Goal: Transaction & Acquisition: Purchase product/service

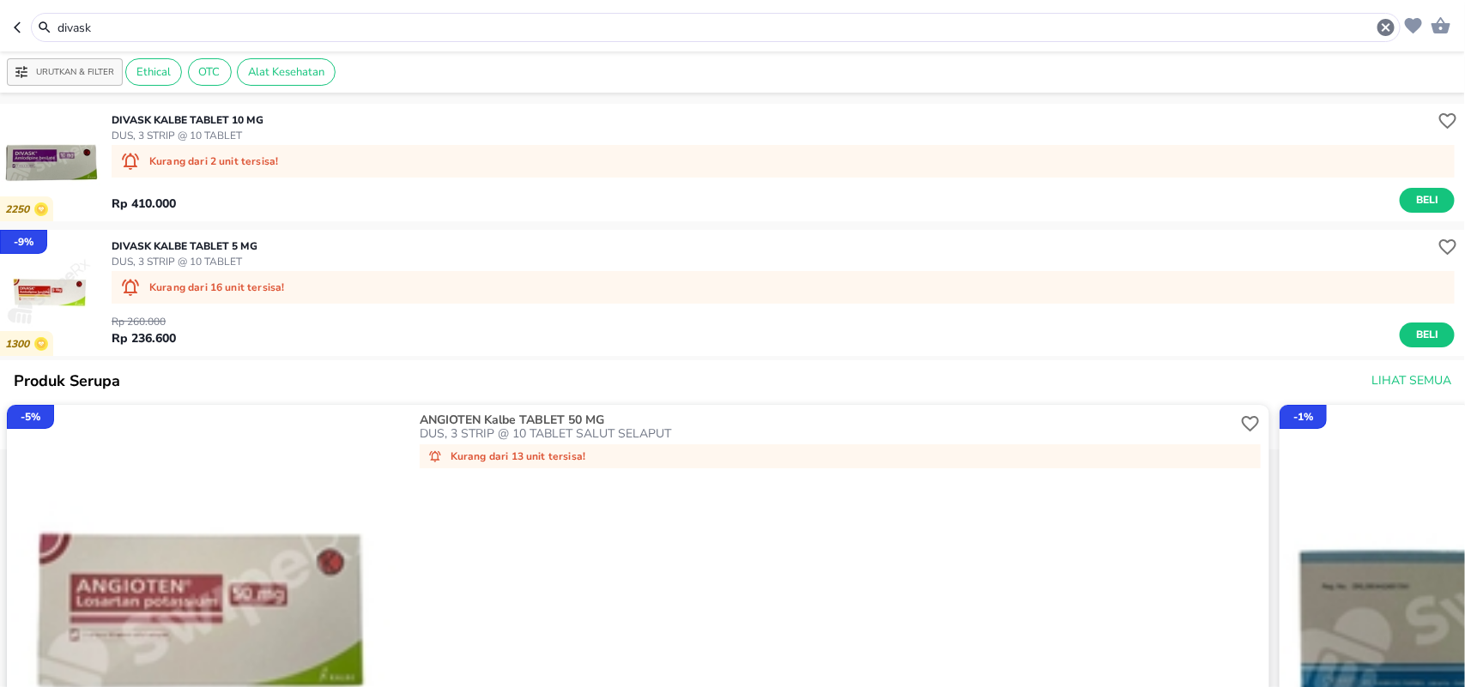
click at [0, 31] on header "divask" at bounding box center [732, 25] width 1465 height 51
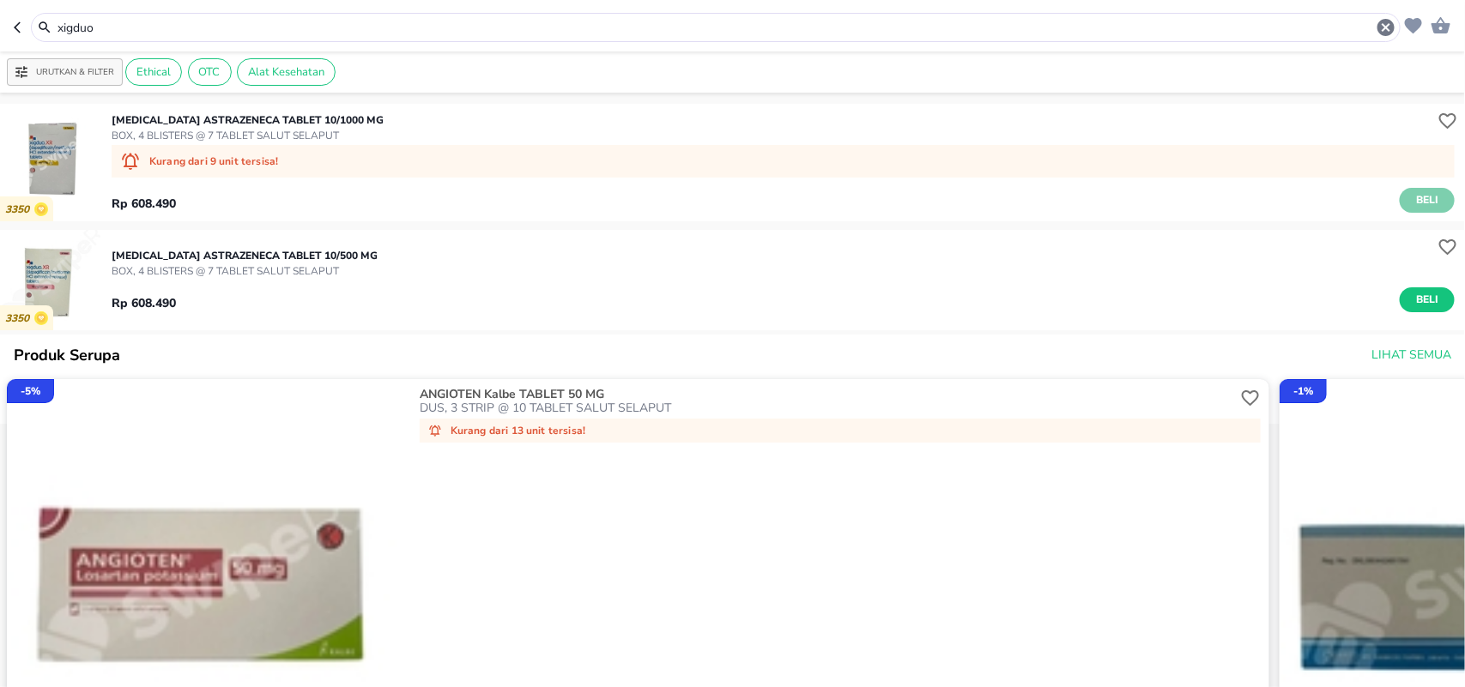
click at [1399, 190] on button "Beli" at bounding box center [1426, 200] width 55 height 25
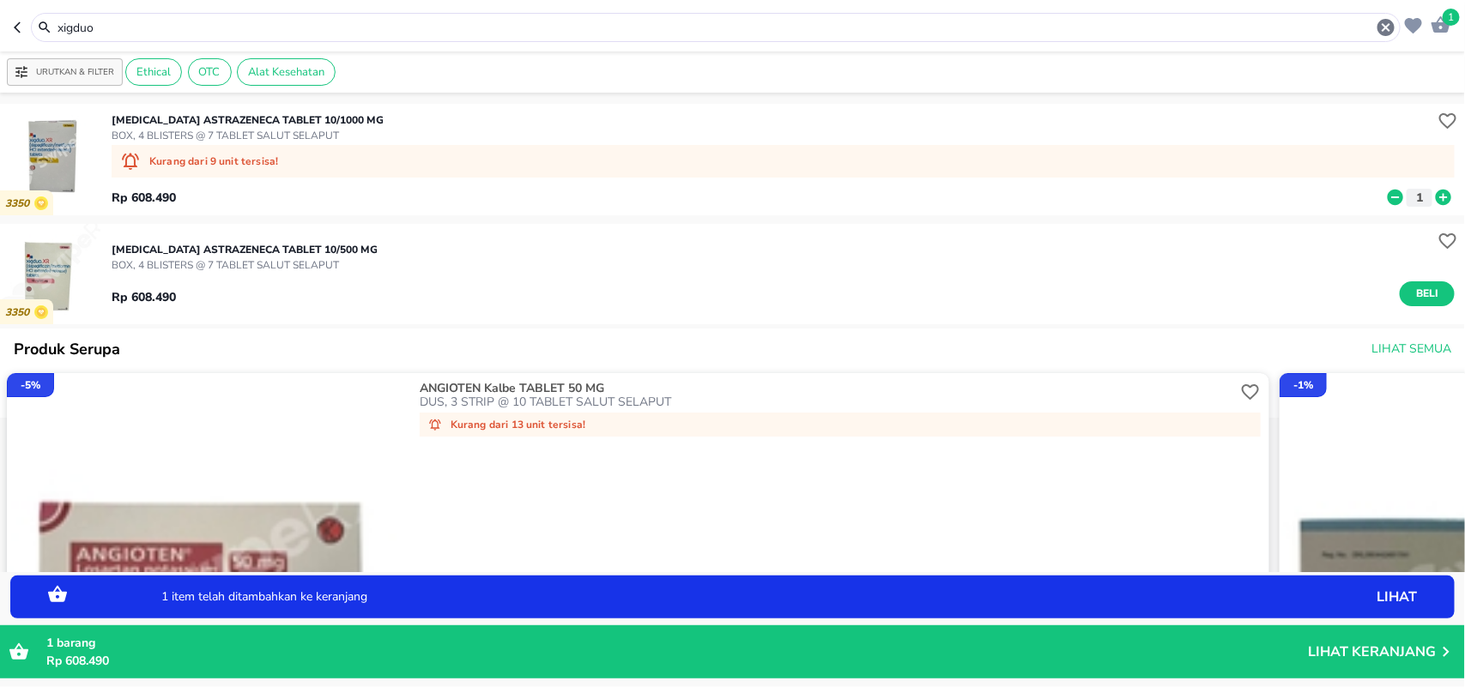
drag, startPoint x: 125, startPoint y: 32, endPoint x: 0, endPoint y: 32, distance: 125.3
click at [0, 32] on header "1 xigduo" at bounding box center [732, 25] width 1465 height 51
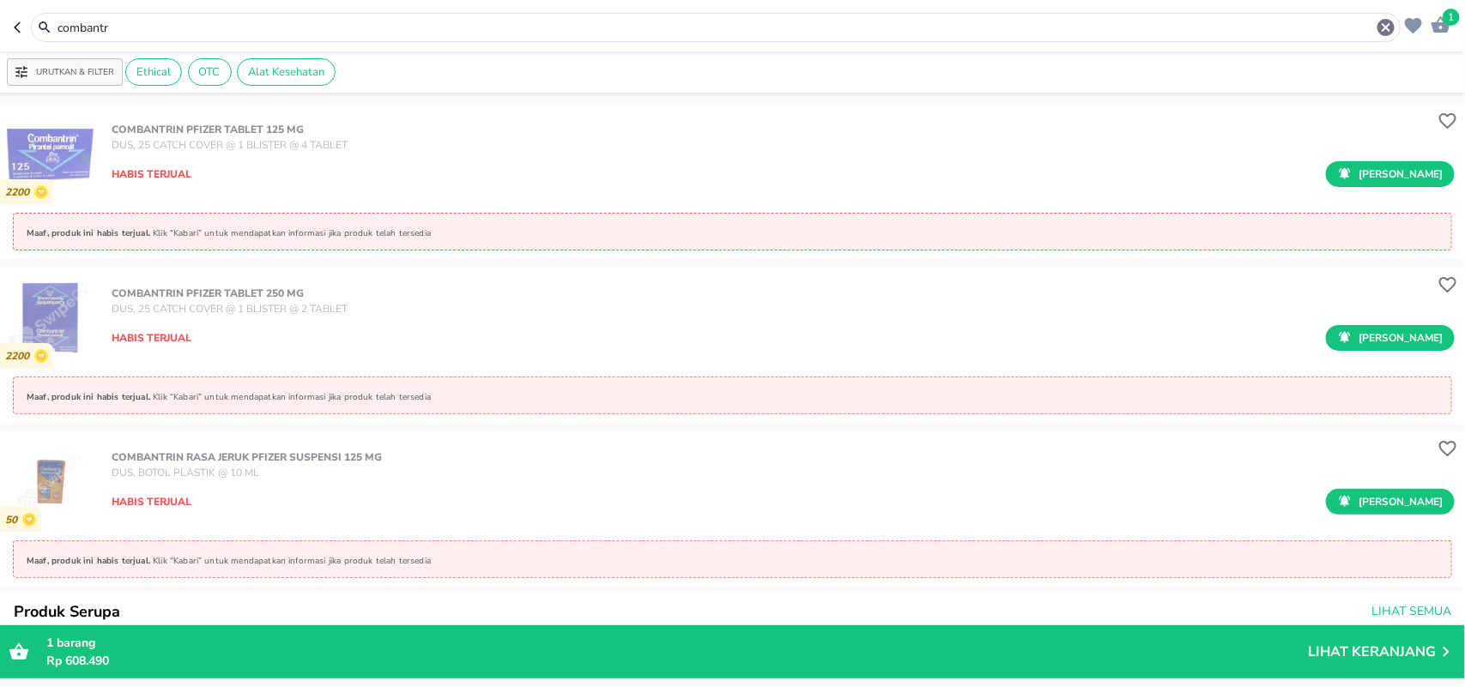
drag, startPoint x: 136, startPoint y: 28, endPoint x: 0, endPoint y: 11, distance: 136.6
click at [0, 11] on header "1 combantr" at bounding box center [732, 25] width 1465 height 51
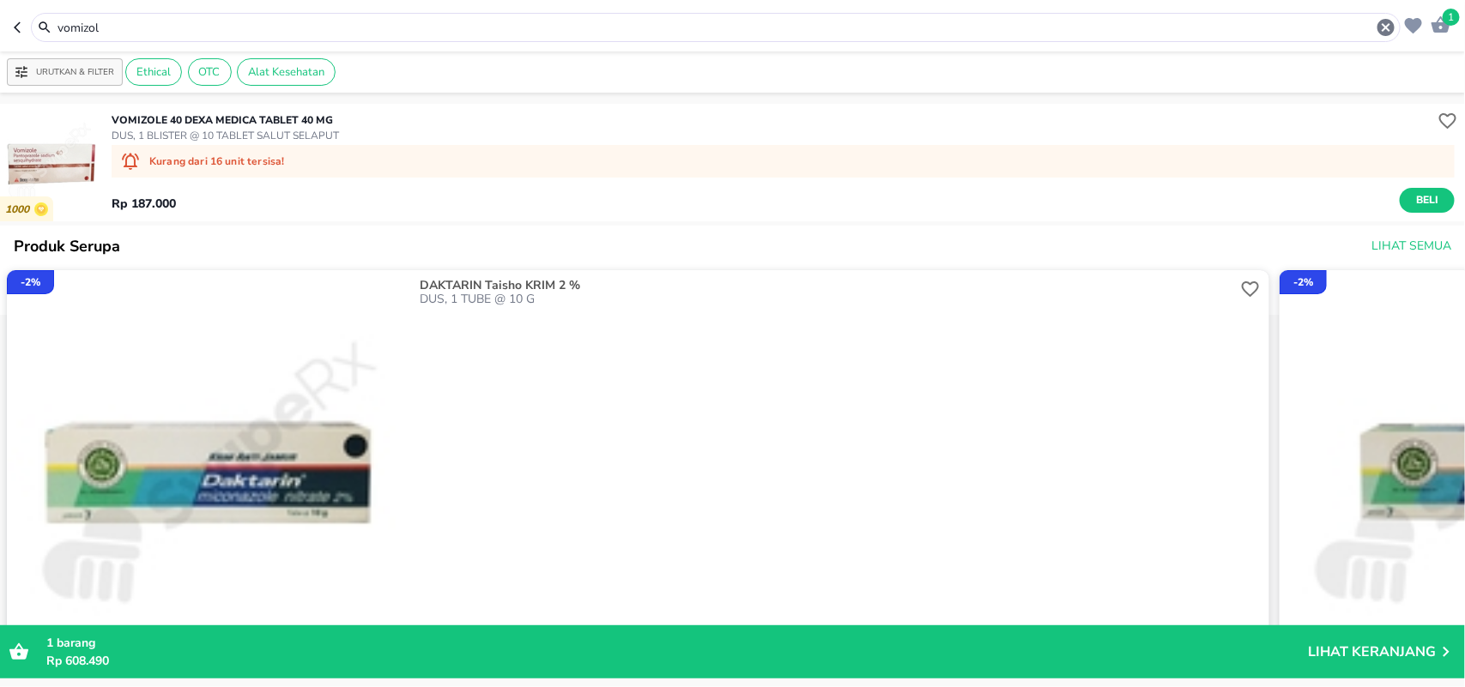
drag, startPoint x: 142, startPoint y: 15, endPoint x: 0, endPoint y: 15, distance: 142.4
click at [0, 15] on header "1 vomizol" at bounding box center [732, 25] width 1465 height 51
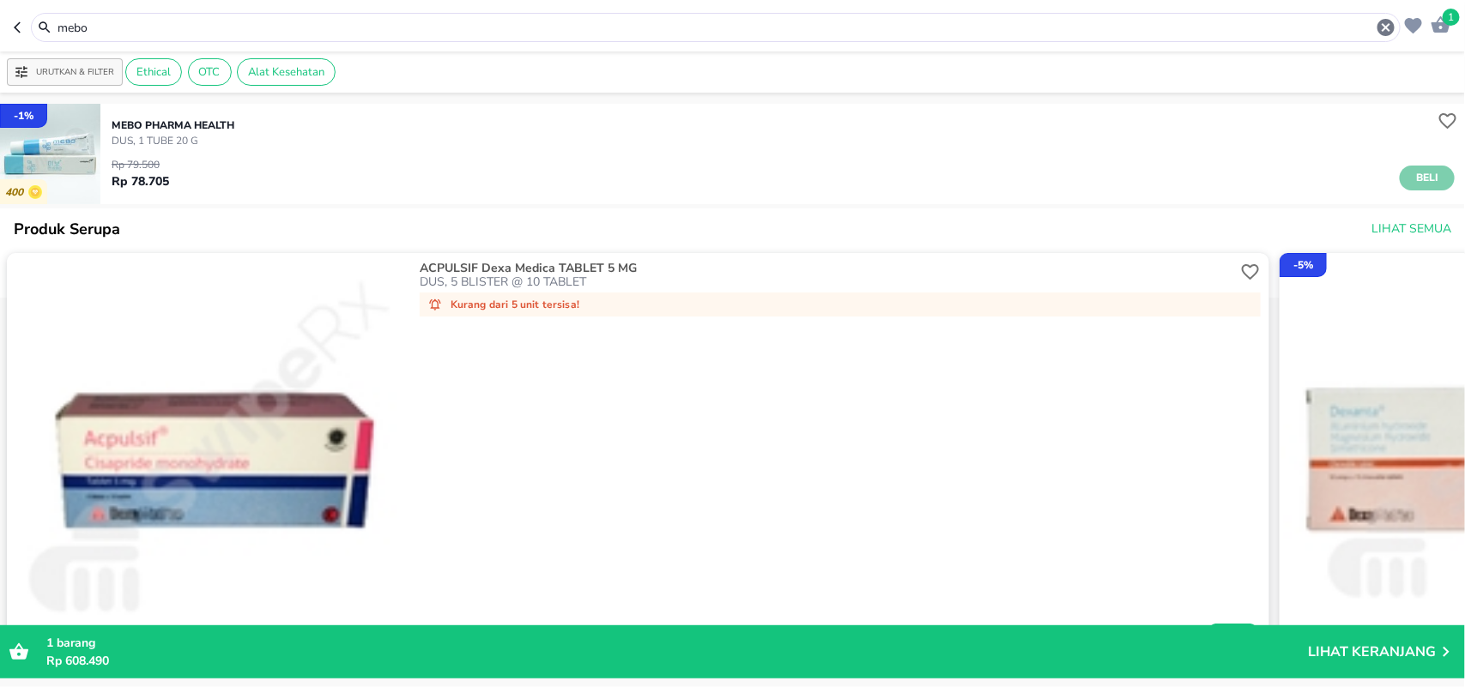
click at [1417, 178] on span "Beli" at bounding box center [1426, 178] width 29 height 18
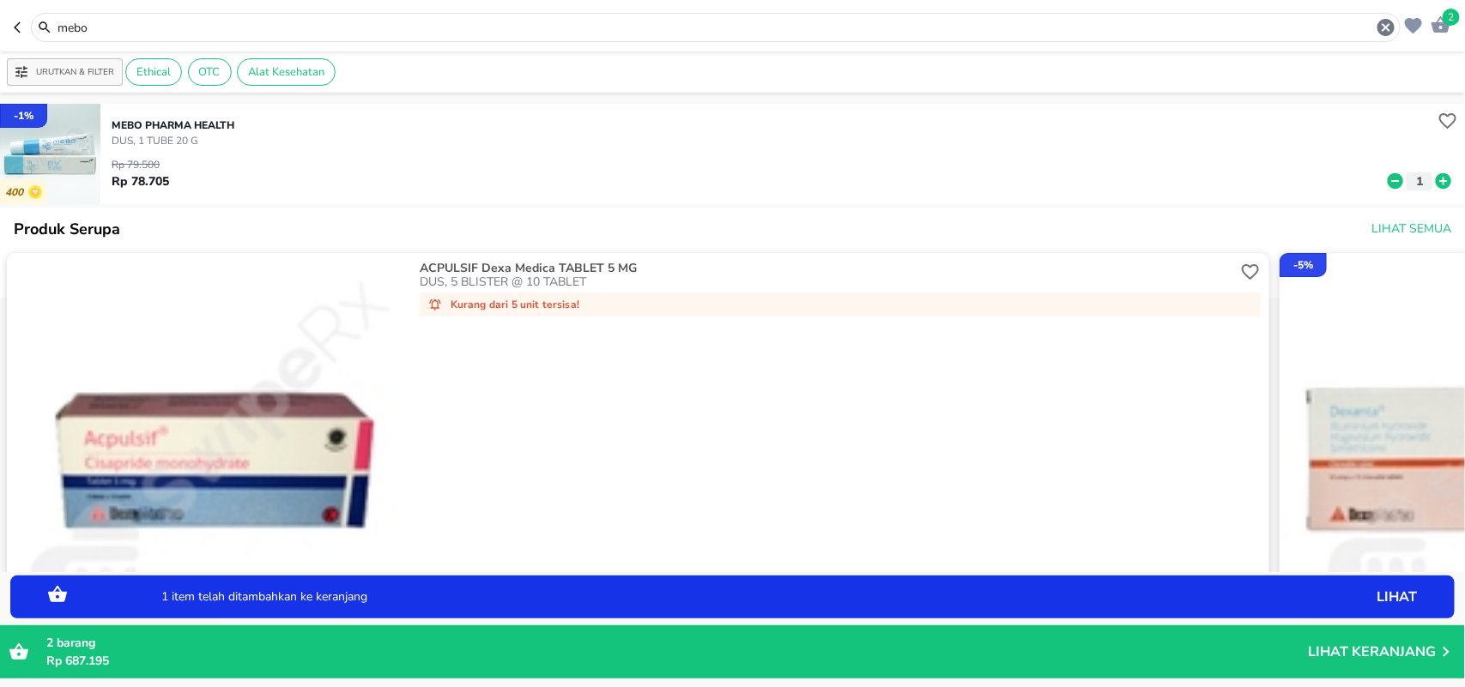
click at [1435, 182] on icon at bounding box center [1442, 180] width 15 height 15
click at [1384, 181] on icon at bounding box center [1395, 181] width 22 height 19
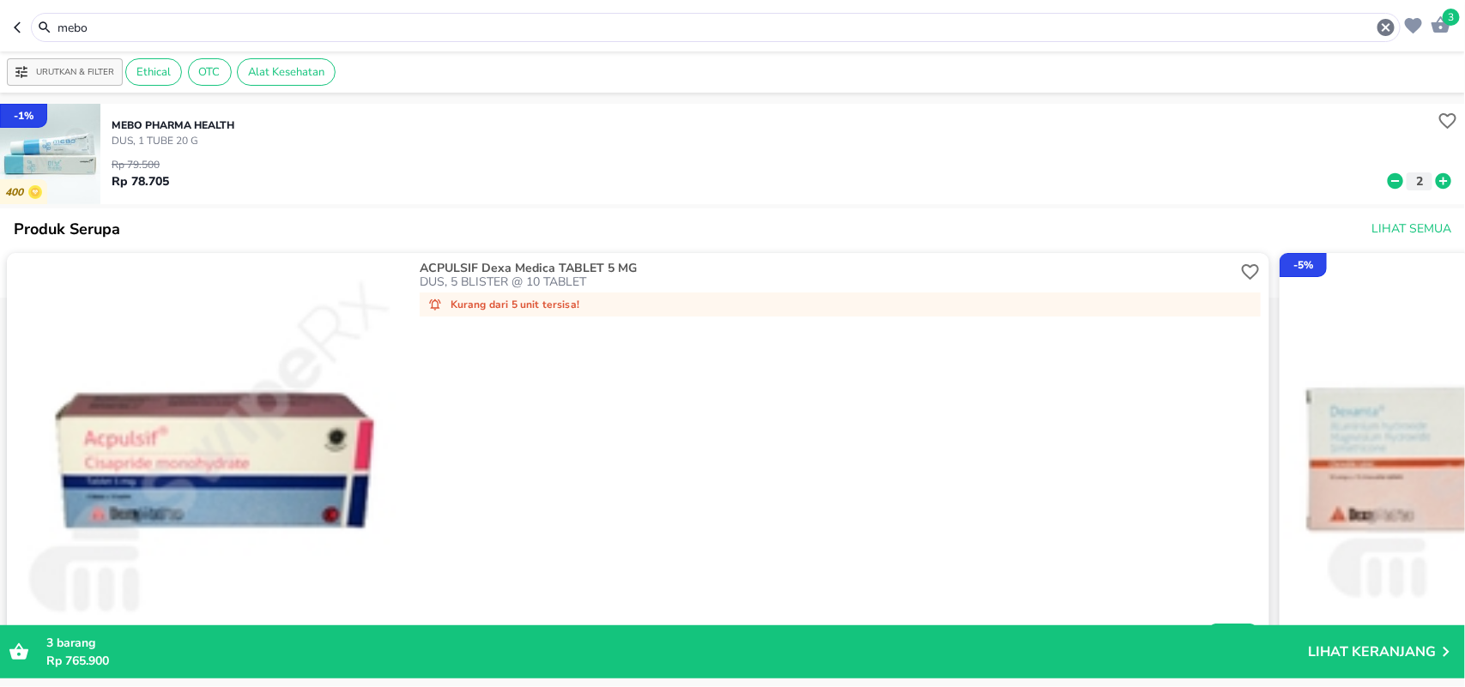
drag, startPoint x: 44, startPoint y: 18, endPoint x: 0, endPoint y: 0, distance: 47.3
click at [0, 0] on header "3 mebo" at bounding box center [732, 25] width 1465 height 51
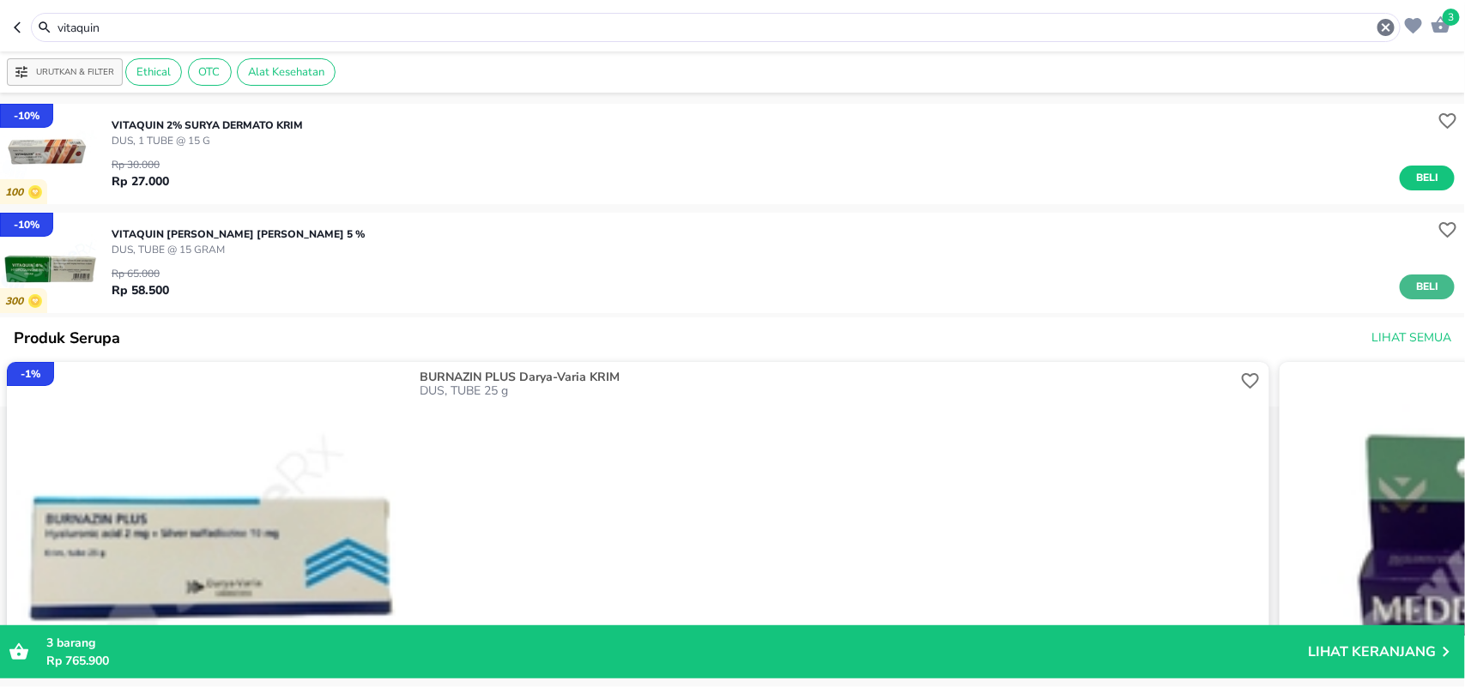
click at [1412, 294] on span "Beli" at bounding box center [1426, 287] width 29 height 18
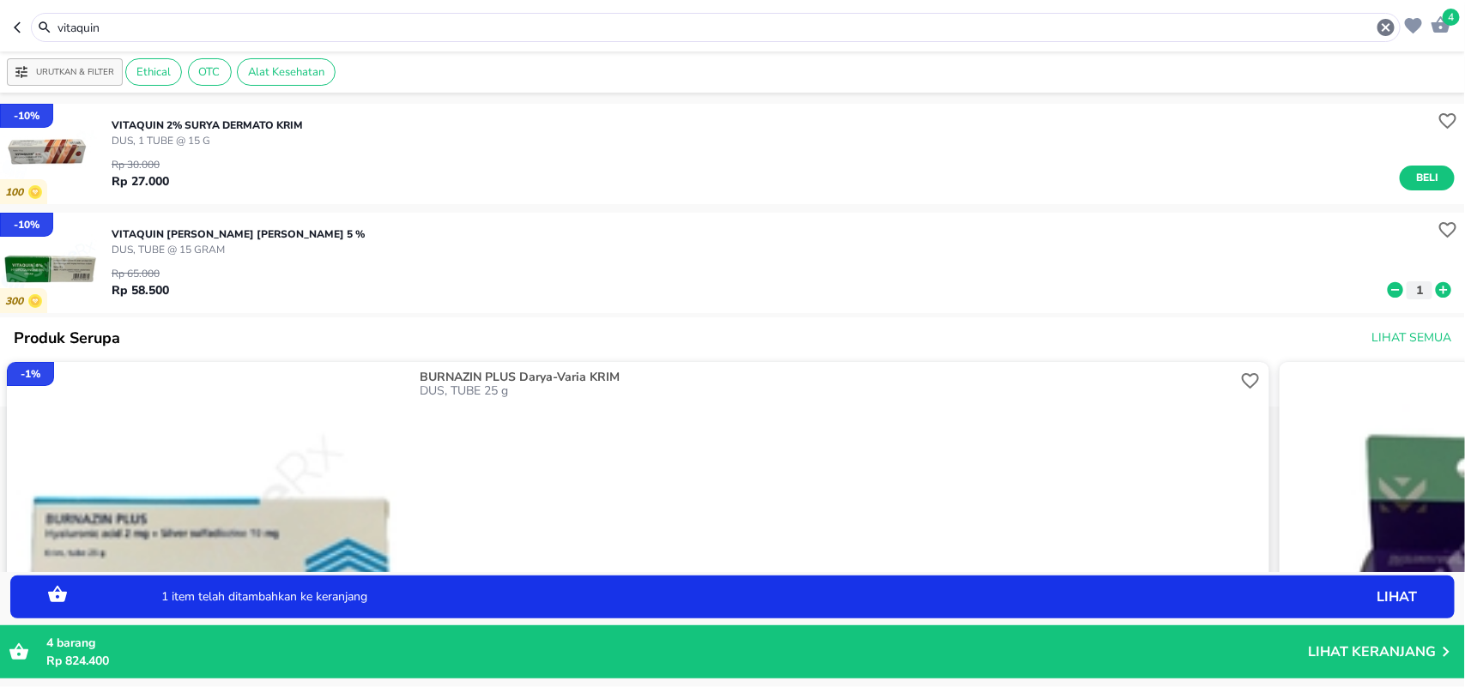
click at [1432, 292] on icon at bounding box center [1443, 290] width 22 height 19
click at [1435, 292] on icon at bounding box center [1442, 289] width 15 height 15
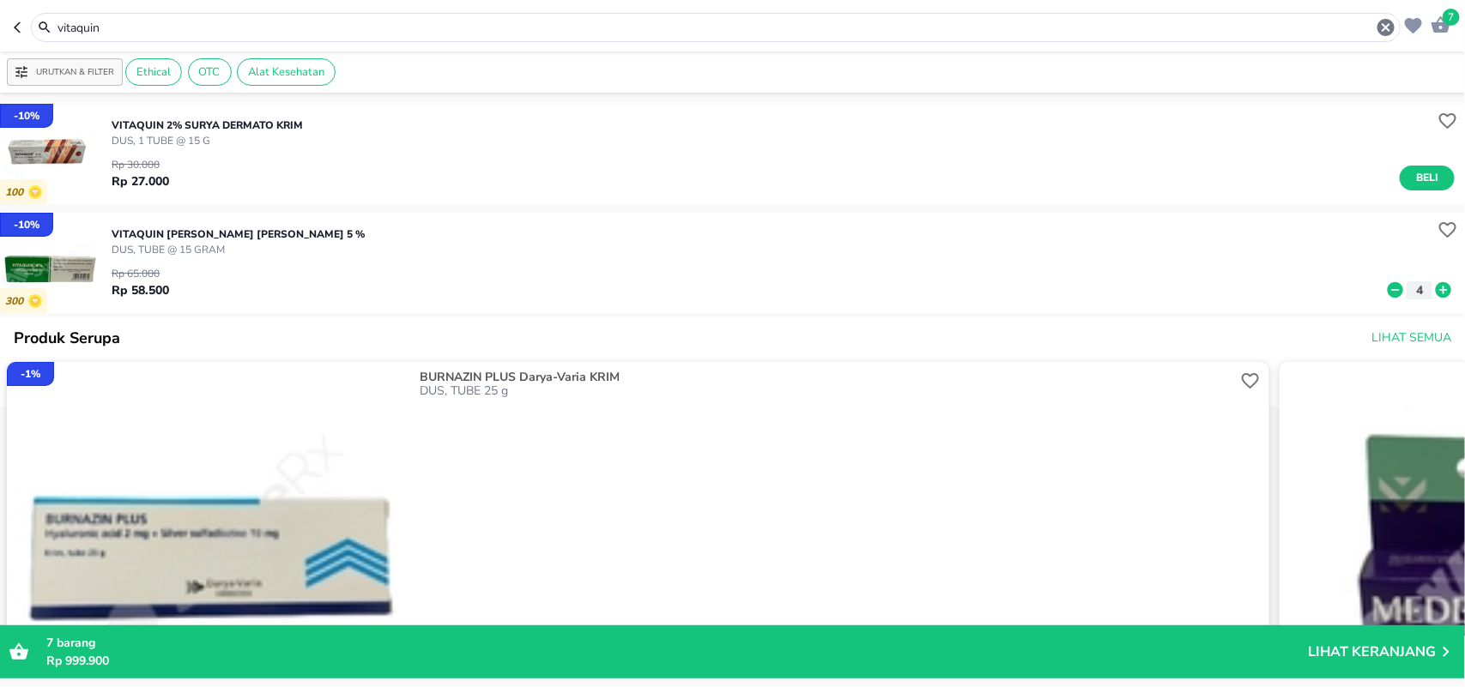
drag, startPoint x: 113, startPoint y: 17, endPoint x: 0, endPoint y: -6, distance: 115.6
click at [0, 0] on html "Halo Apotek K24 Anggrek Cikarang Baru, selamat datang! 7 vitaquin Urutkan & Fil…" at bounding box center [732, 0] width 1465 height 0
type input "y"
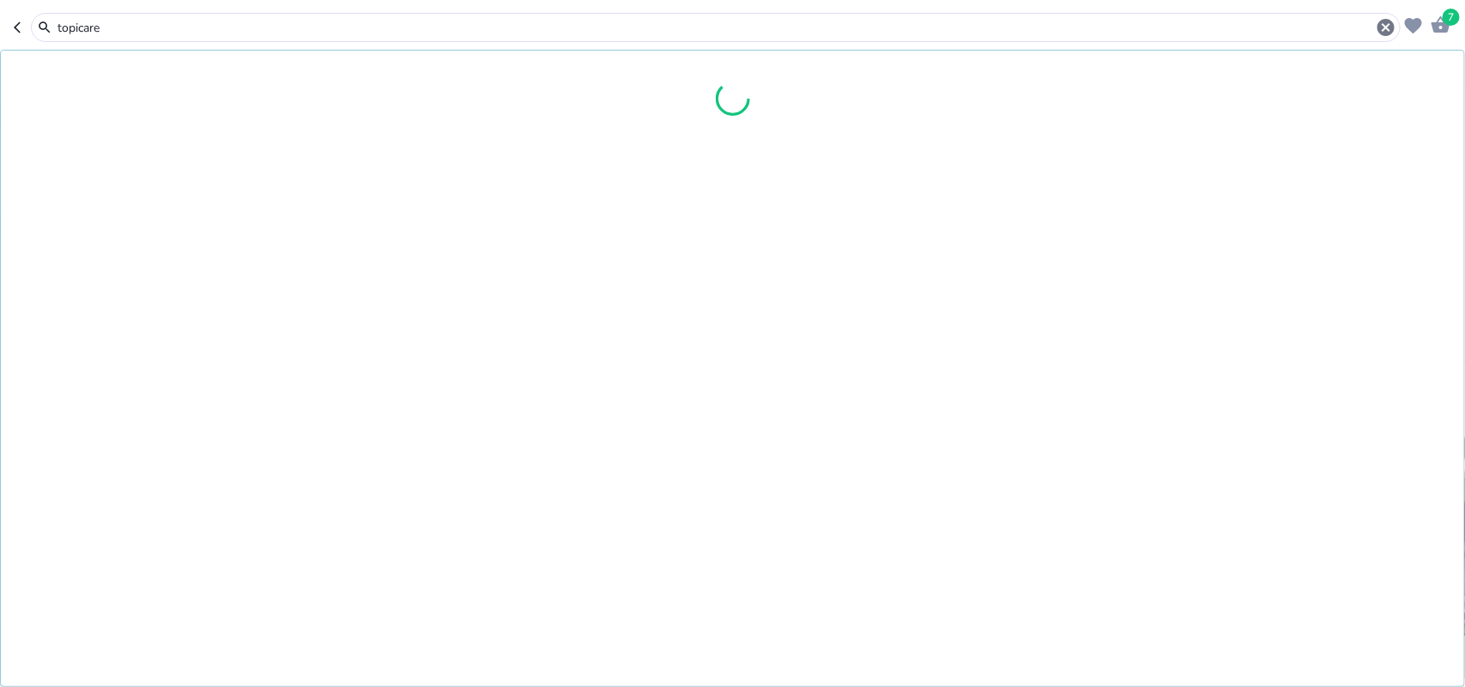
type input "topicare"
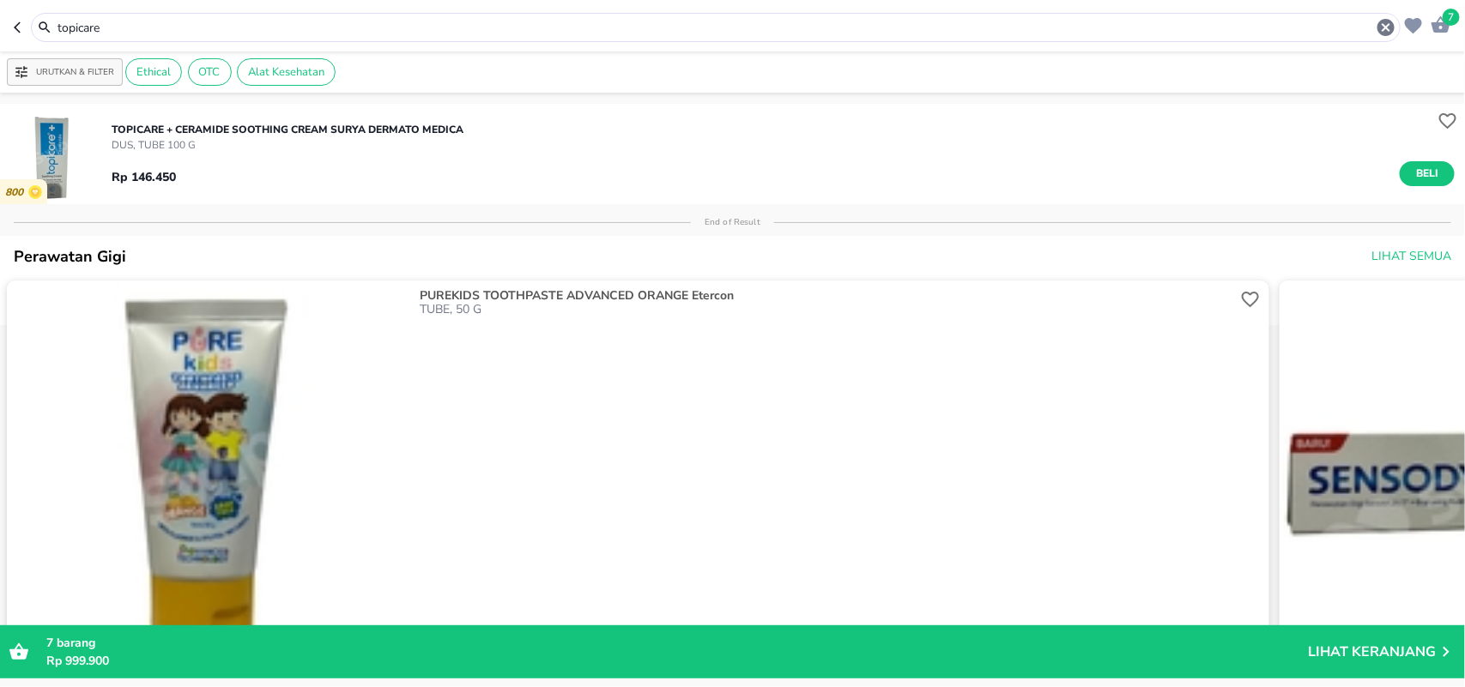
click at [1451, 28] on icon "button" at bounding box center [1440, 25] width 21 height 21
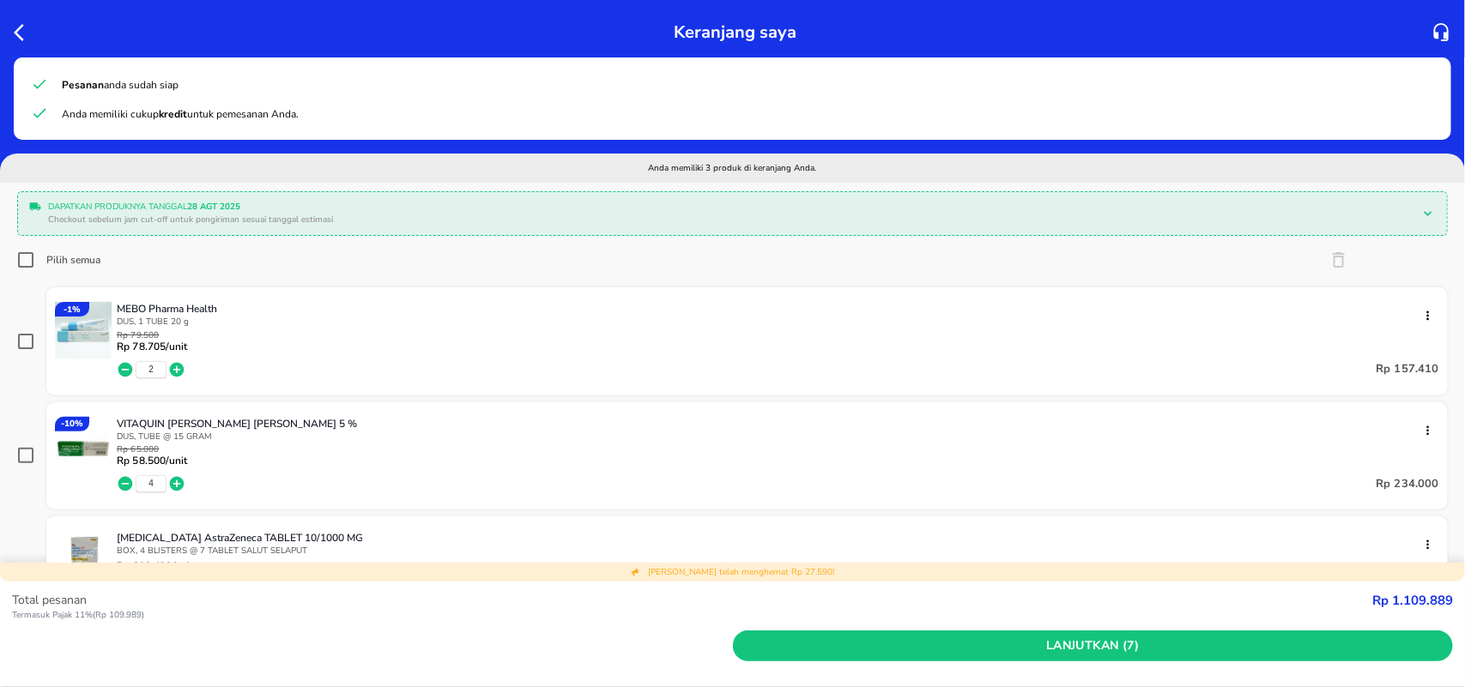
click at [31, 263] on input "Pilih semua" at bounding box center [25, 259] width 17 height 17
checkbox input "true"
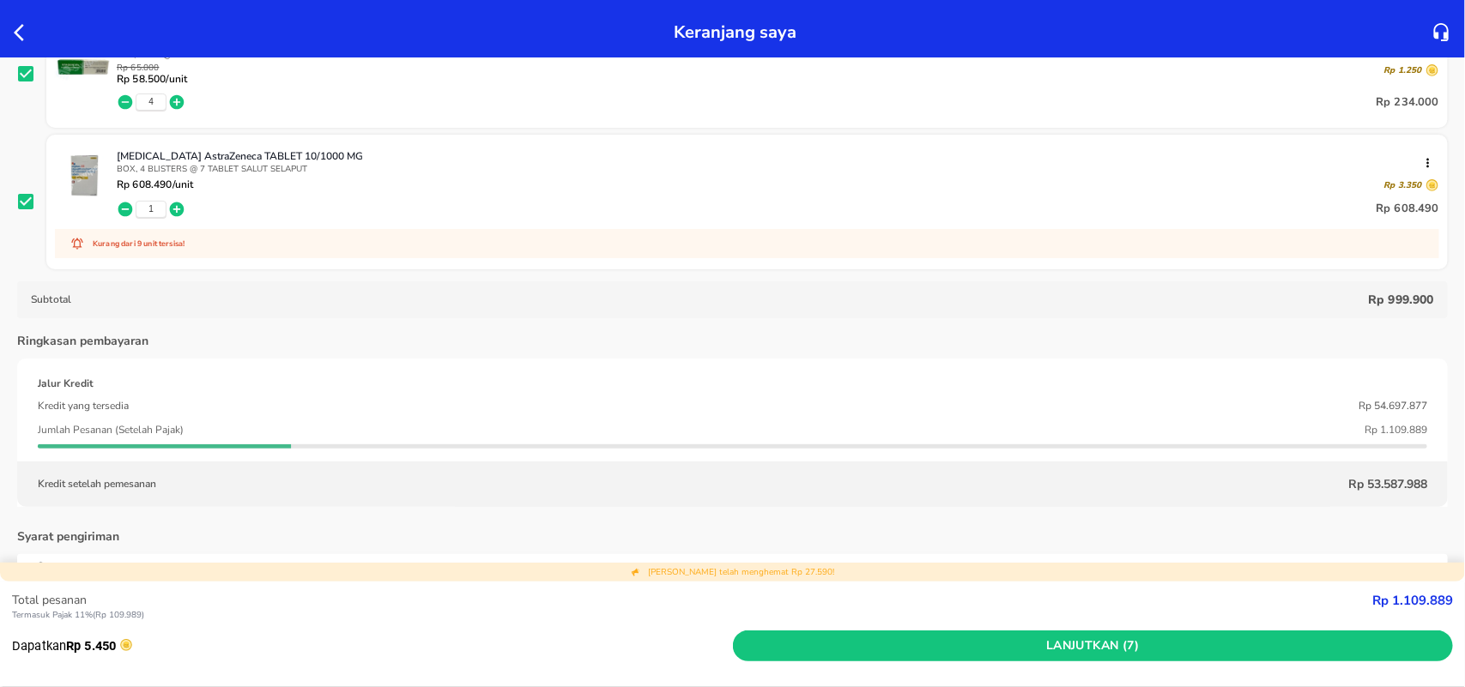
scroll to position [429, 0]
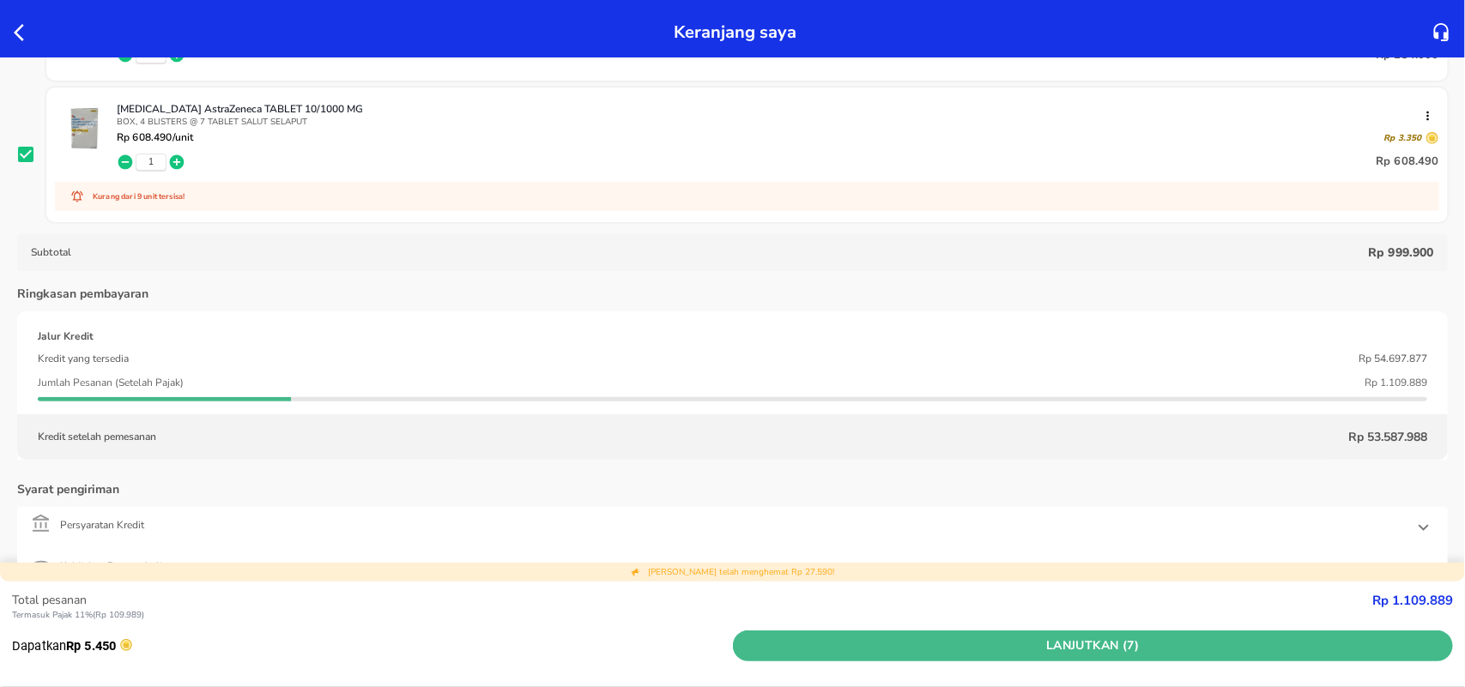
click at [989, 656] on span "Lanjutkan (7)" at bounding box center [1093, 646] width 707 height 21
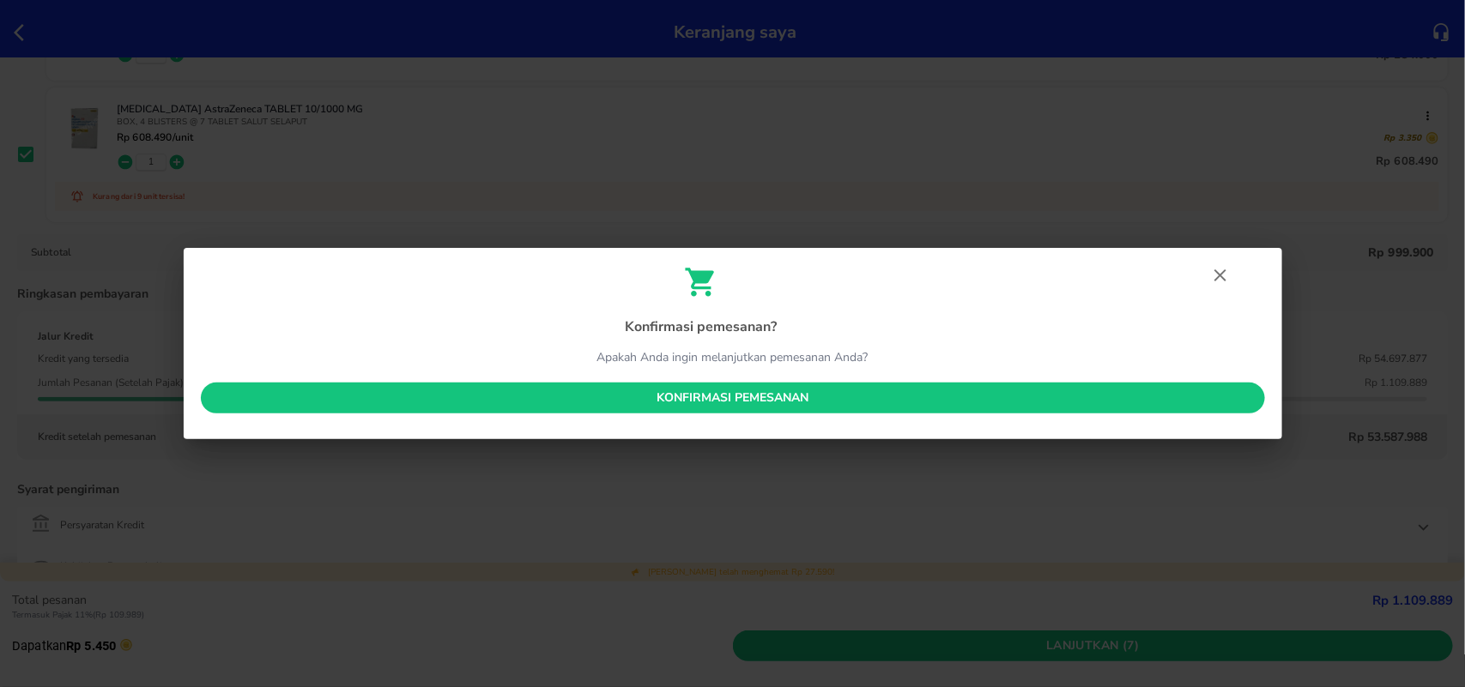
click at [650, 384] on button "Konfirmasi pemesanan" at bounding box center [733, 399] width 1064 height 32
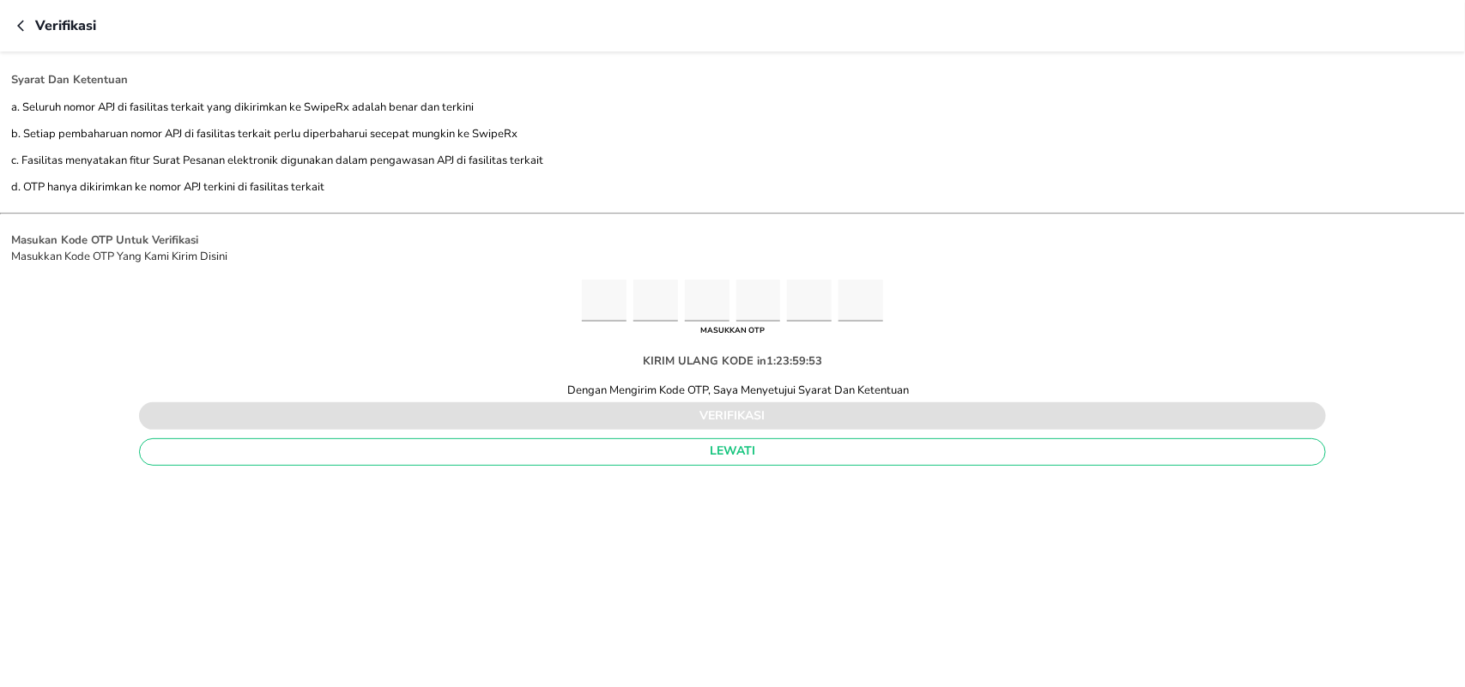
click at [606, 305] on input "Please enter OTP character 1" at bounding box center [604, 301] width 45 height 42
type input "9"
type input "4"
type input "9"
type input "2"
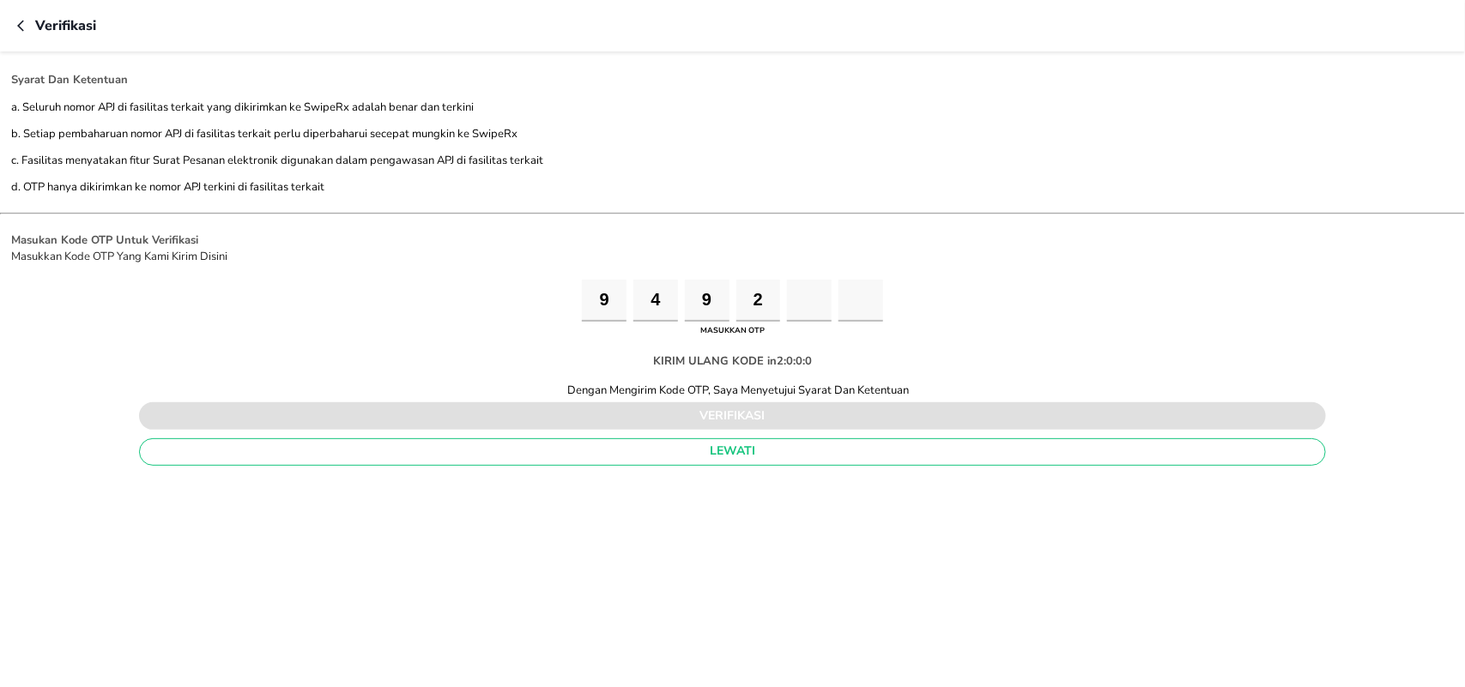
type input "4"
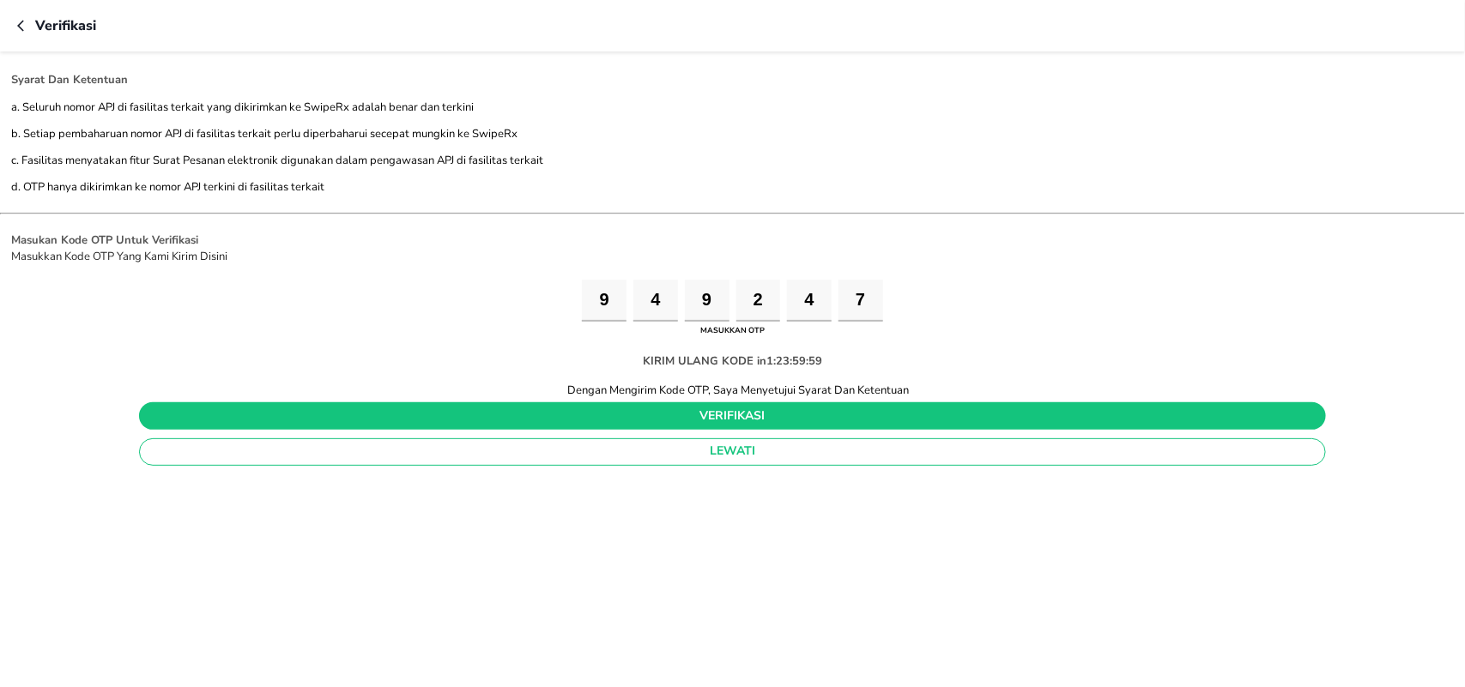
type input "7"
click at [678, 421] on span "verifikasi" at bounding box center [732, 416] width 1159 height 21
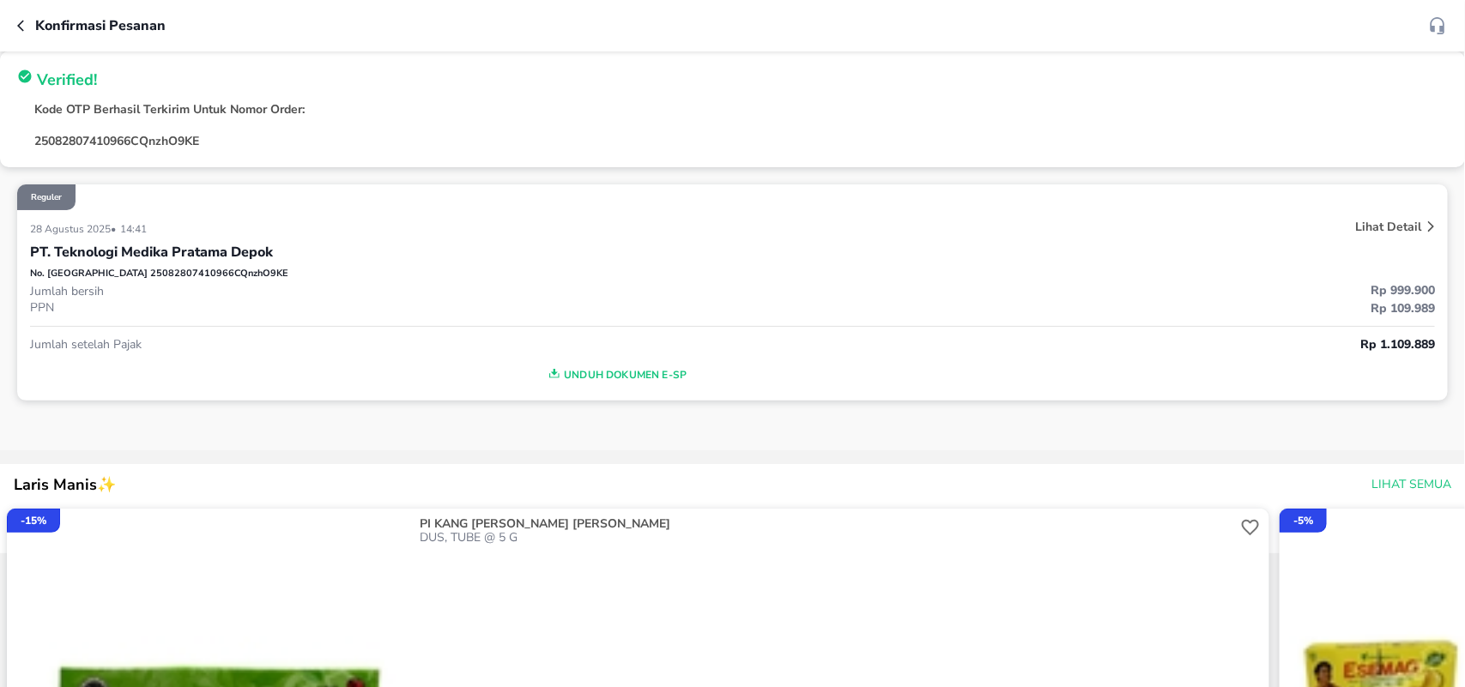
click at [645, 378] on span "Unduh Dokumen e-SP" at bounding box center [616, 375] width 1158 height 22
click at [23, 26] on icon "button" at bounding box center [24, 26] width 14 height 14
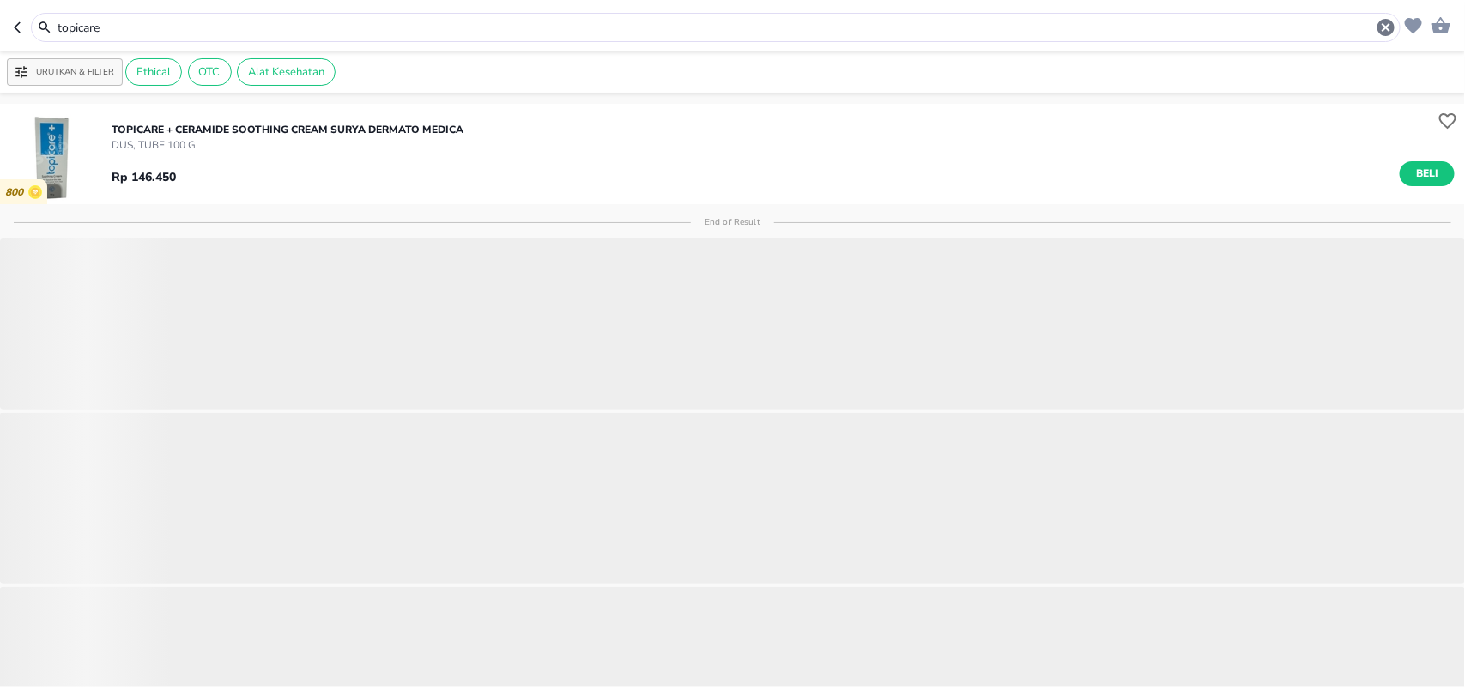
click at [23, 26] on icon "button" at bounding box center [21, 28] width 14 height 14
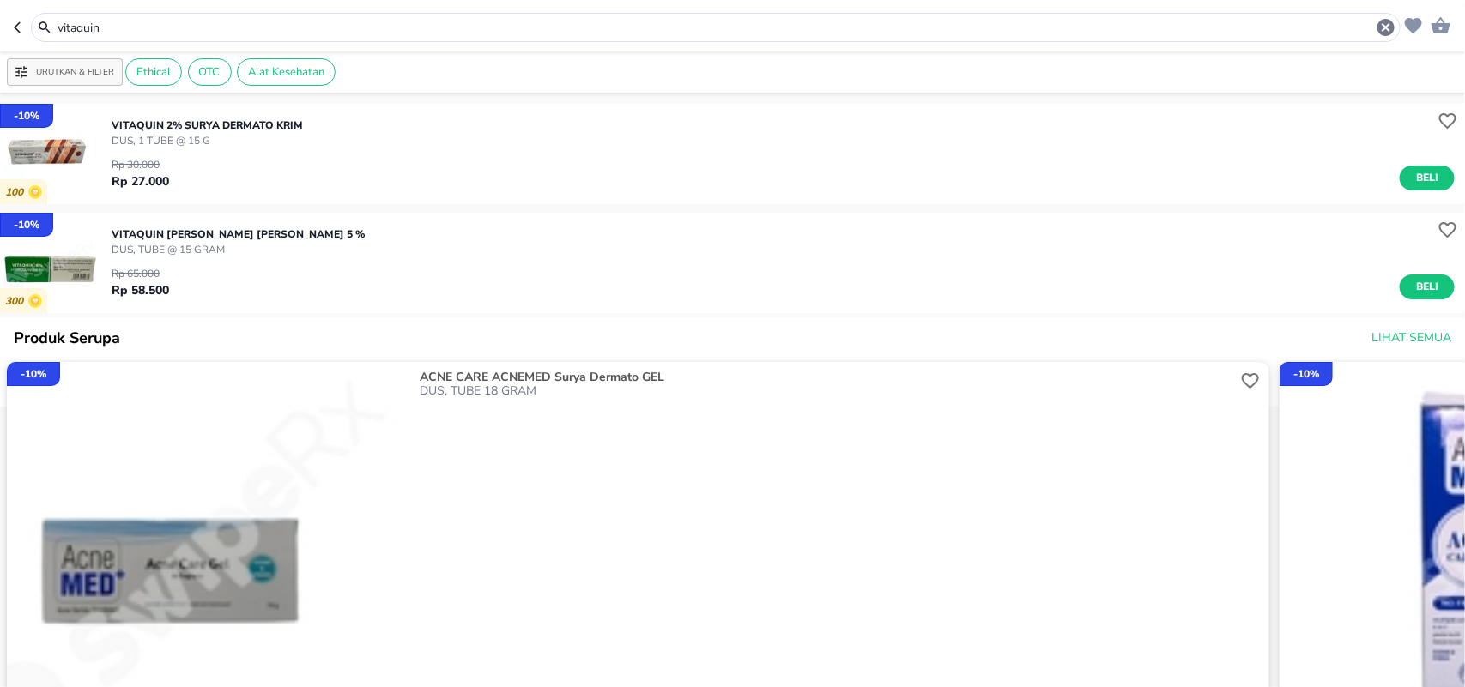
click at [23, 26] on icon "button" at bounding box center [21, 28] width 14 height 14
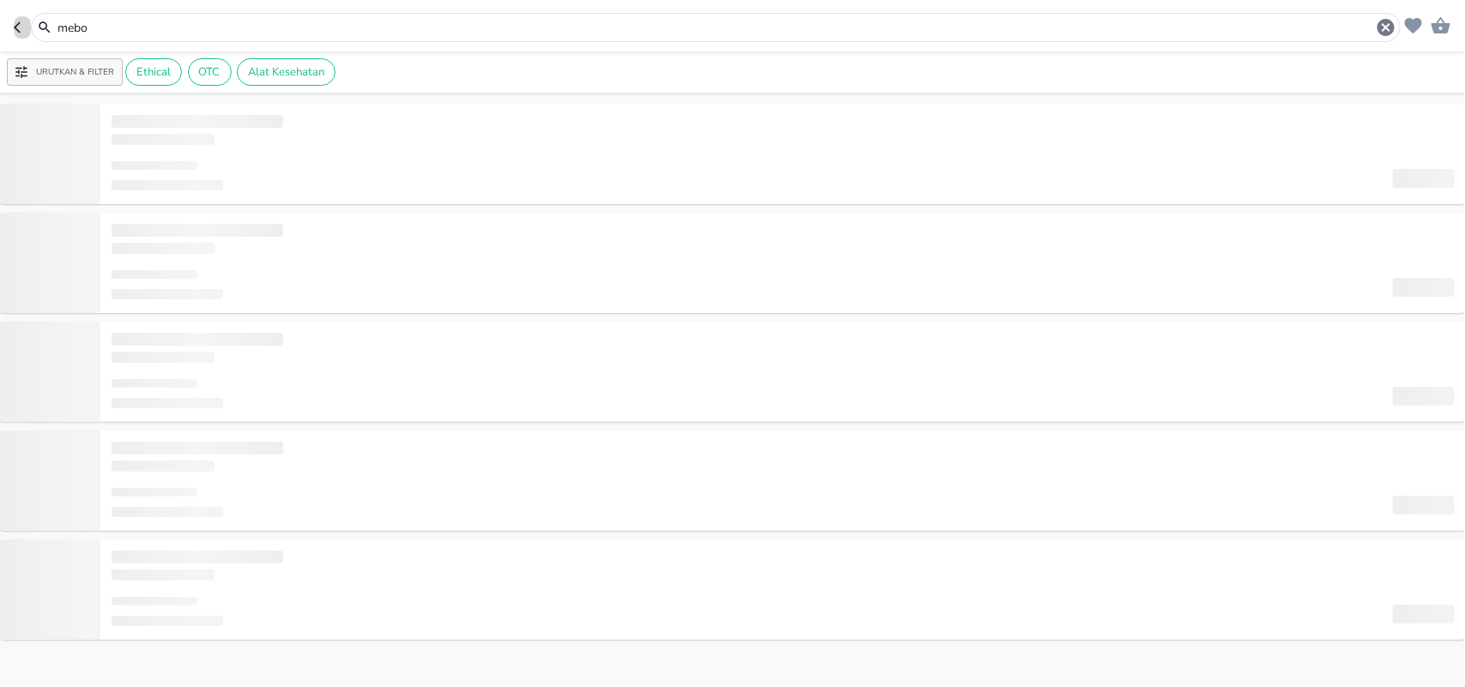
click at [23, 26] on icon "button" at bounding box center [21, 28] width 14 height 14
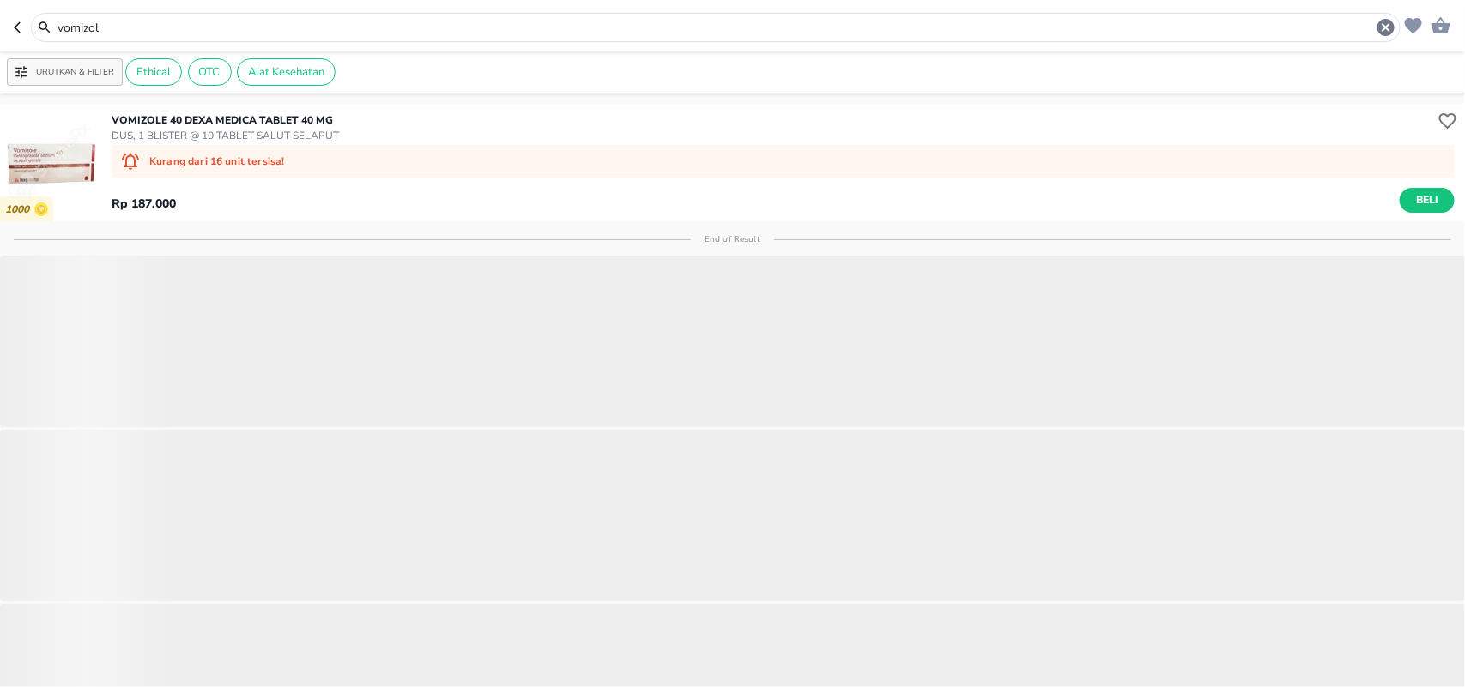
click at [23, 26] on icon "button" at bounding box center [21, 28] width 14 height 14
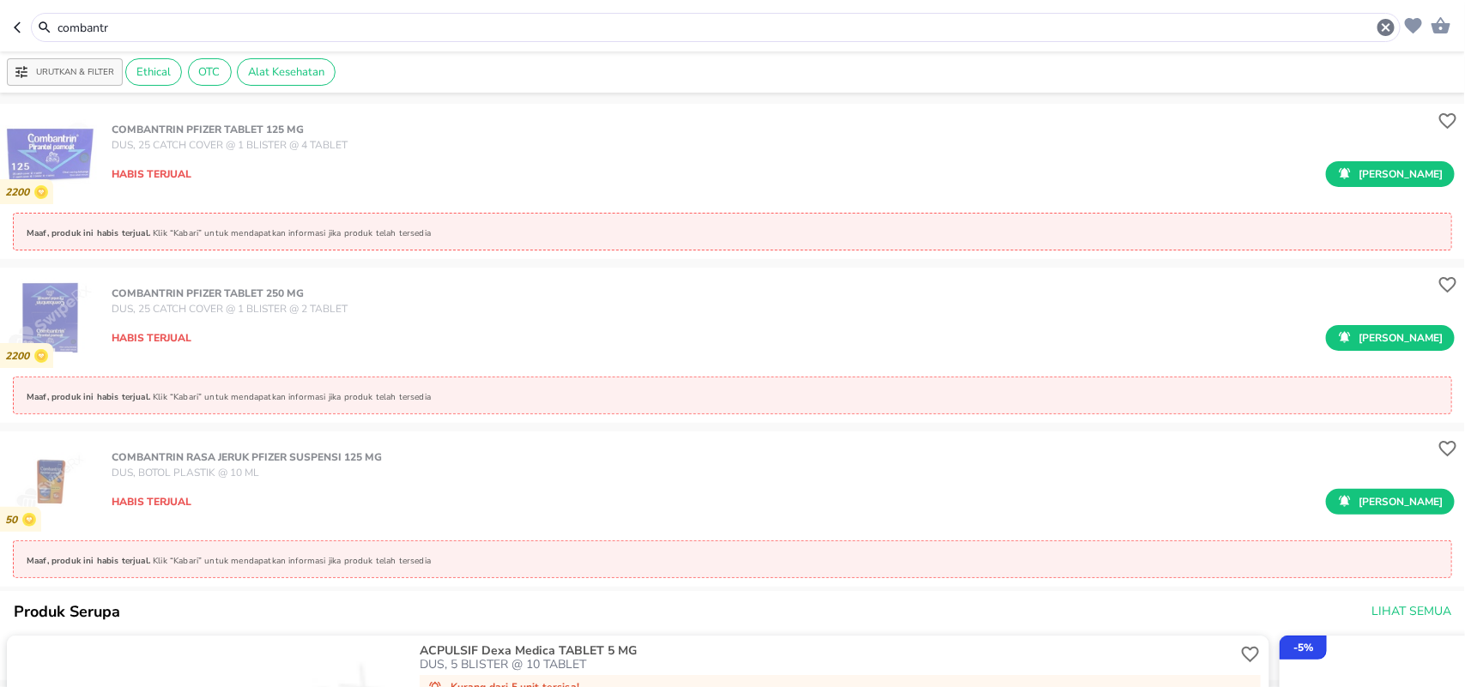
click at [23, 26] on icon "button" at bounding box center [21, 28] width 14 height 14
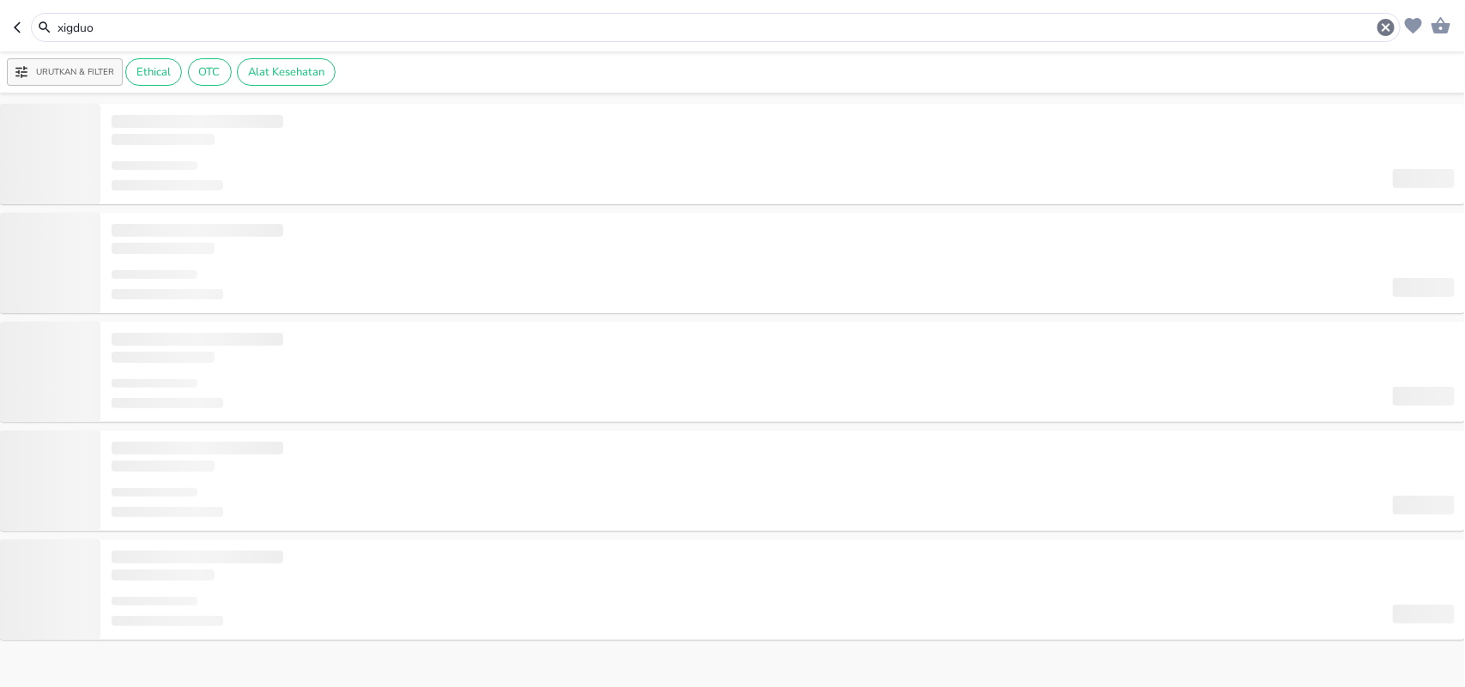
click at [23, 26] on icon "button" at bounding box center [21, 28] width 14 height 14
type input "divask"
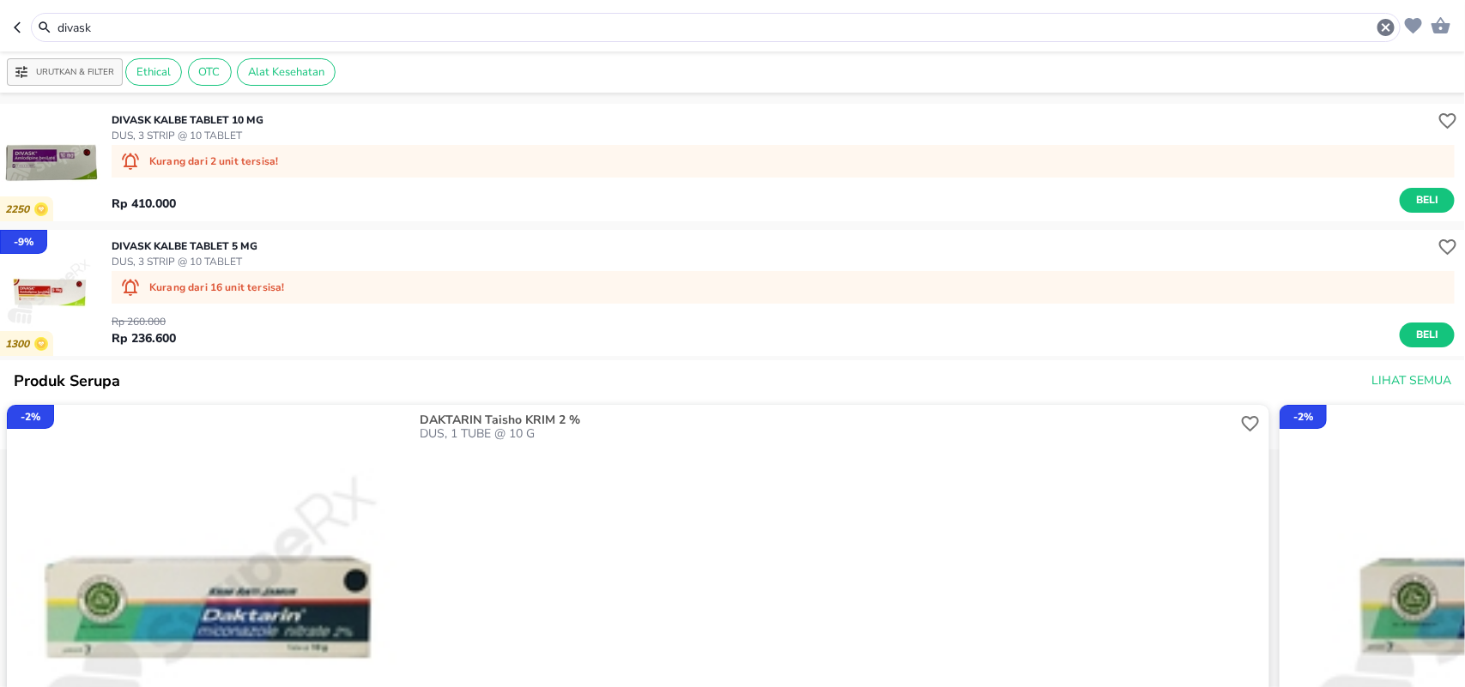
click at [23, 24] on icon "button" at bounding box center [21, 28] width 14 height 14
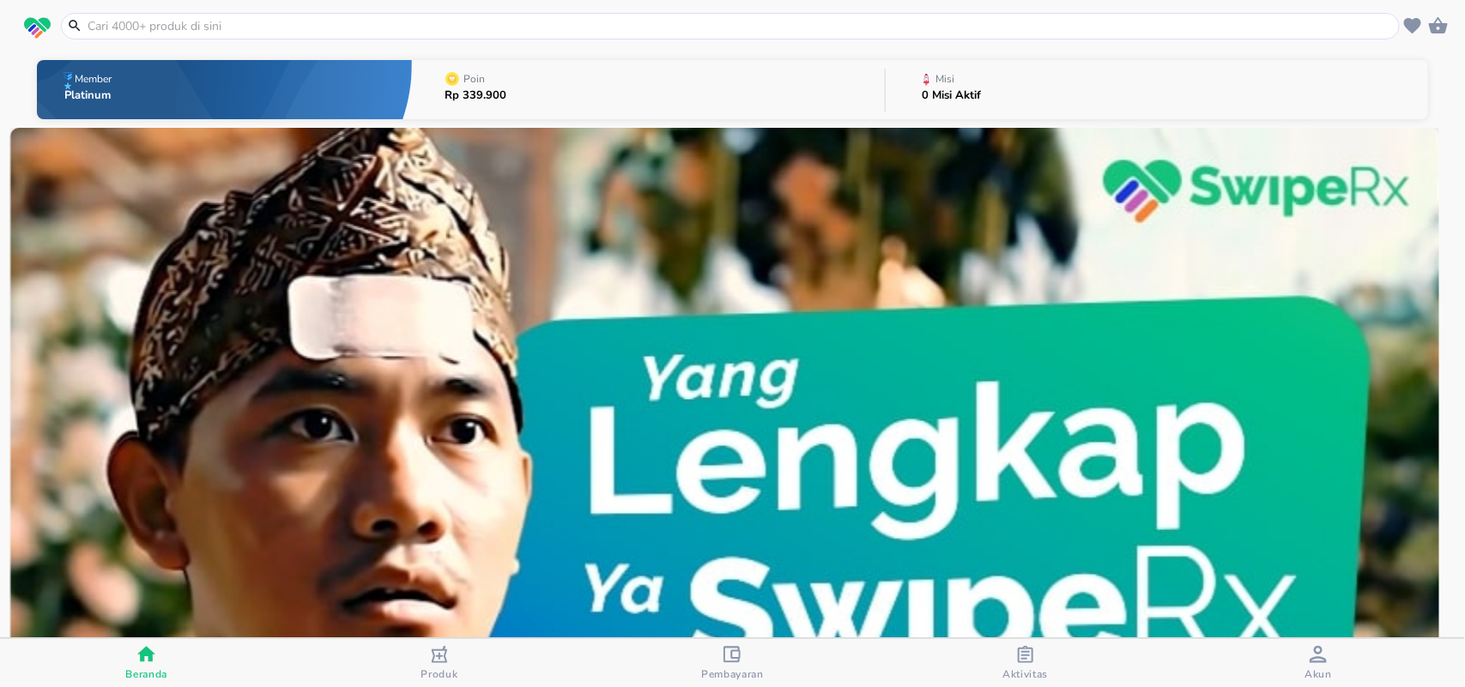
click at [980, 663] on span "Aktivitas" at bounding box center [1025, 663] width 282 height 35
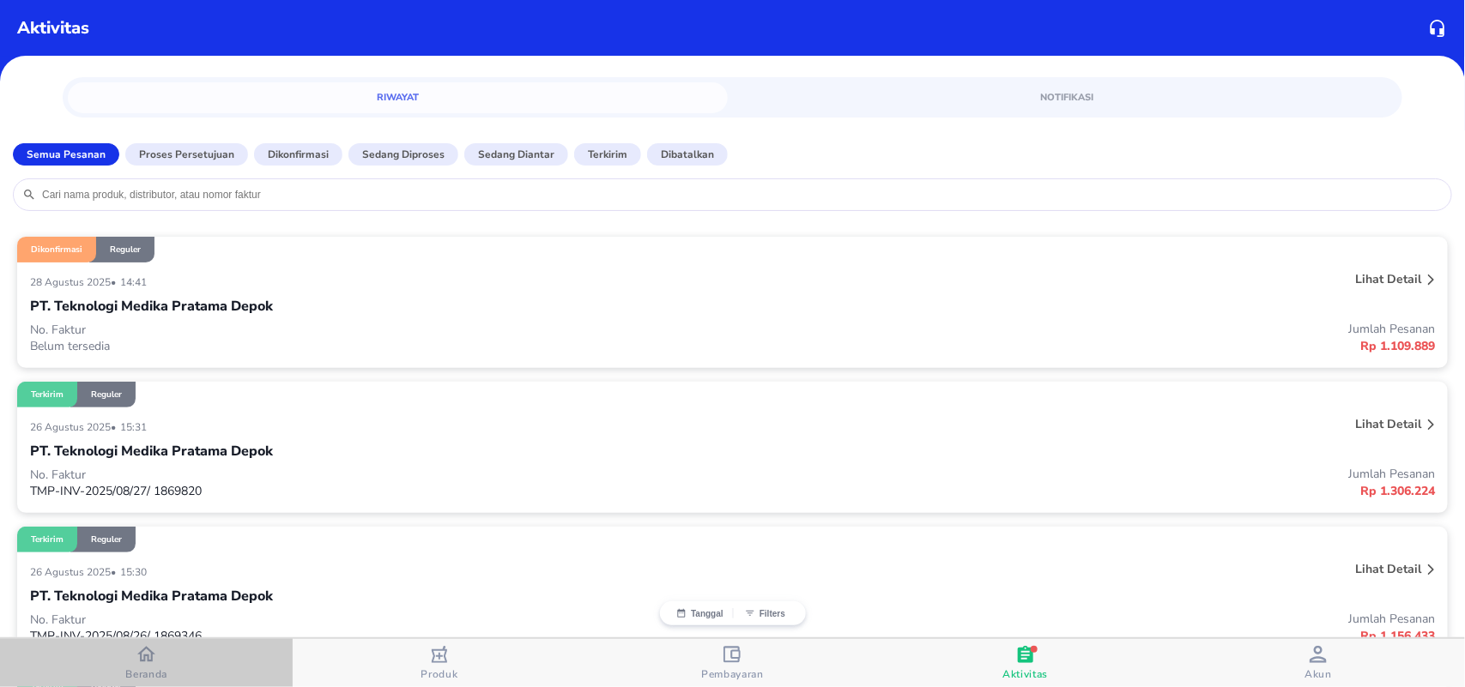
click at [113, 665] on span "Beranda" at bounding box center [146, 663] width 282 height 36
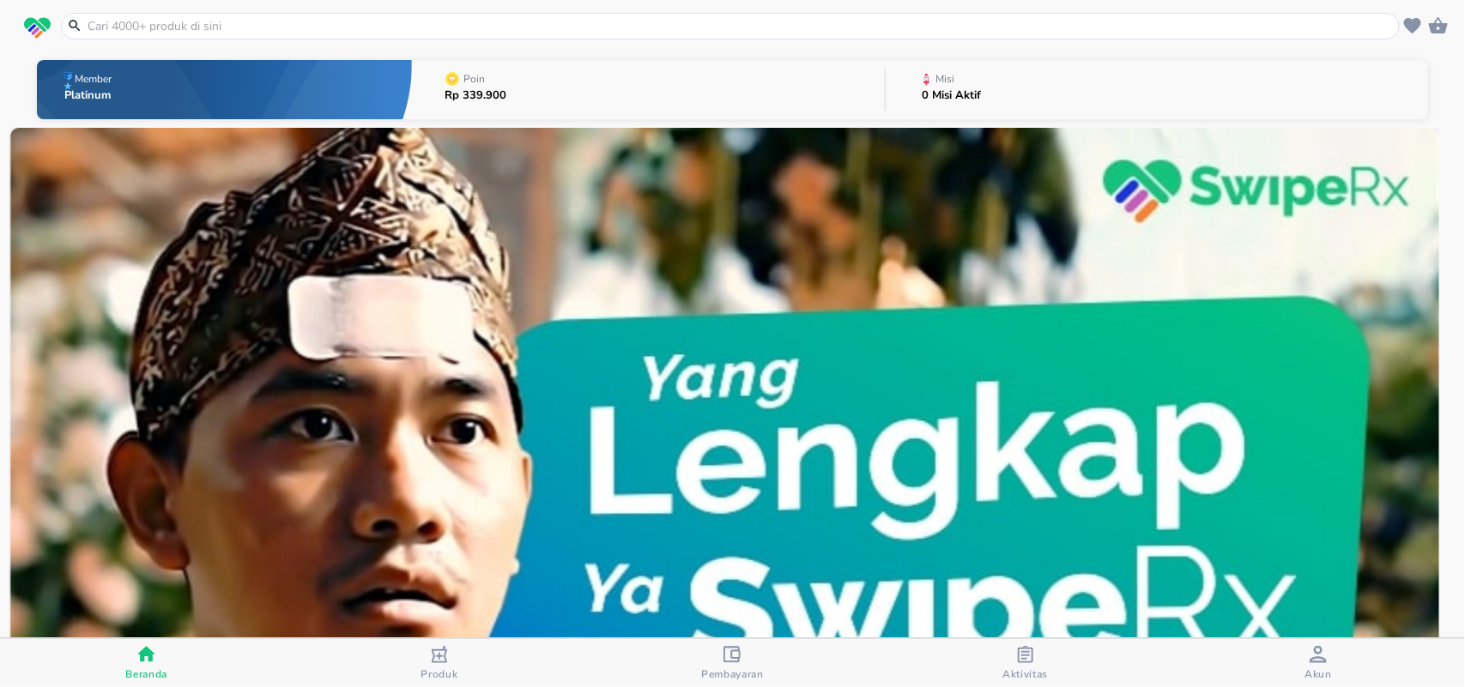
click at [169, 26] on input "text" at bounding box center [740, 26] width 1309 height 18
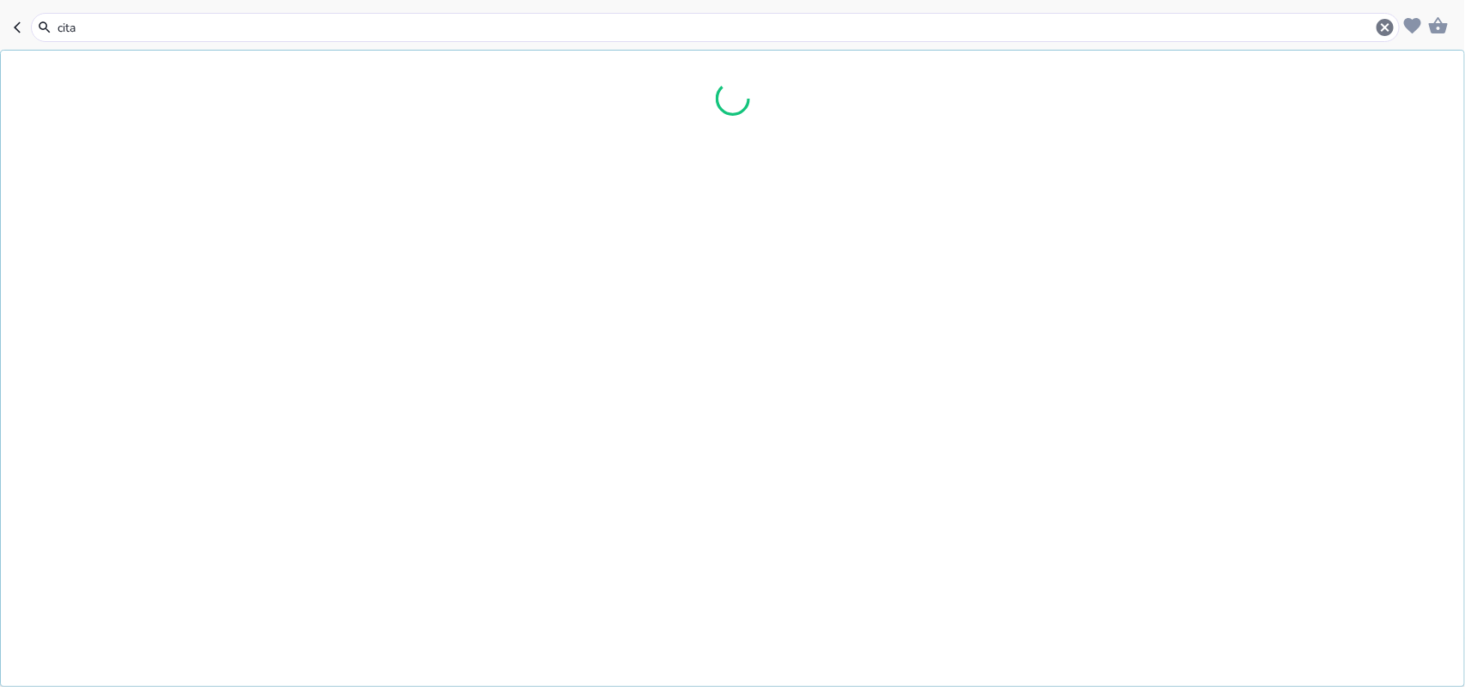
type input "citaz"
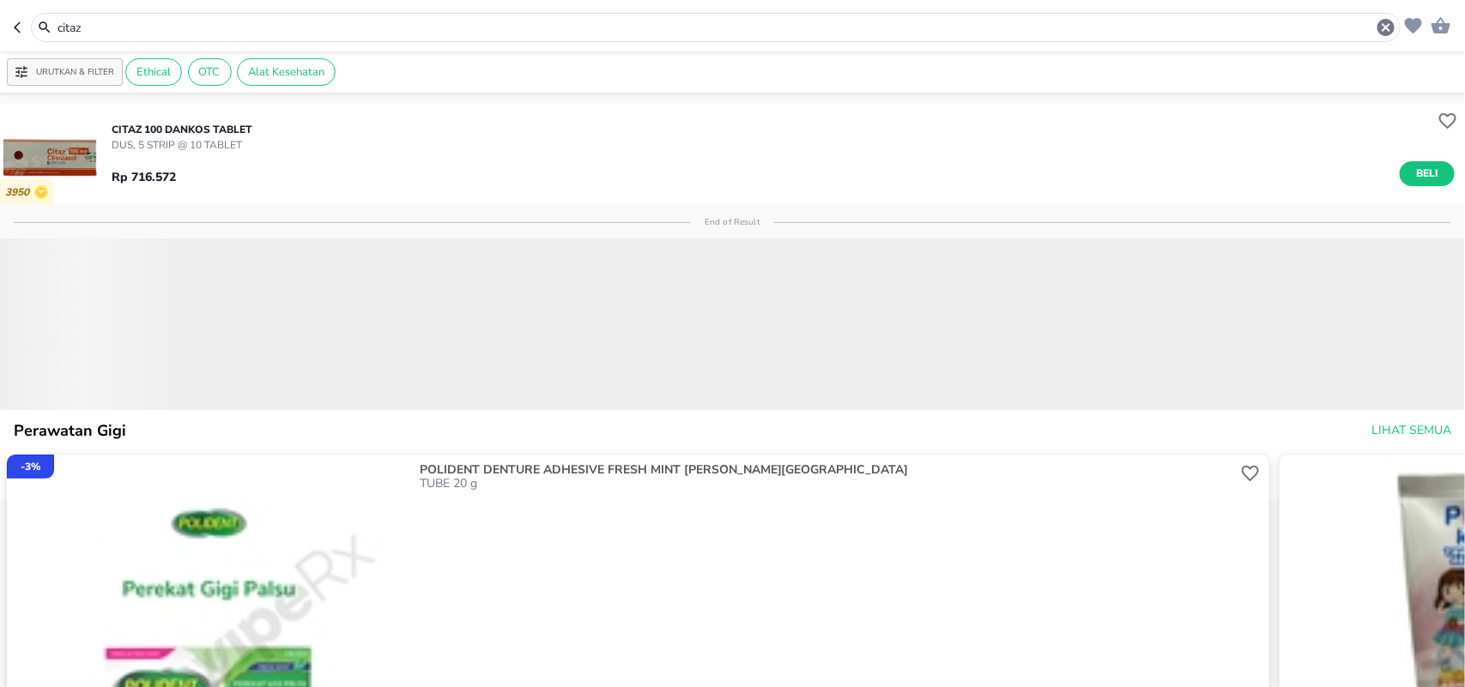
click at [172, 137] on p "DUS, 5 STRIP @ 10 TABLET" at bounding box center [182, 144] width 141 height 15
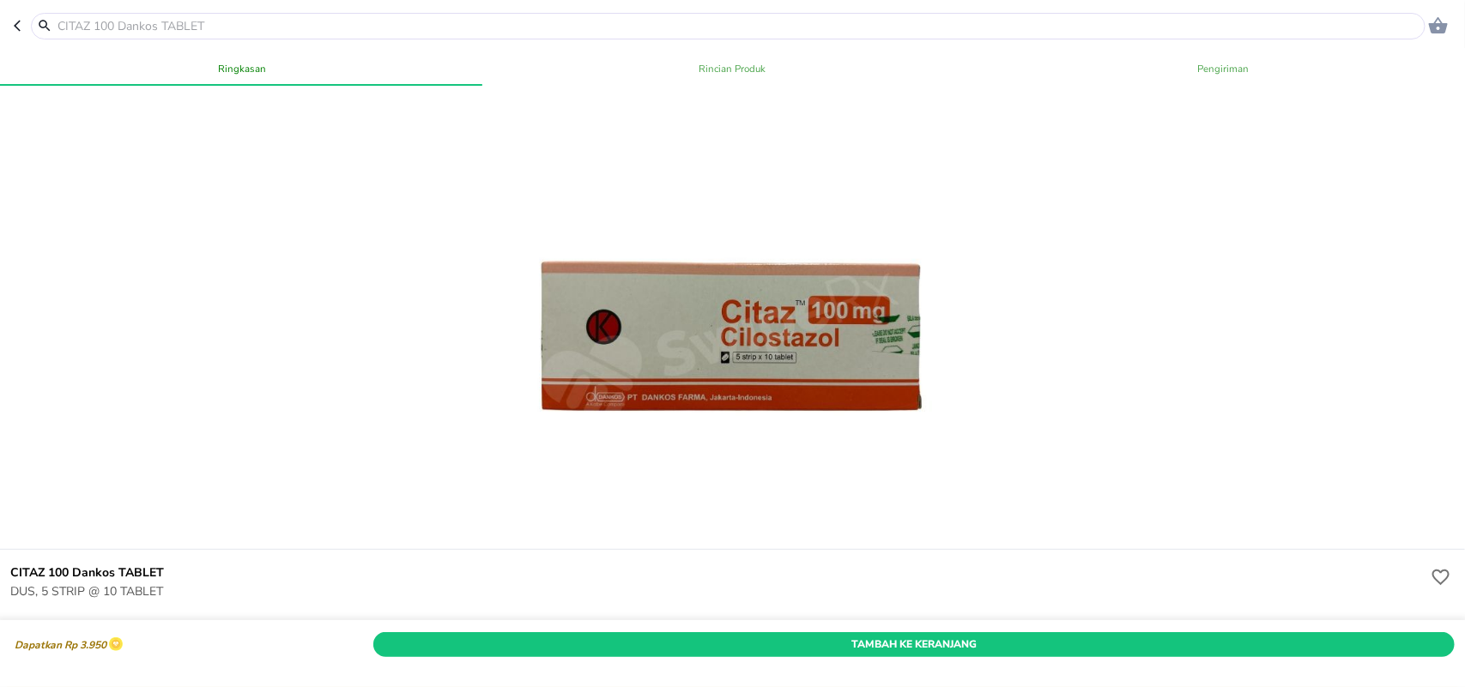
scroll to position [322, 0]
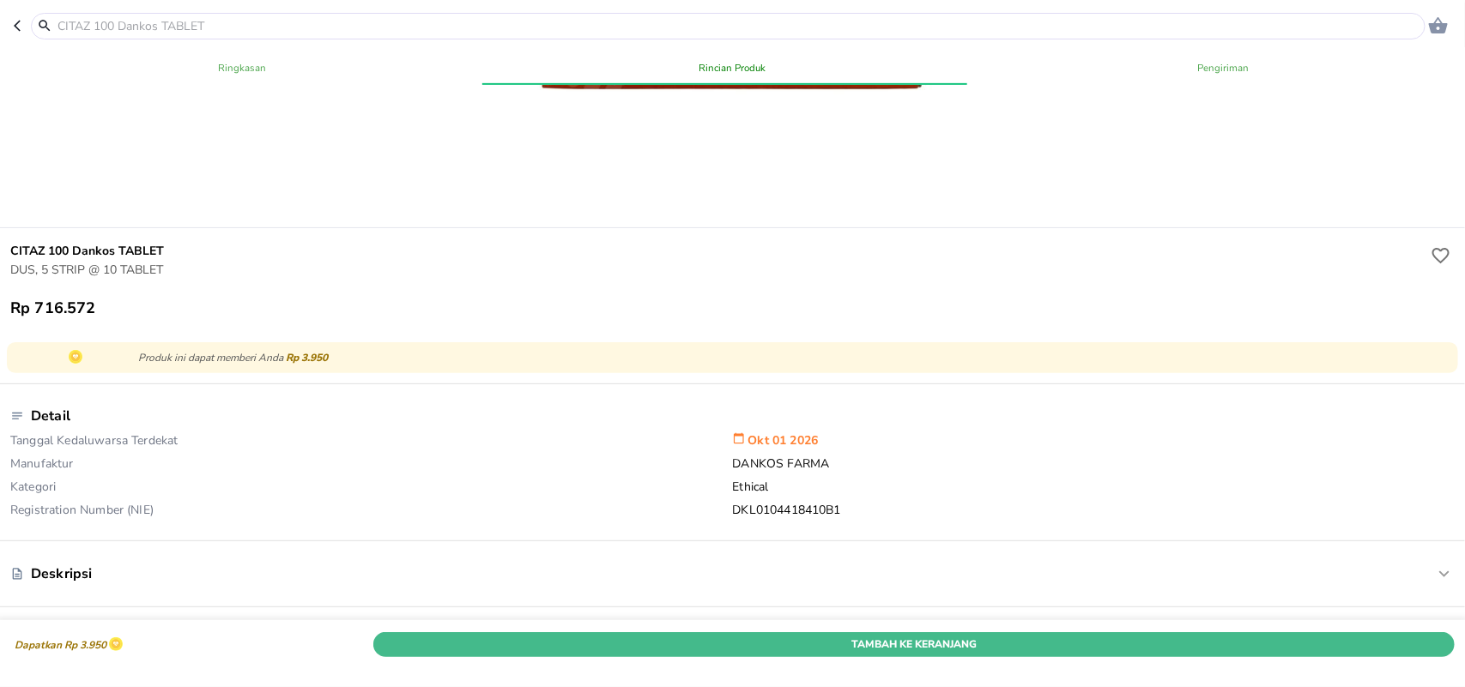
click at [828, 635] on span "Tambah Ke Keranjang" at bounding box center [913, 644] width 1055 height 18
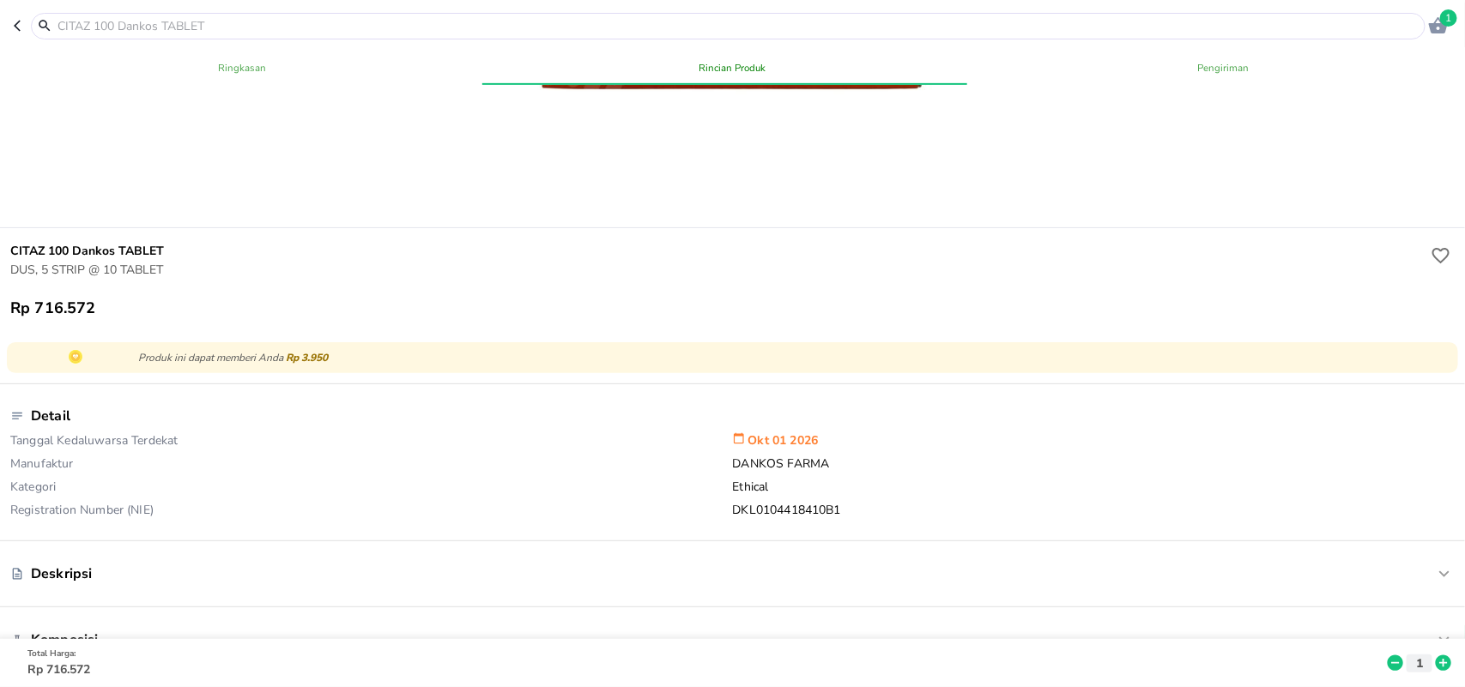
click at [221, 27] on input "text" at bounding box center [738, 26] width 1365 height 18
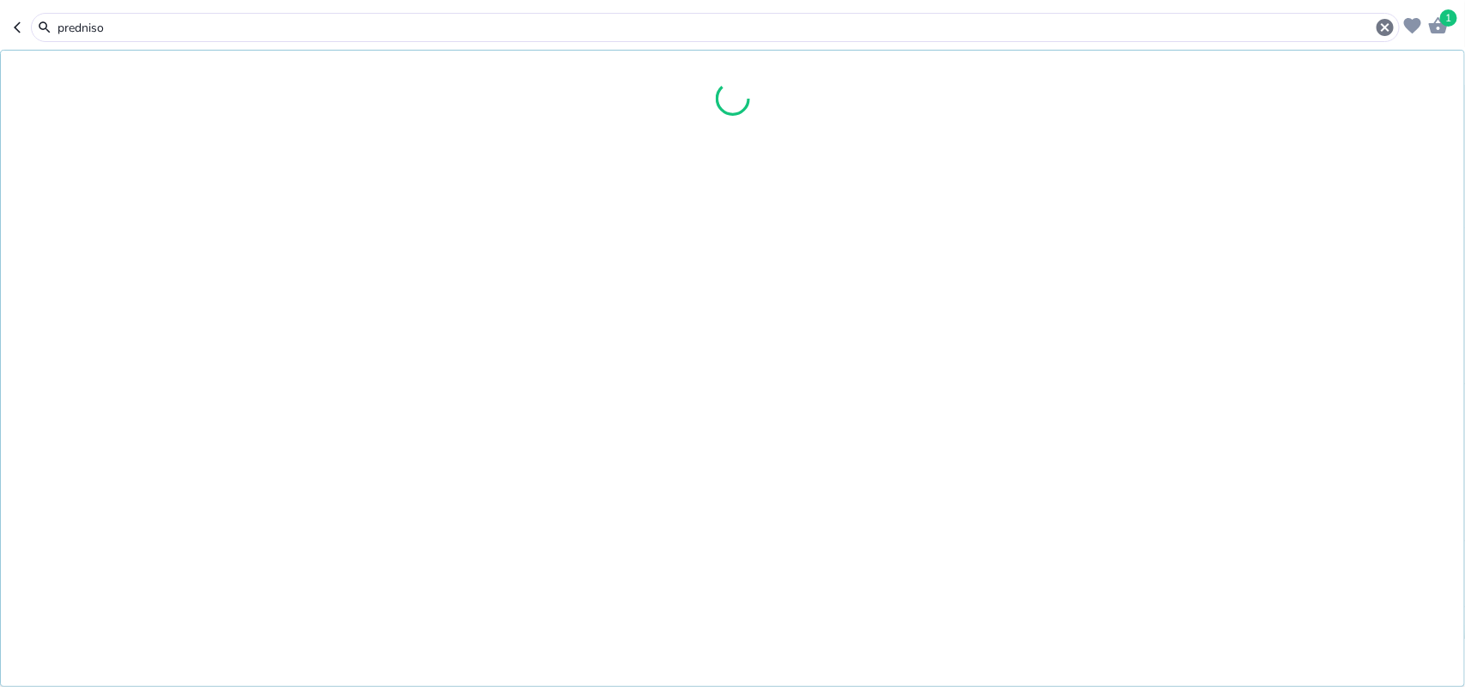
type input "prednison"
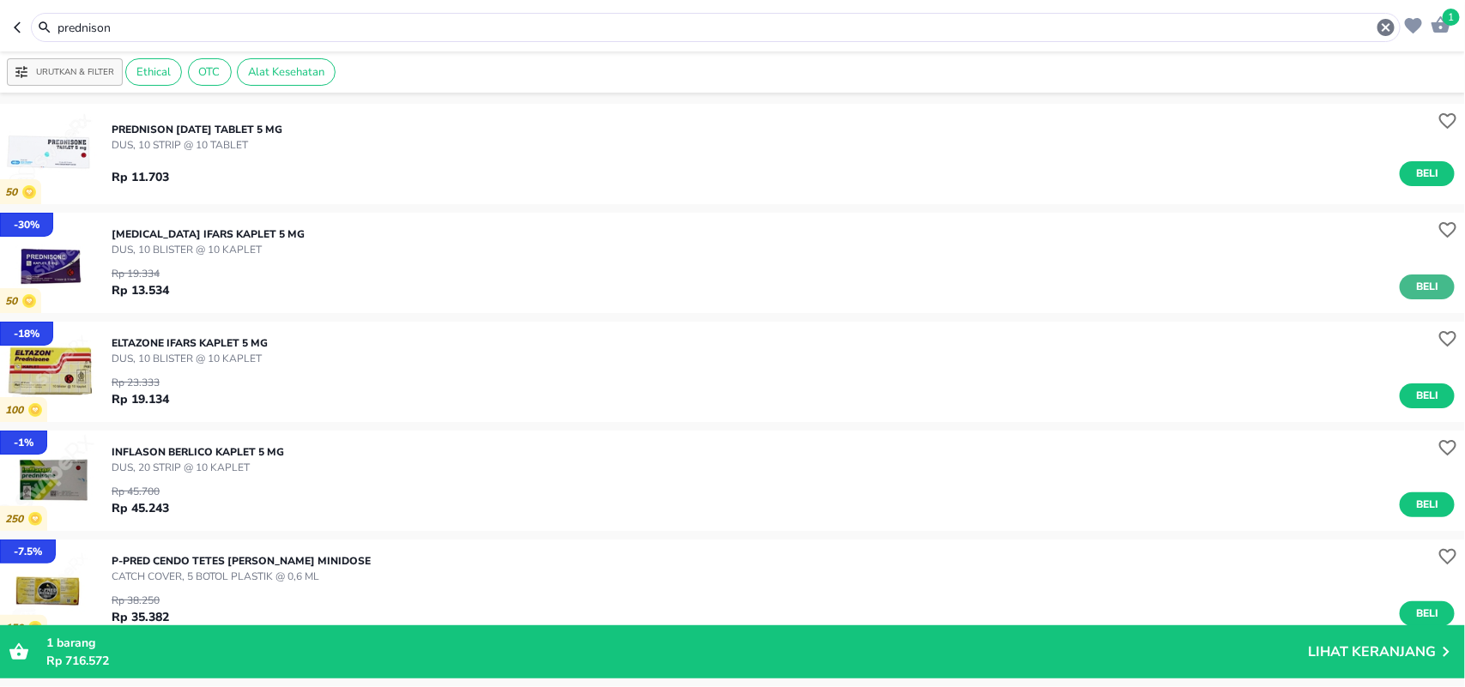
click at [1399, 288] on button "Beli" at bounding box center [1426, 287] width 55 height 25
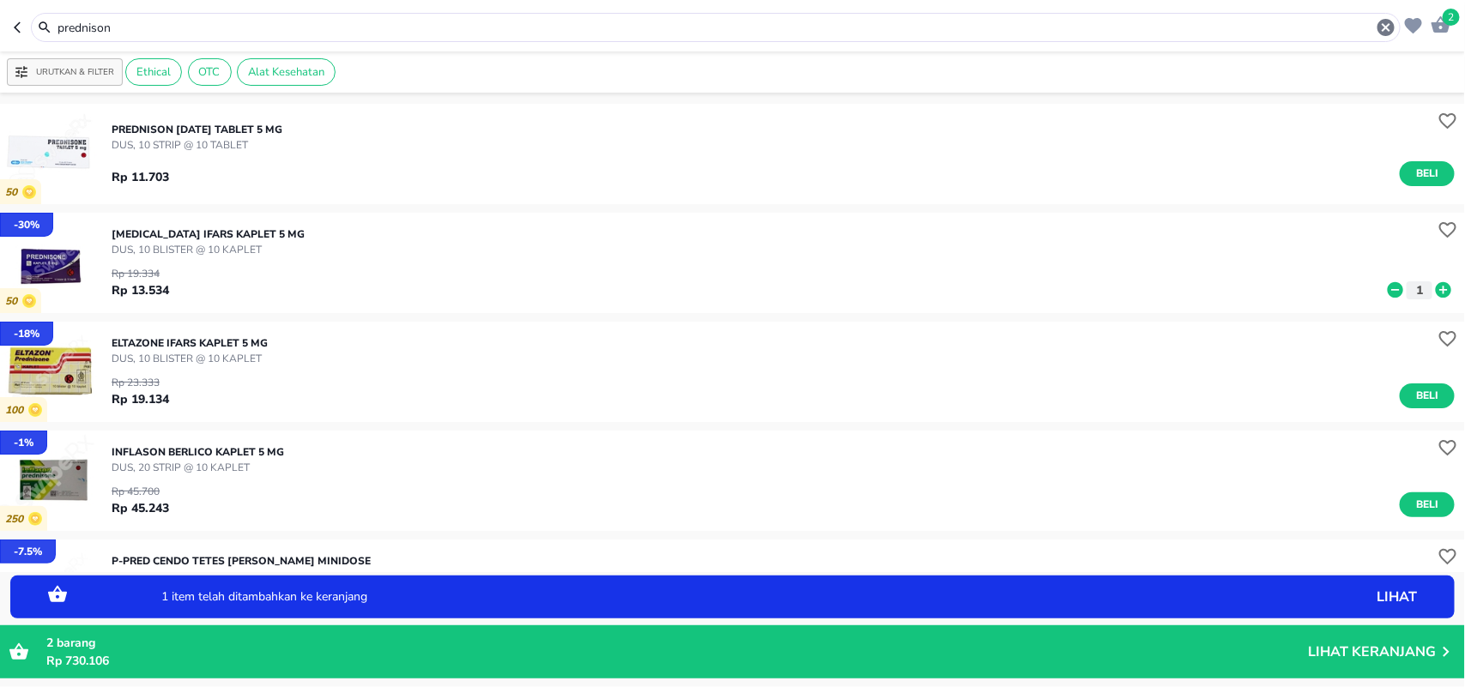
click at [1440, 288] on div "[MEDICAL_DATA] Ifars KAPLET 5 MG DUS, 10 BLISTER @ [GEOGRAPHIC_DATA][PERSON_NAM…" at bounding box center [788, 263] width 1353 height 90
click at [1435, 288] on icon at bounding box center [1442, 289] width 15 height 15
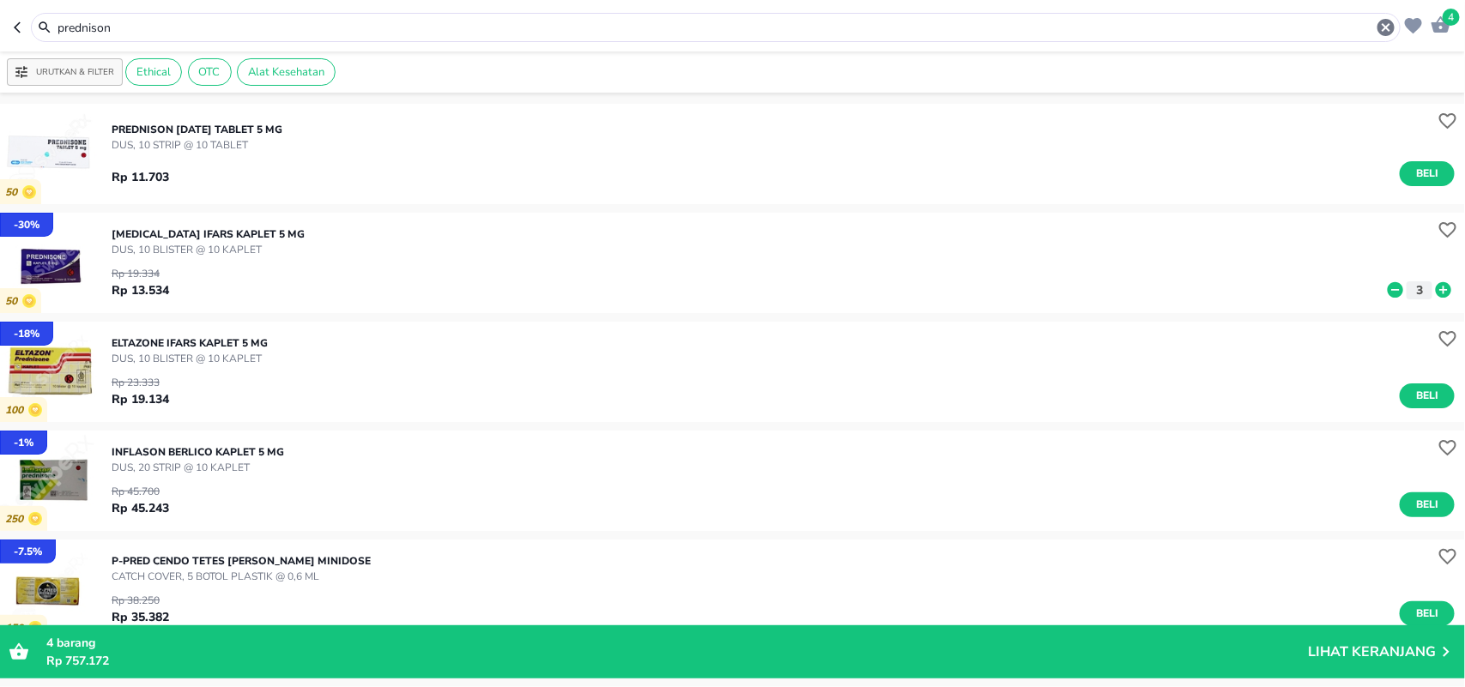
click at [1444, 15] on span "4" at bounding box center [1450, 17] width 17 height 17
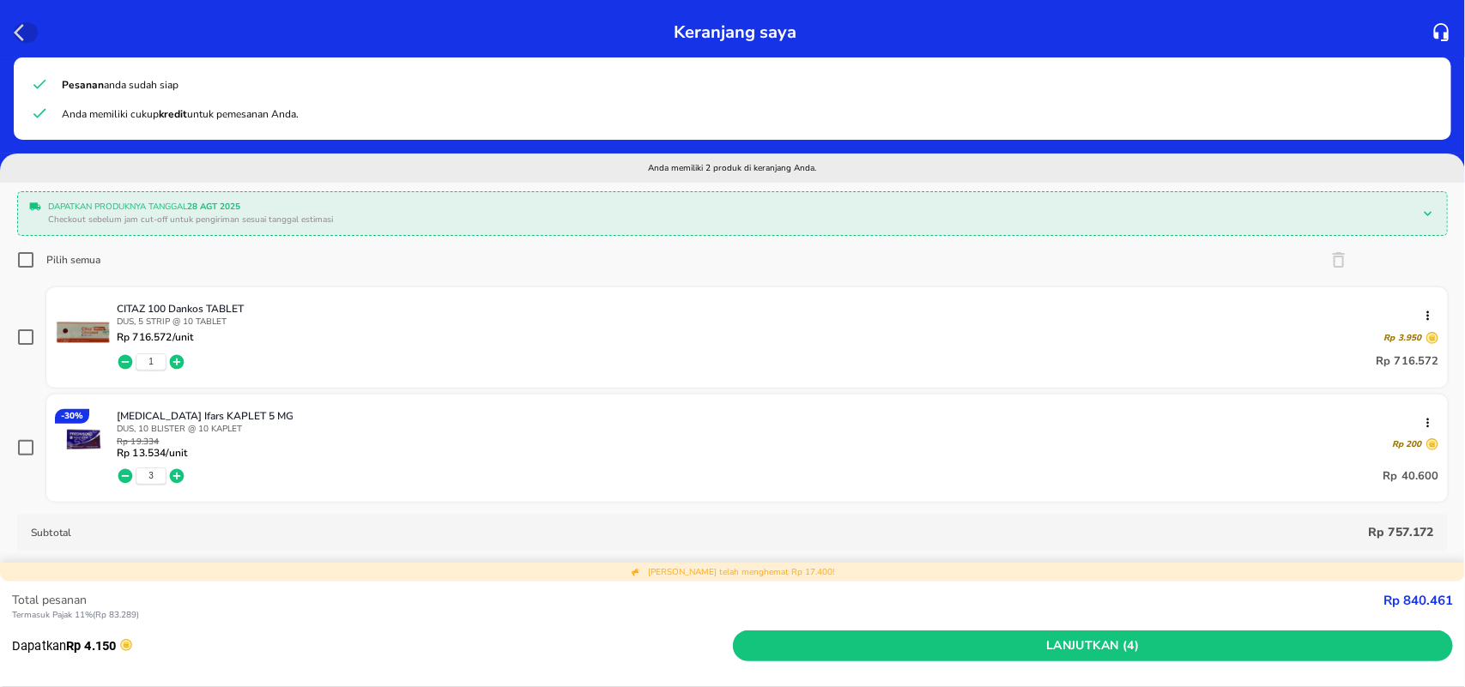
click at [15, 33] on icon "button" at bounding box center [19, 32] width 10 height 17
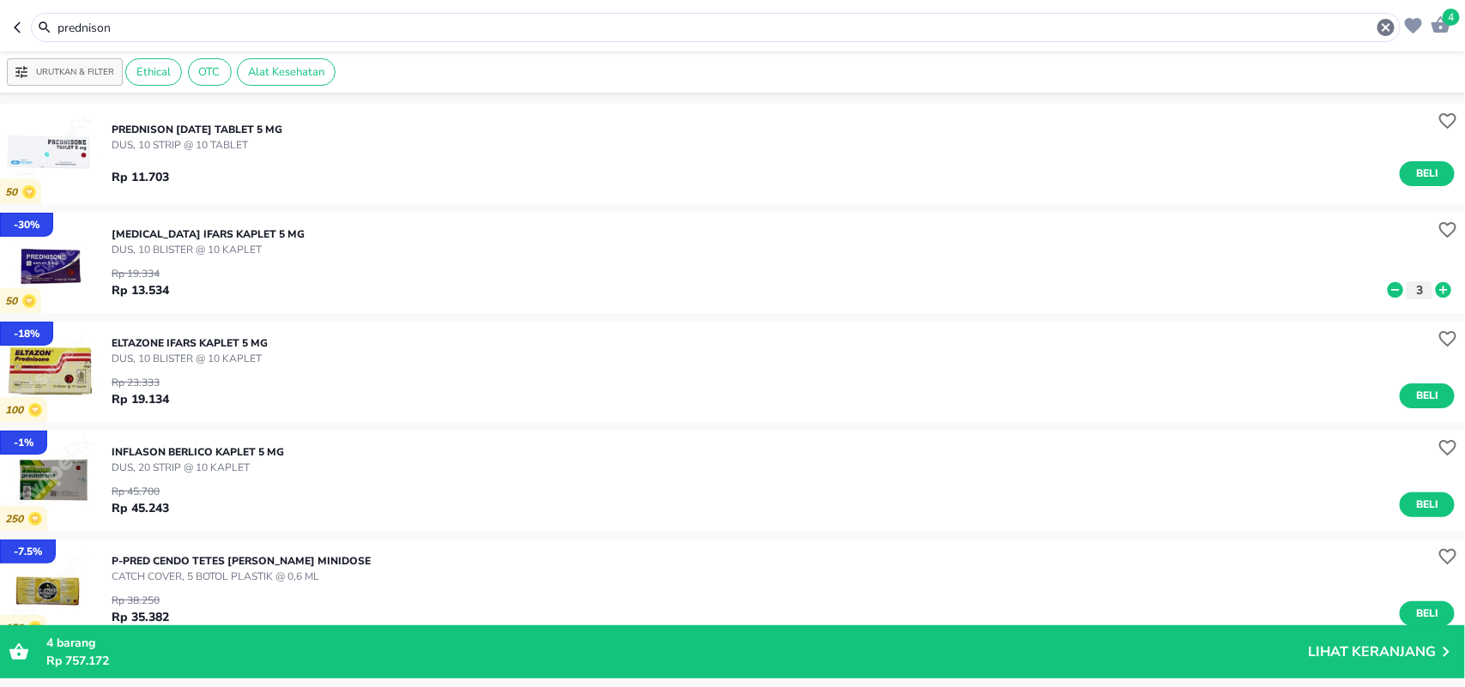
drag, startPoint x: 170, startPoint y: 36, endPoint x: 0, endPoint y: 22, distance: 170.4
click at [0, 30] on header "4 prednison" at bounding box center [732, 25] width 1465 height 51
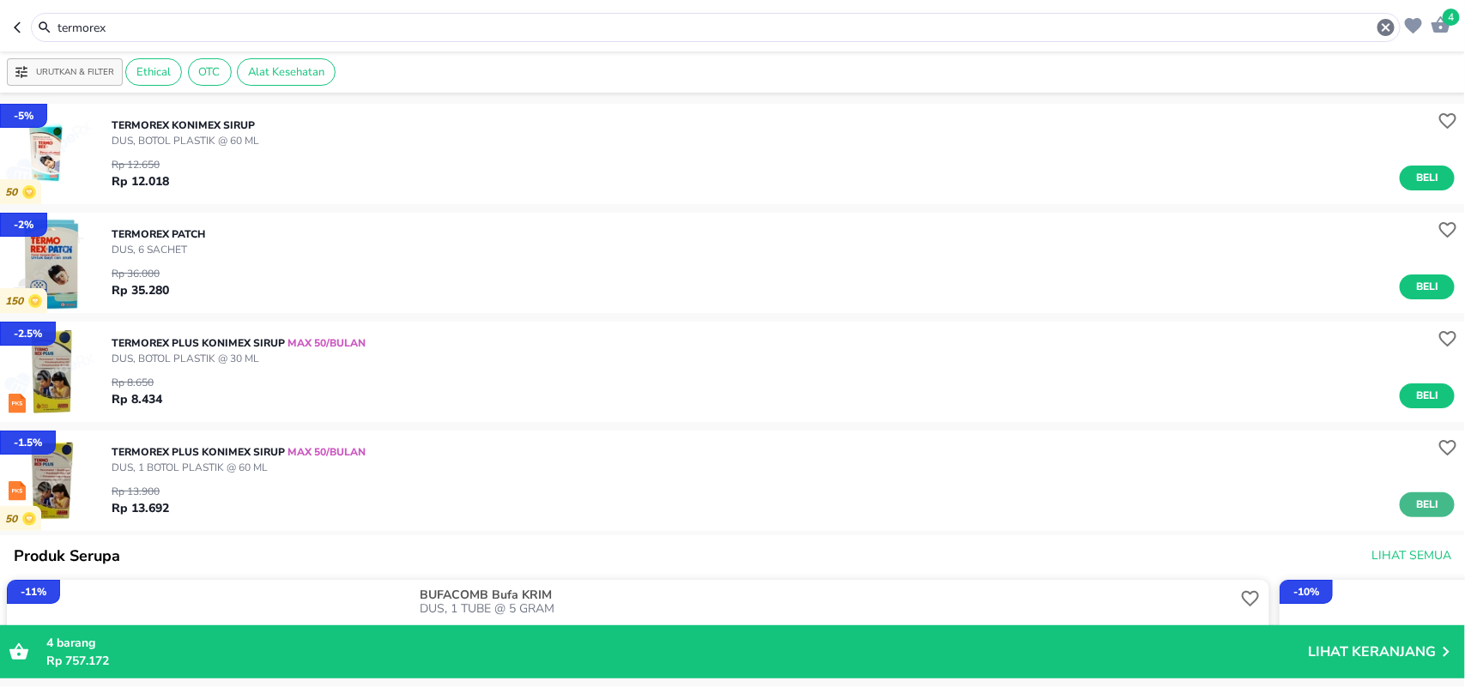
click at [1413, 503] on span "Beli" at bounding box center [1426, 505] width 29 height 18
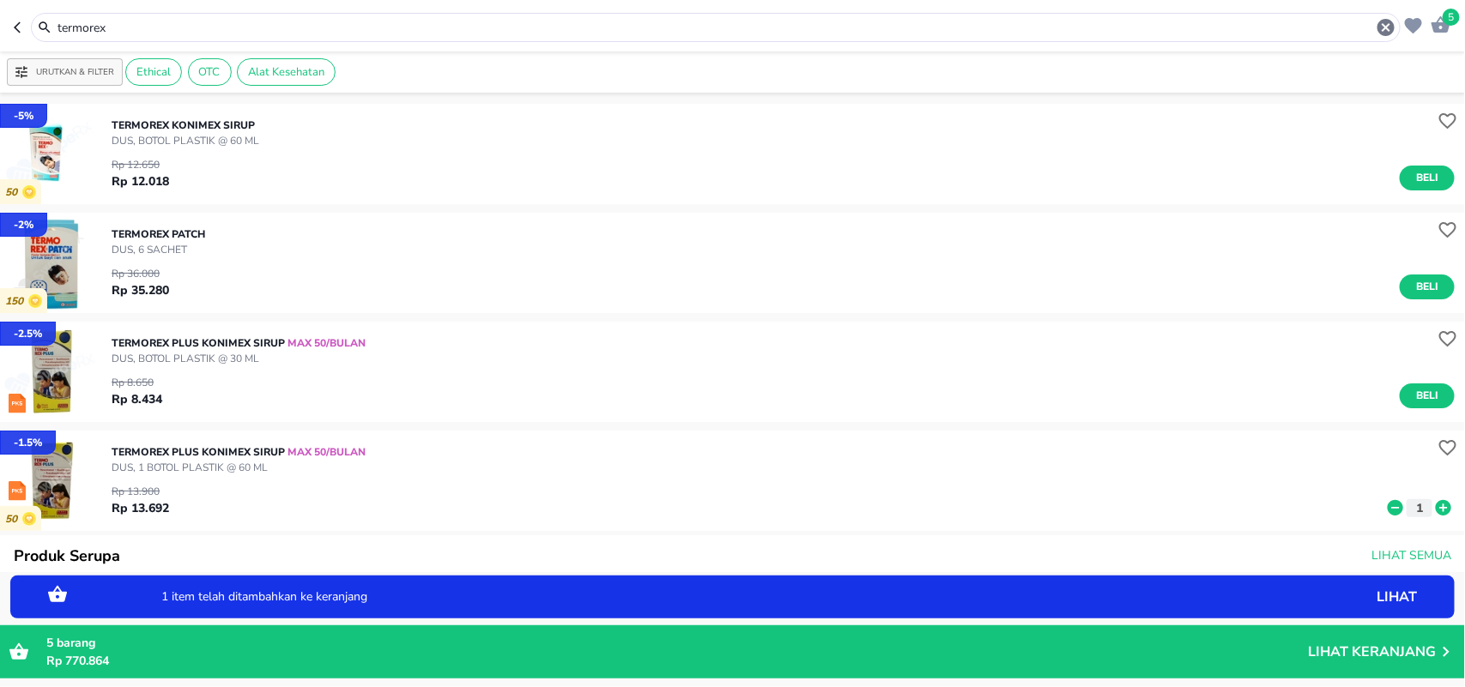
click at [1432, 506] on icon at bounding box center [1443, 508] width 22 height 19
drag, startPoint x: 118, startPoint y: 22, endPoint x: 0, endPoint y: 2, distance: 119.3
click at [0, 18] on header "8 termorex" at bounding box center [732, 25] width 1465 height 51
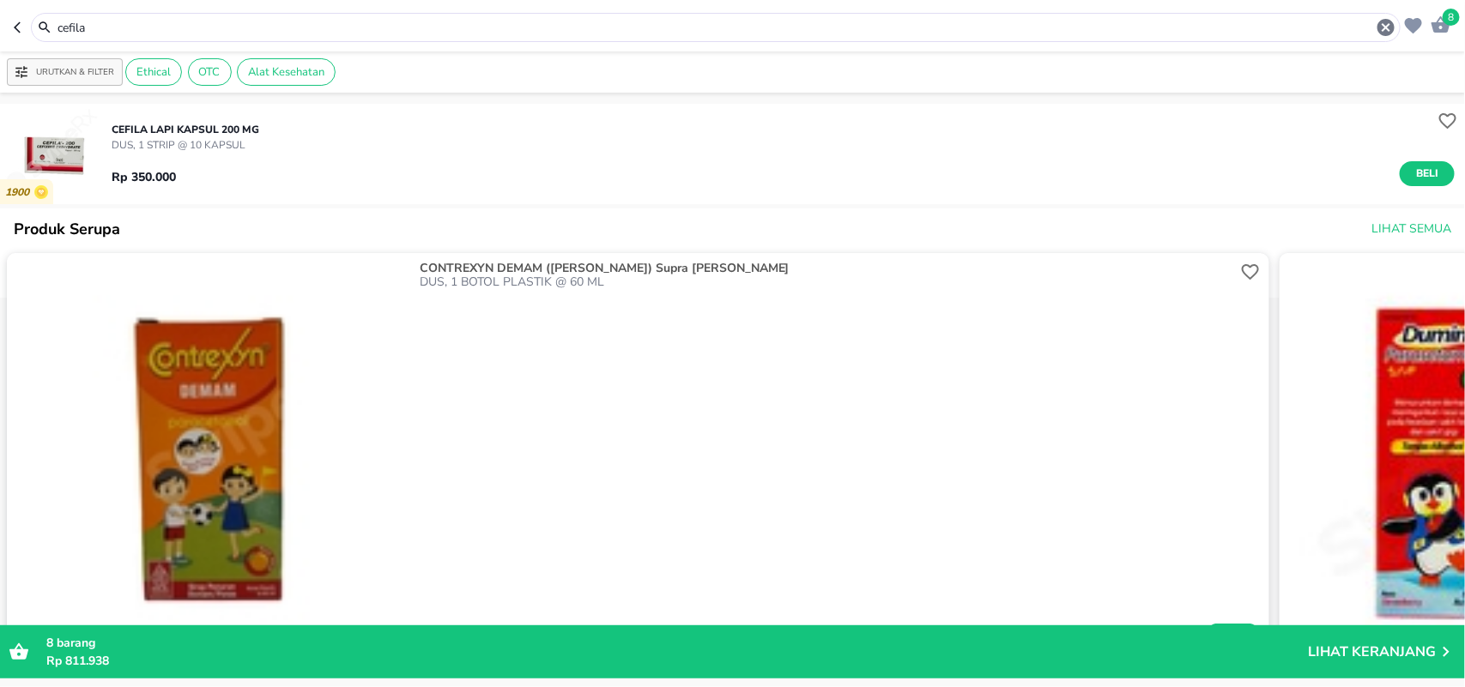
drag, startPoint x: 105, startPoint y: 33, endPoint x: 0, endPoint y: -6, distance: 111.6
click at [0, 0] on html "Halo Apotek K24 Anggrek Cikarang Baru, selamat datang! 8 cefila Urutkan & Filte…" at bounding box center [732, 0] width 1465 height 0
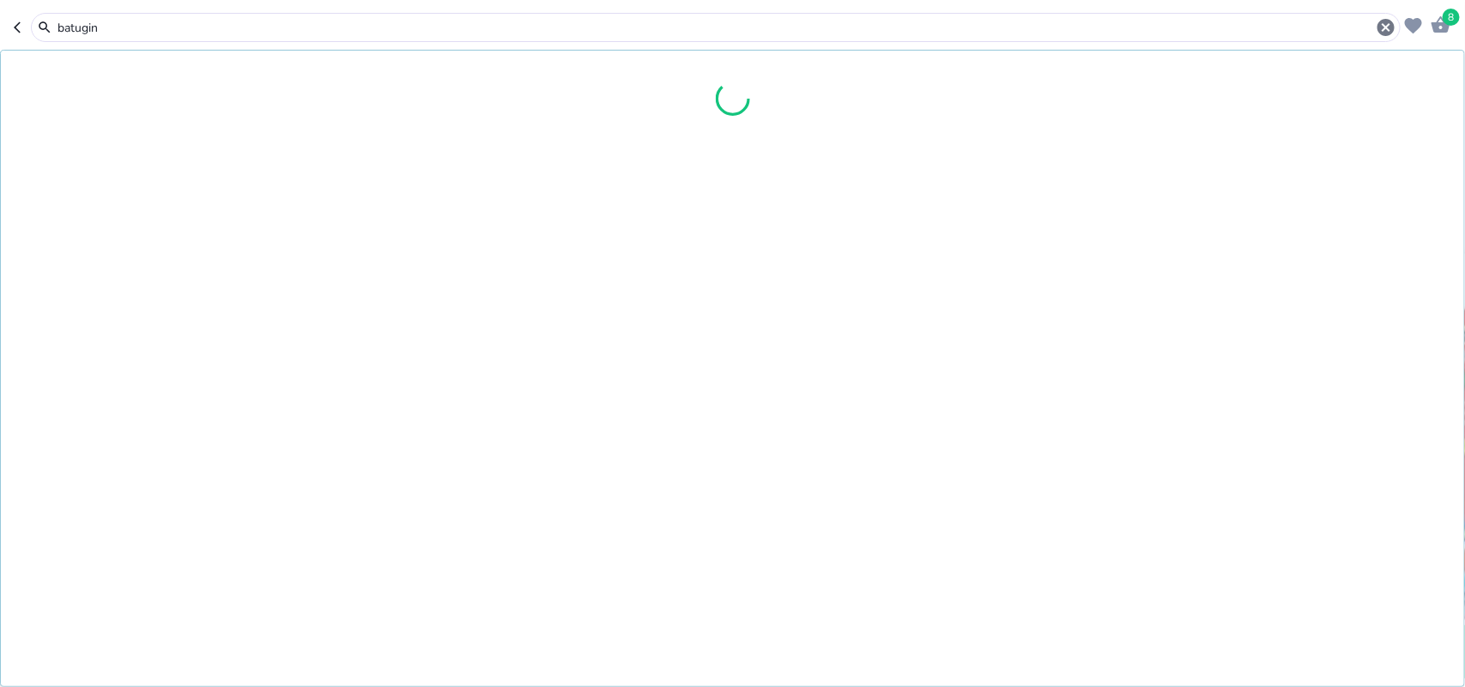
type input "batugin"
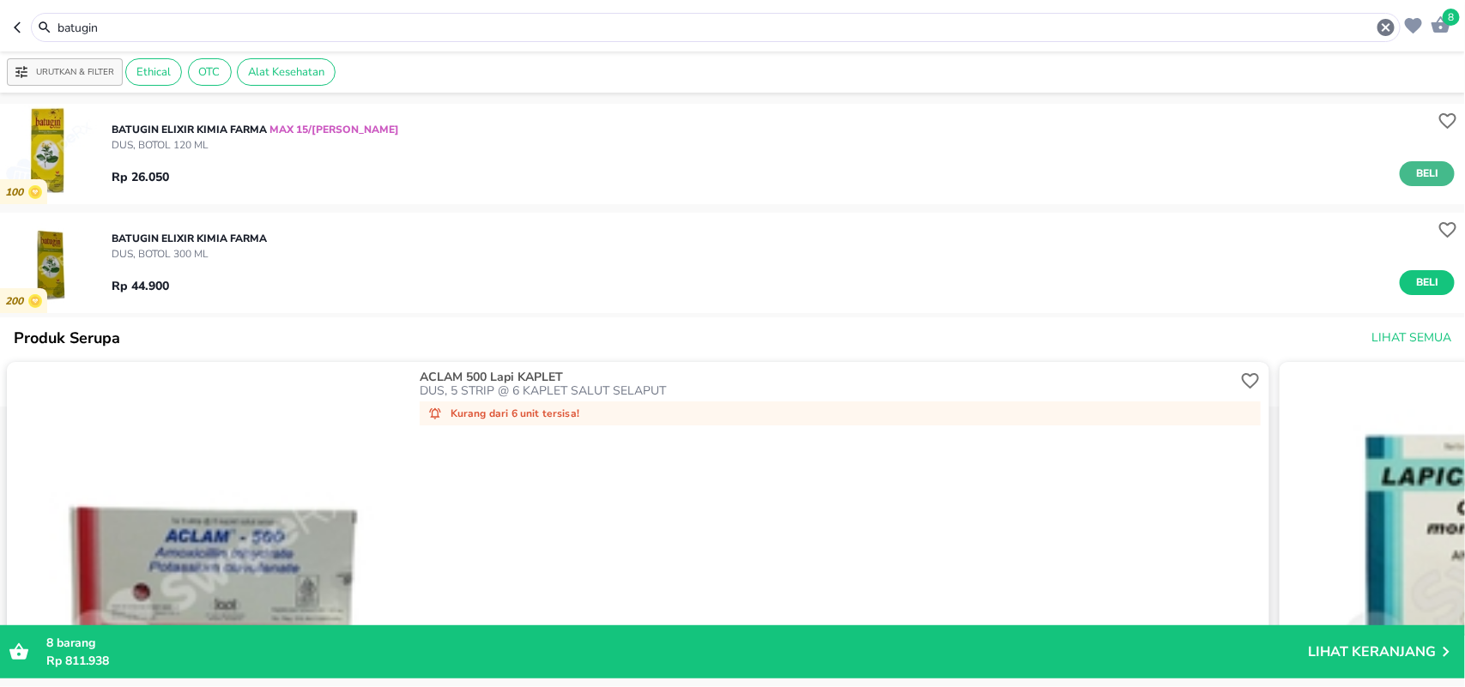
click at [1412, 174] on span "Beli" at bounding box center [1426, 174] width 29 height 18
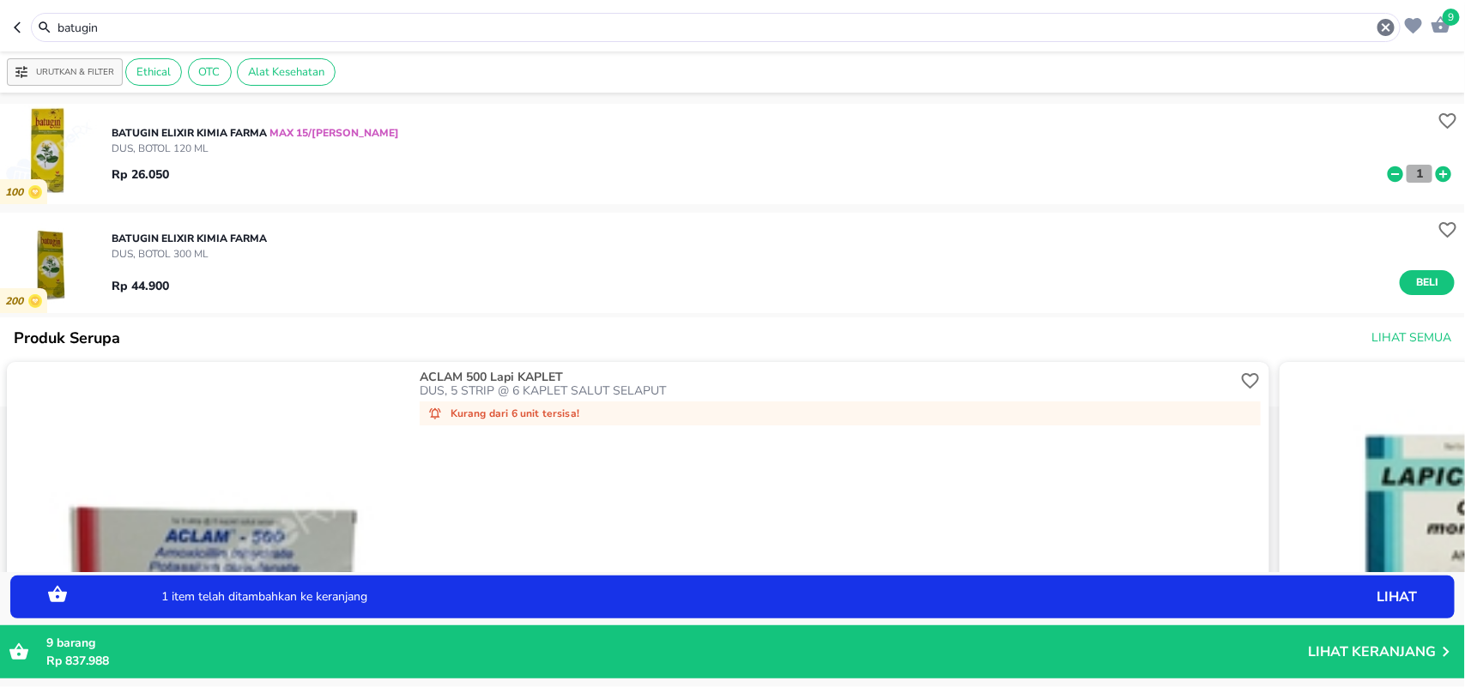
click at [1411, 178] on p "1" at bounding box center [1418, 174] width 15 height 18
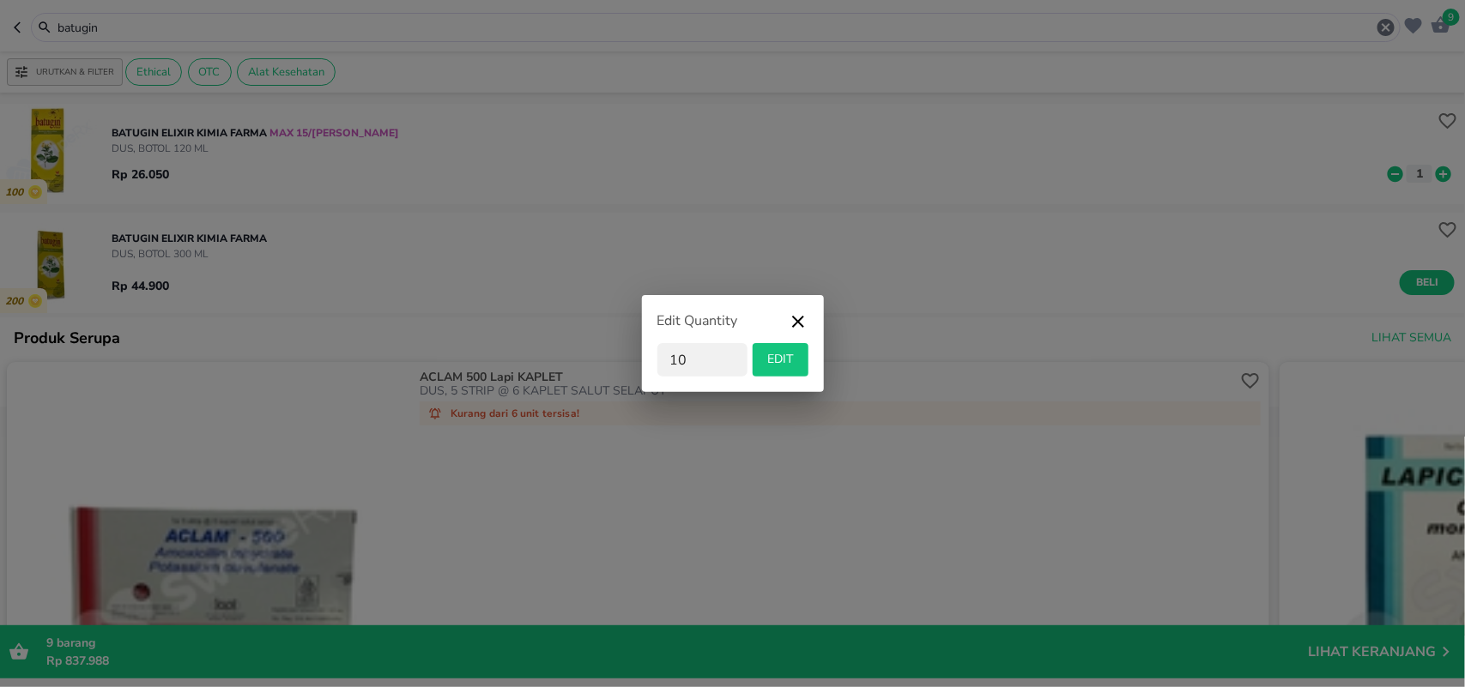
type input "10"
click at [791, 360] on span "EDIT" at bounding box center [780, 359] width 42 height 21
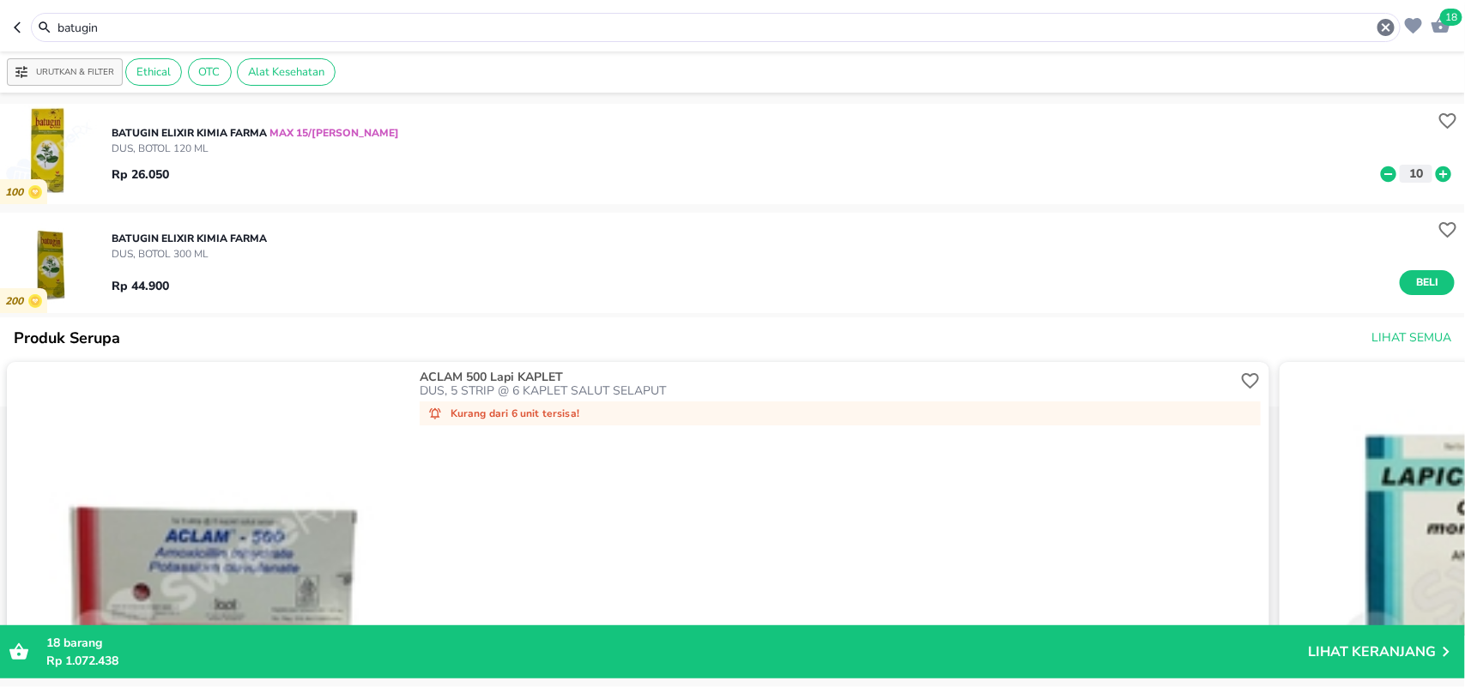
drag, startPoint x: 27, startPoint y: 15, endPoint x: 0, endPoint y: 17, distance: 27.6
click at [0, 15] on header "18 batugin" at bounding box center [732, 25] width 1465 height 51
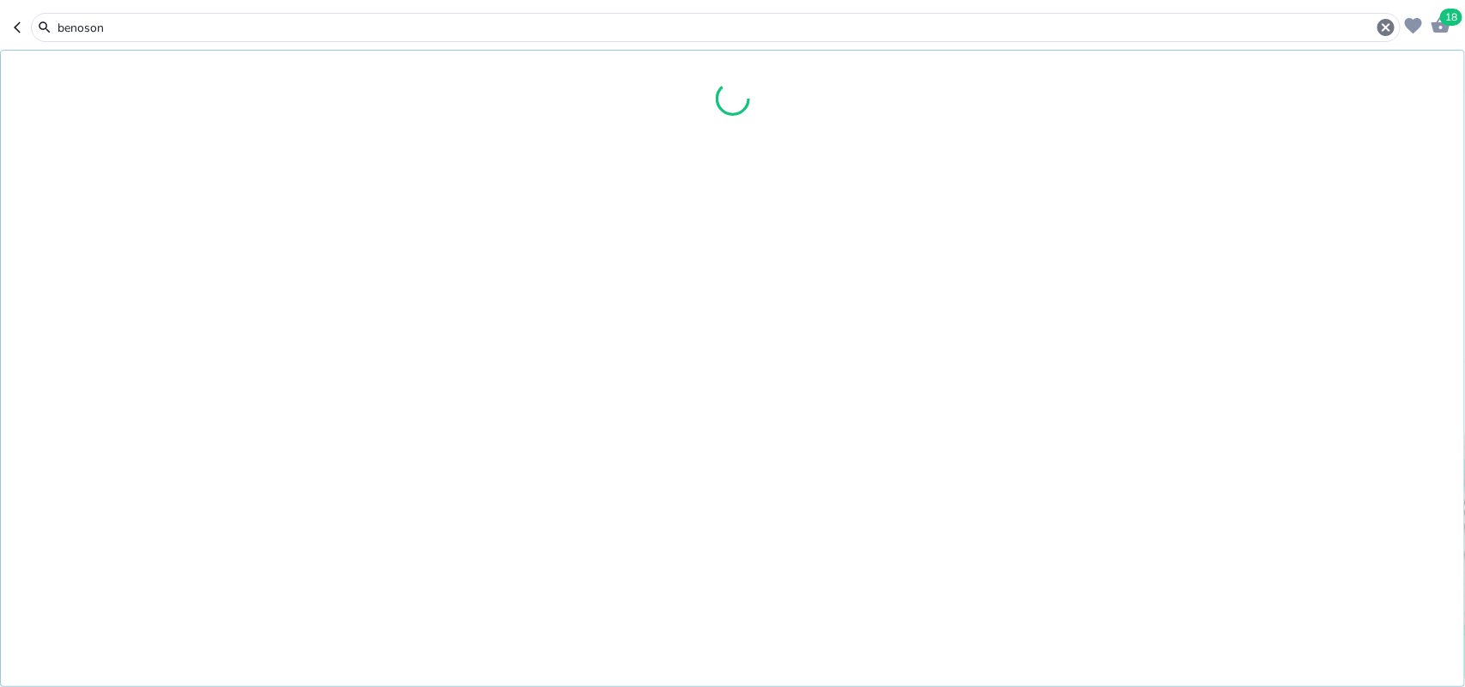
type input "benoson"
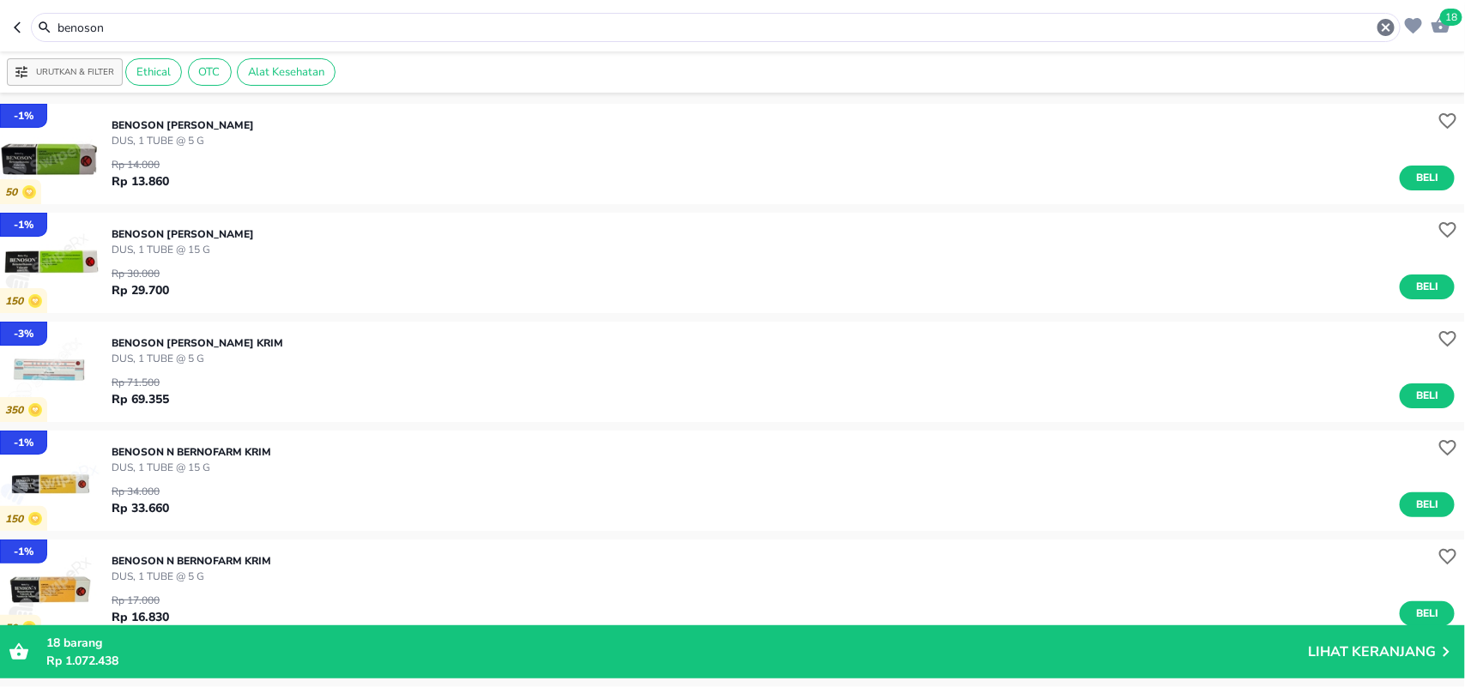
scroll to position [215, 0]
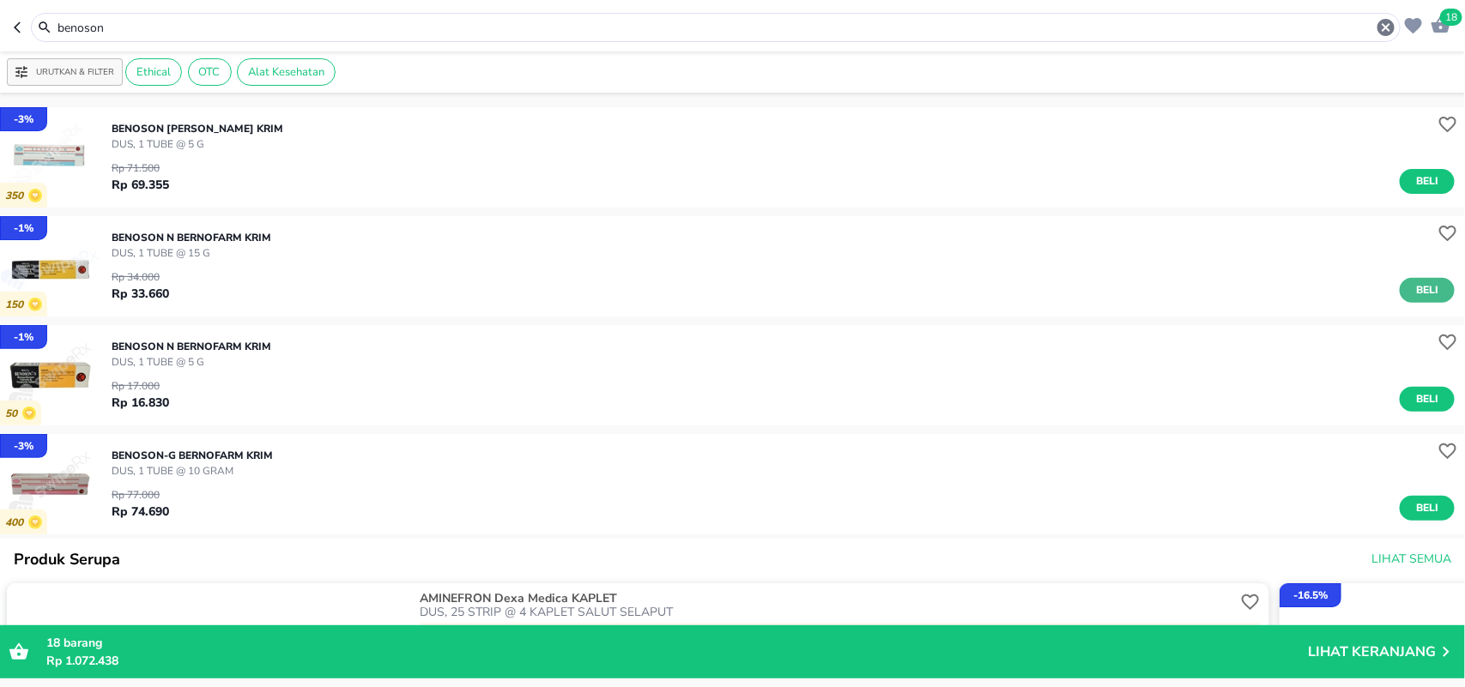
click at [1417, 287] on span "Beli" at bounding box center [1426, 290] width 29 height 18
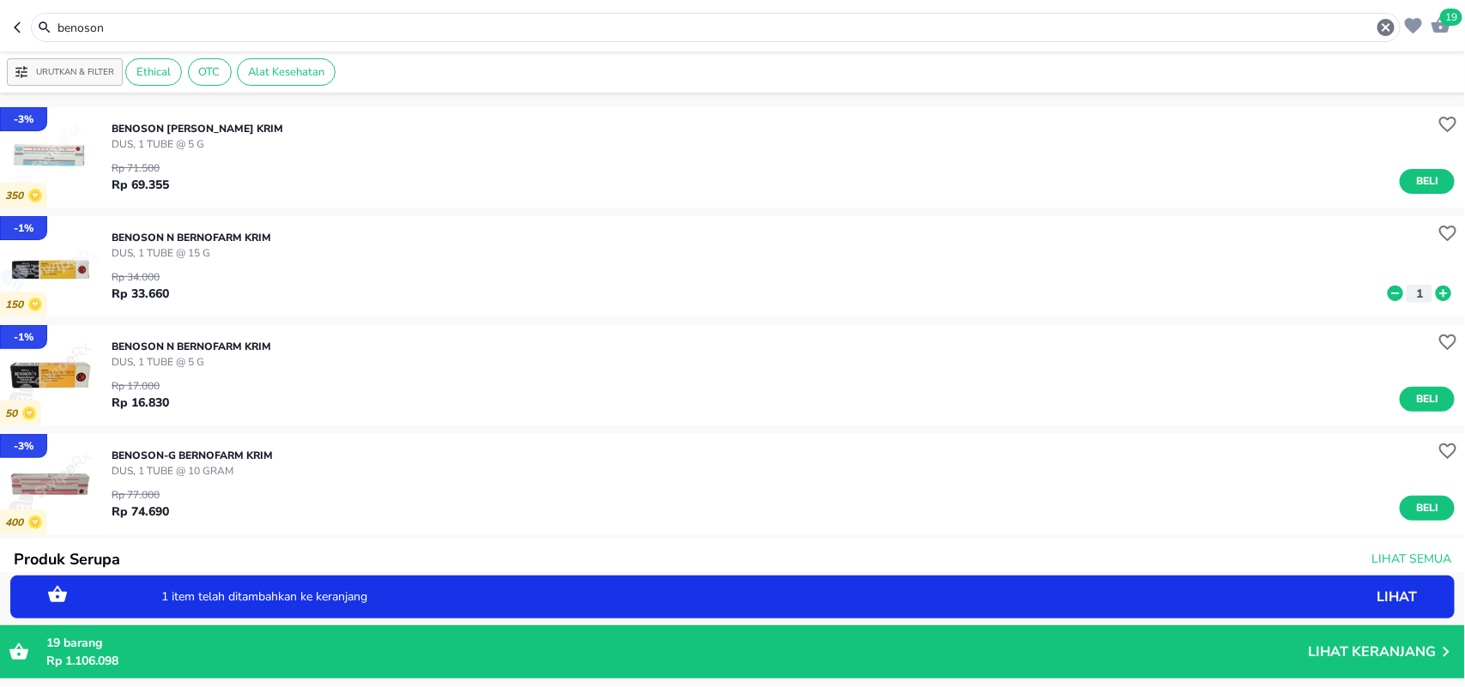
click at [1435, 288] on icon at bounding box center [1442, 293] width 15 height 15
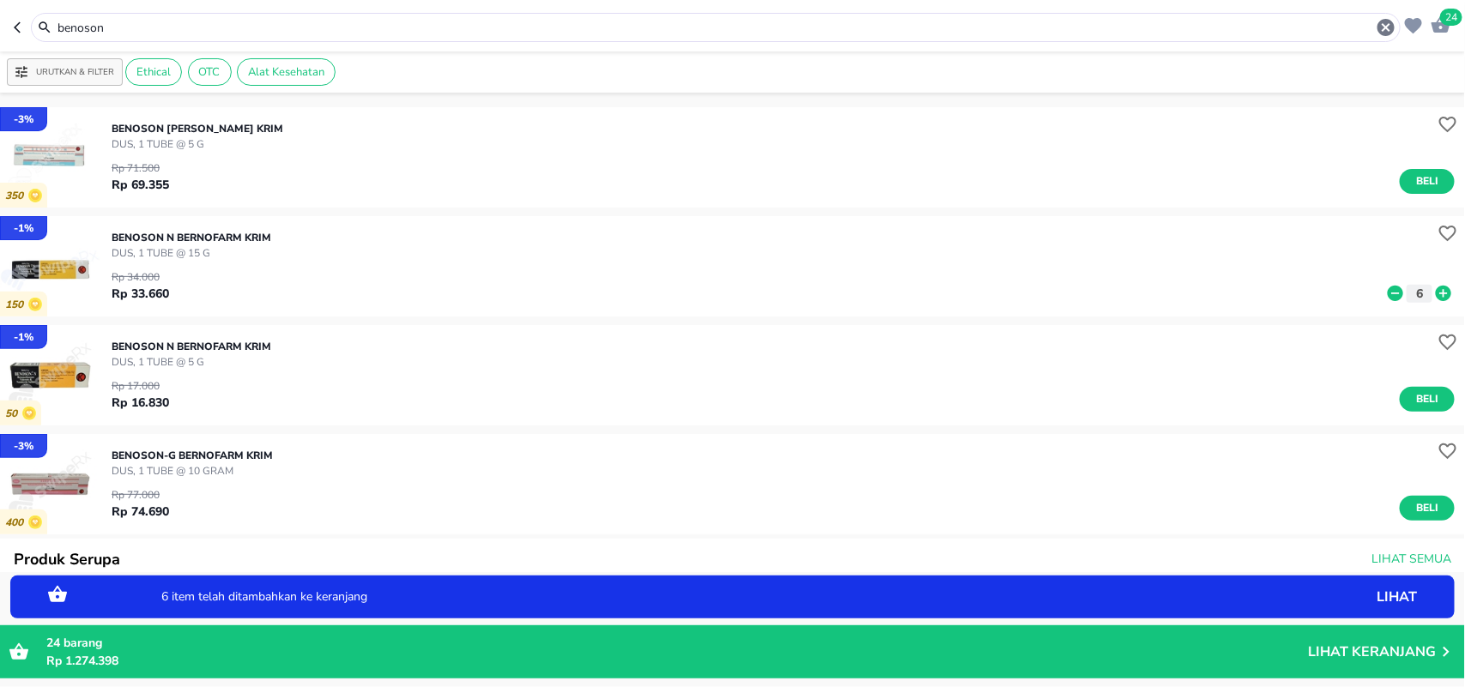
click at [1435, 288] on icon at bounding box center [1442, 293] width 15 height 15
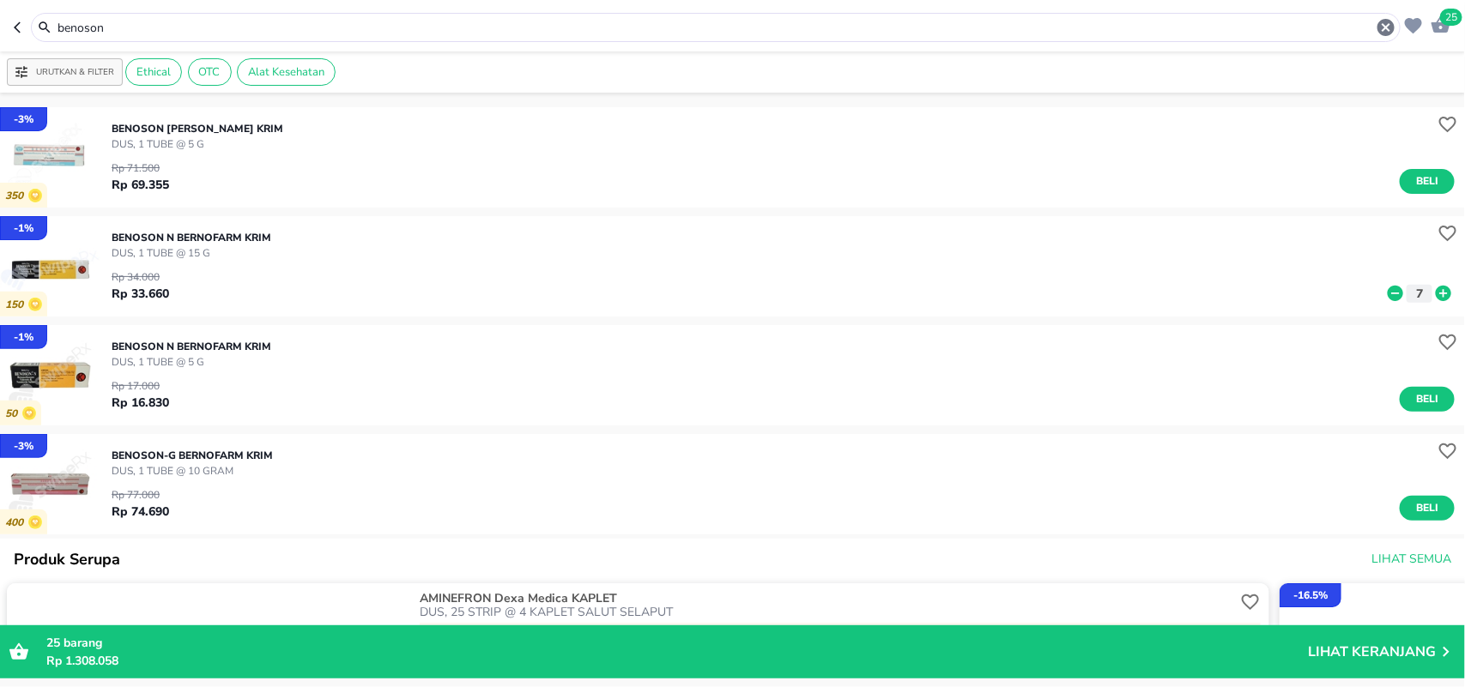
click at [1387, 294] on icon at bounding box center [1394, 293] width 15 height 15
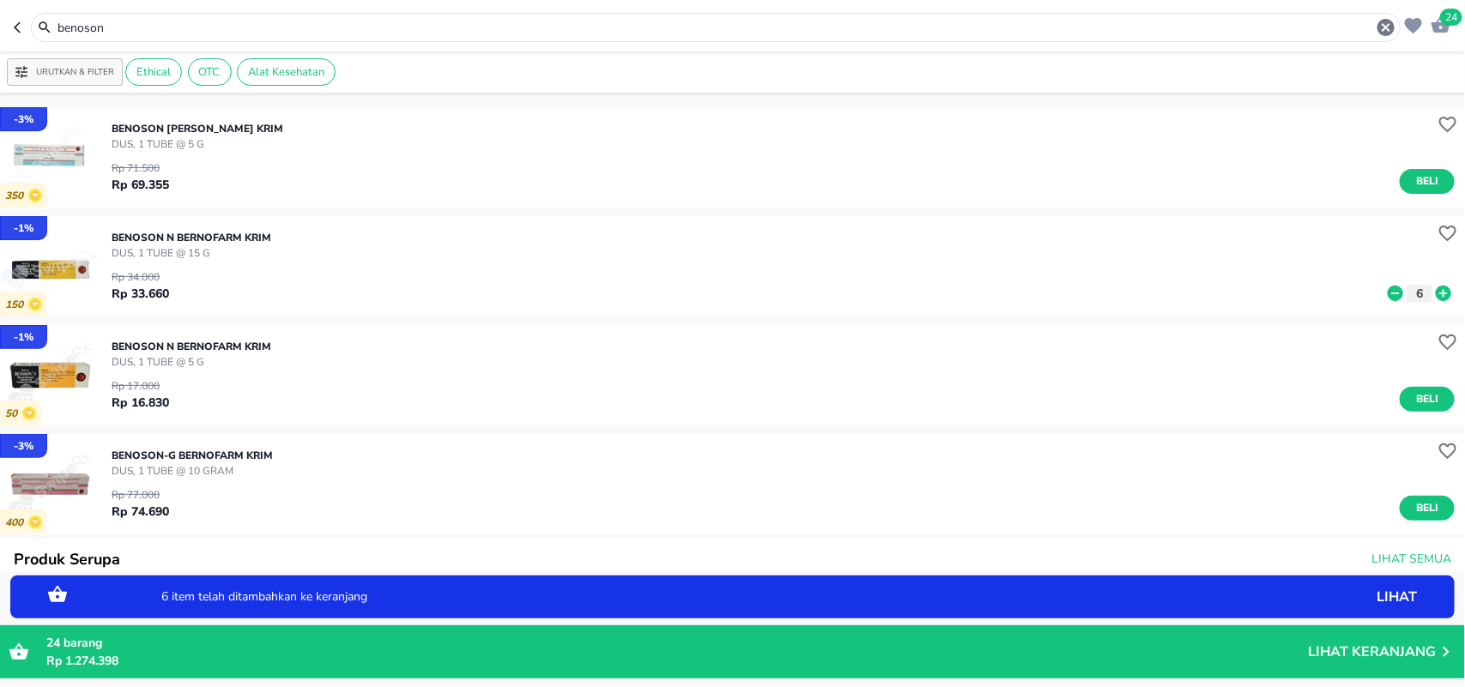
click at [1335, 652] on p "Lihat Keranjang" at bounding box center [1372, 652] width 128 height 0
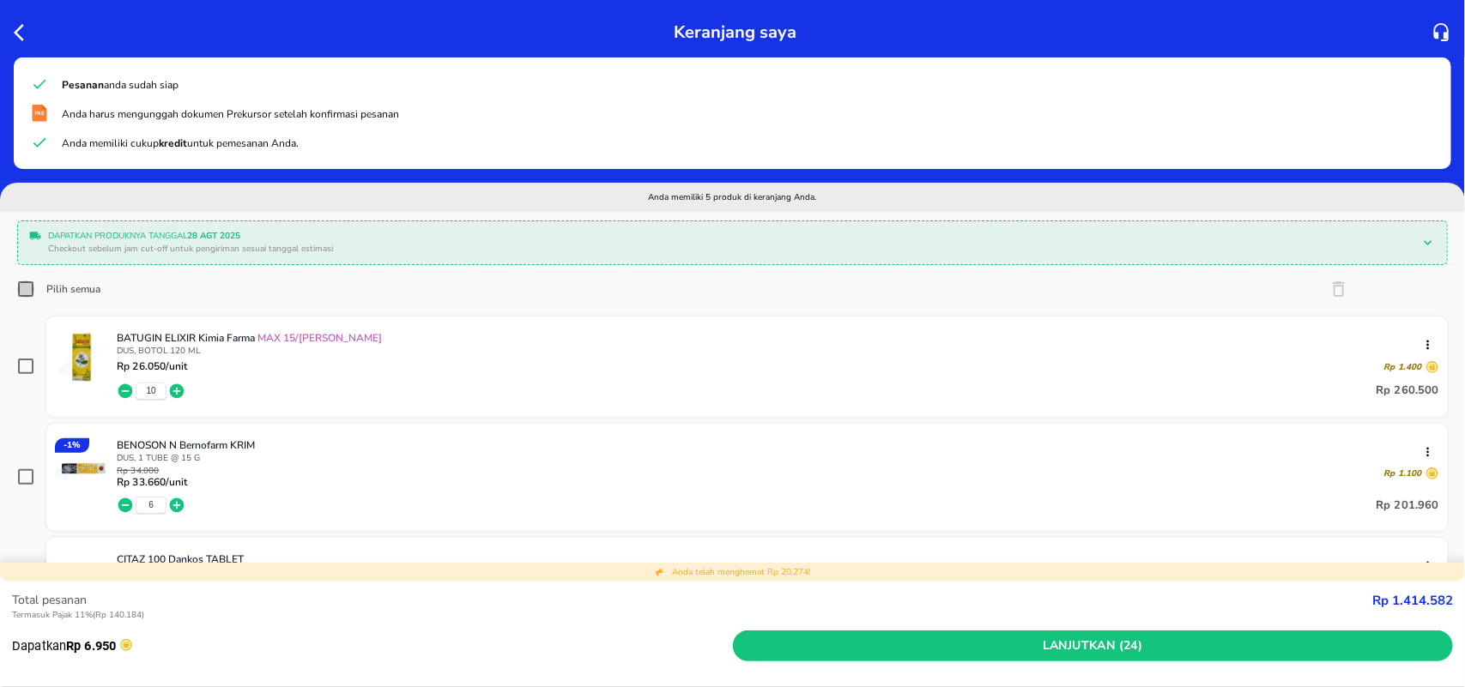
click at [30, 292] on input "Pilih semua" at bounding box center [25, 289] width 17 height 17
checkbox input "true"
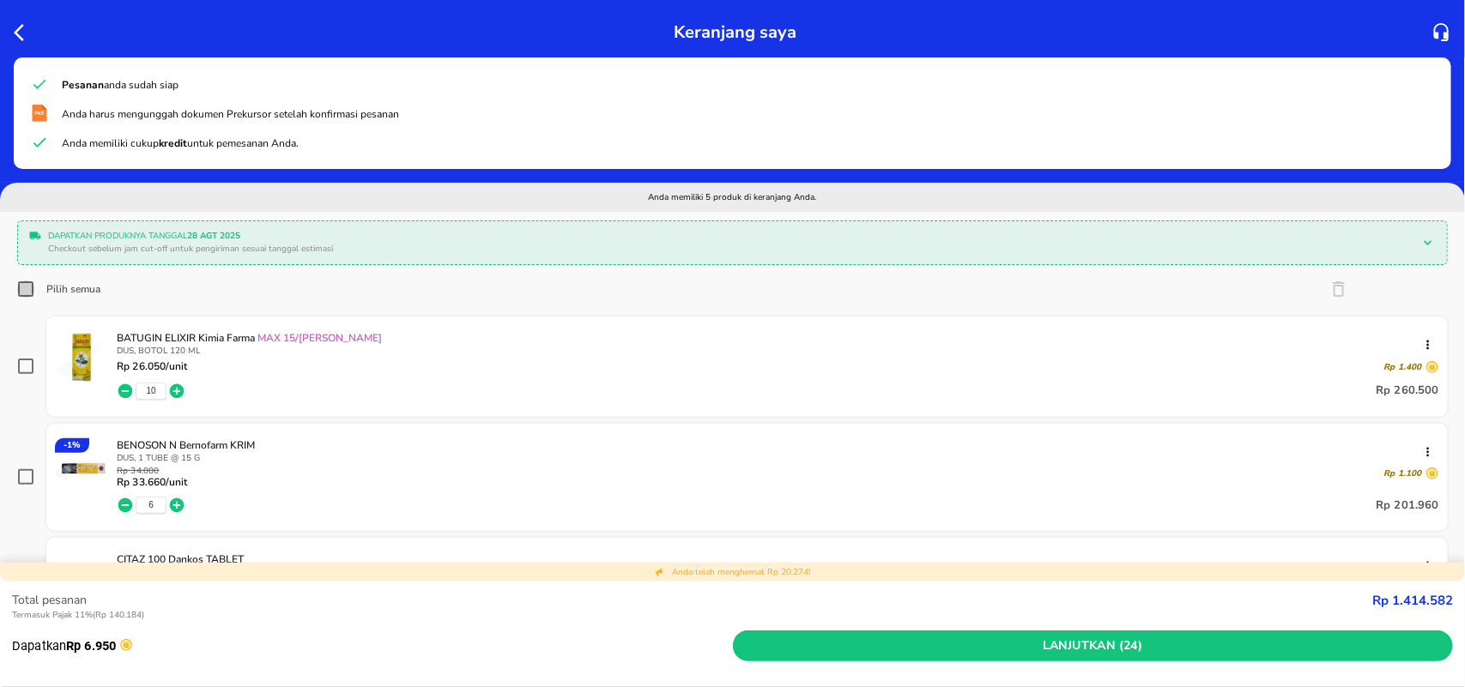
checkbox input "true"
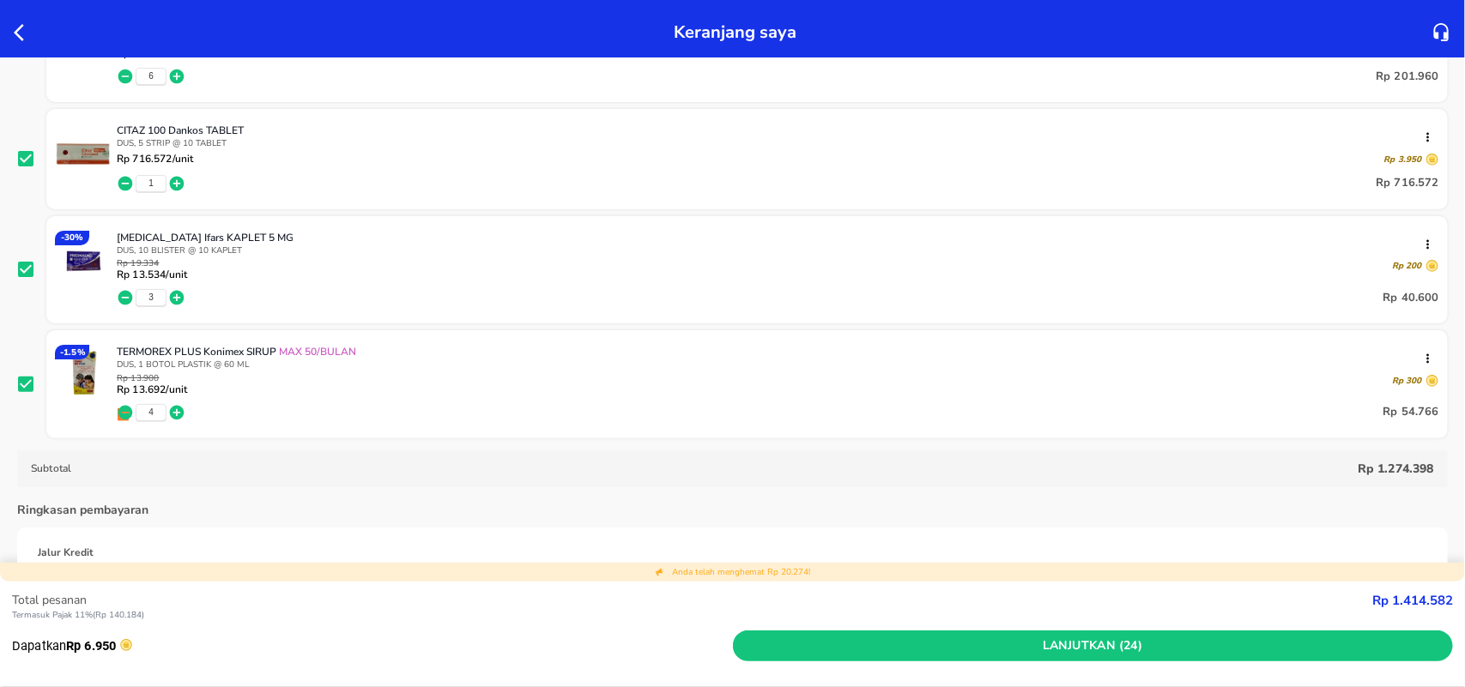
scroll to position [536, 0]
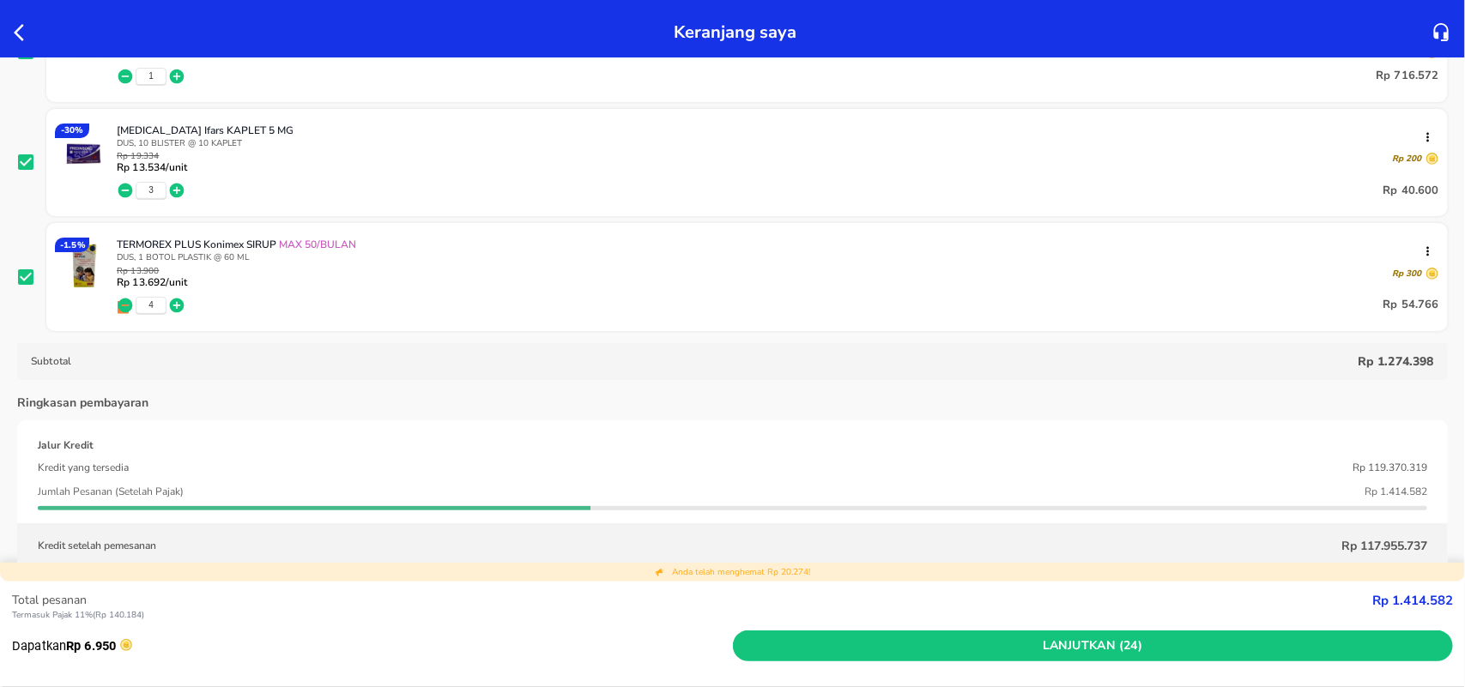
click at [1040, 645] on span "Lanjutkan (24)" at bounding box center [1093, 646] width 707 height 21
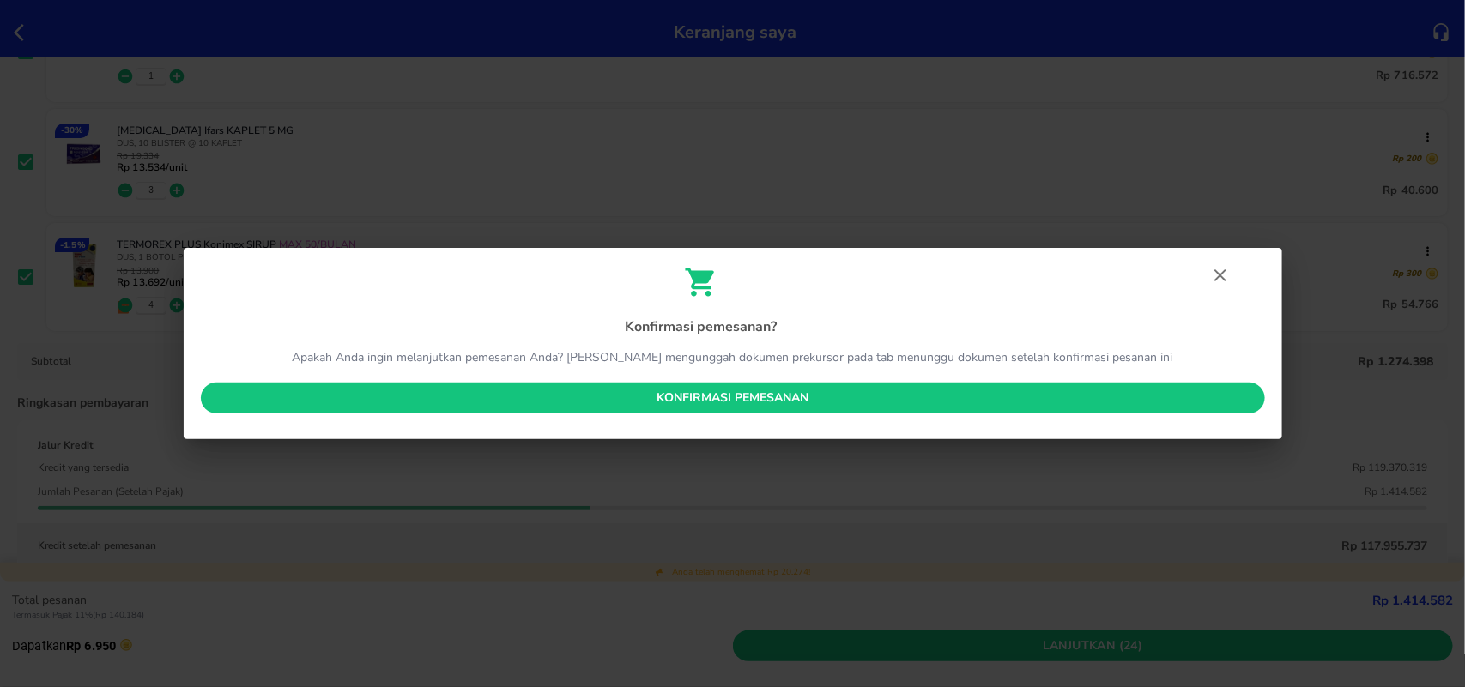
click at [736, 406] on span "Konfirmasi pemesanan" at bounding box center [733, 398] width 1036 height 21
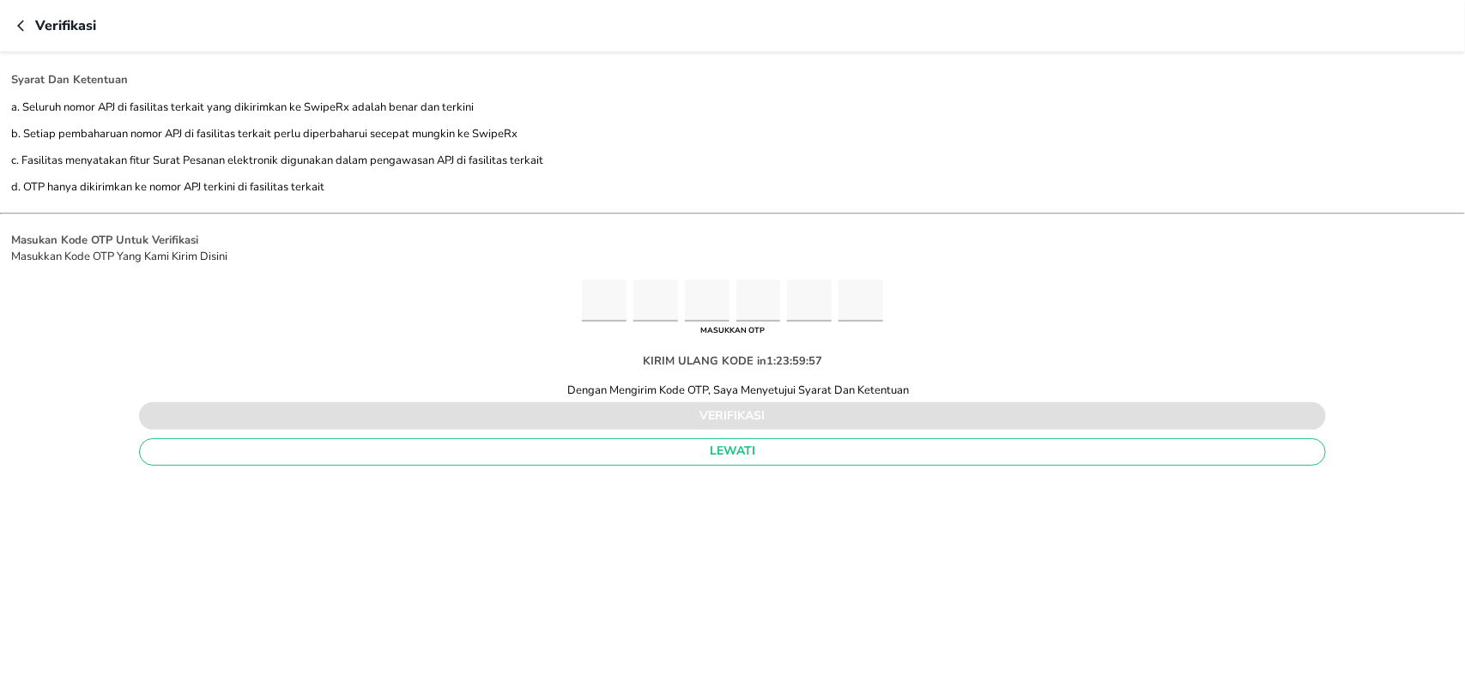
click at [584, 309] on input "Please enter OTP character 1" at bounding box center [604, 301] width 45 height 42
type input "3"
type input "4"
type input "2"
type input "9"
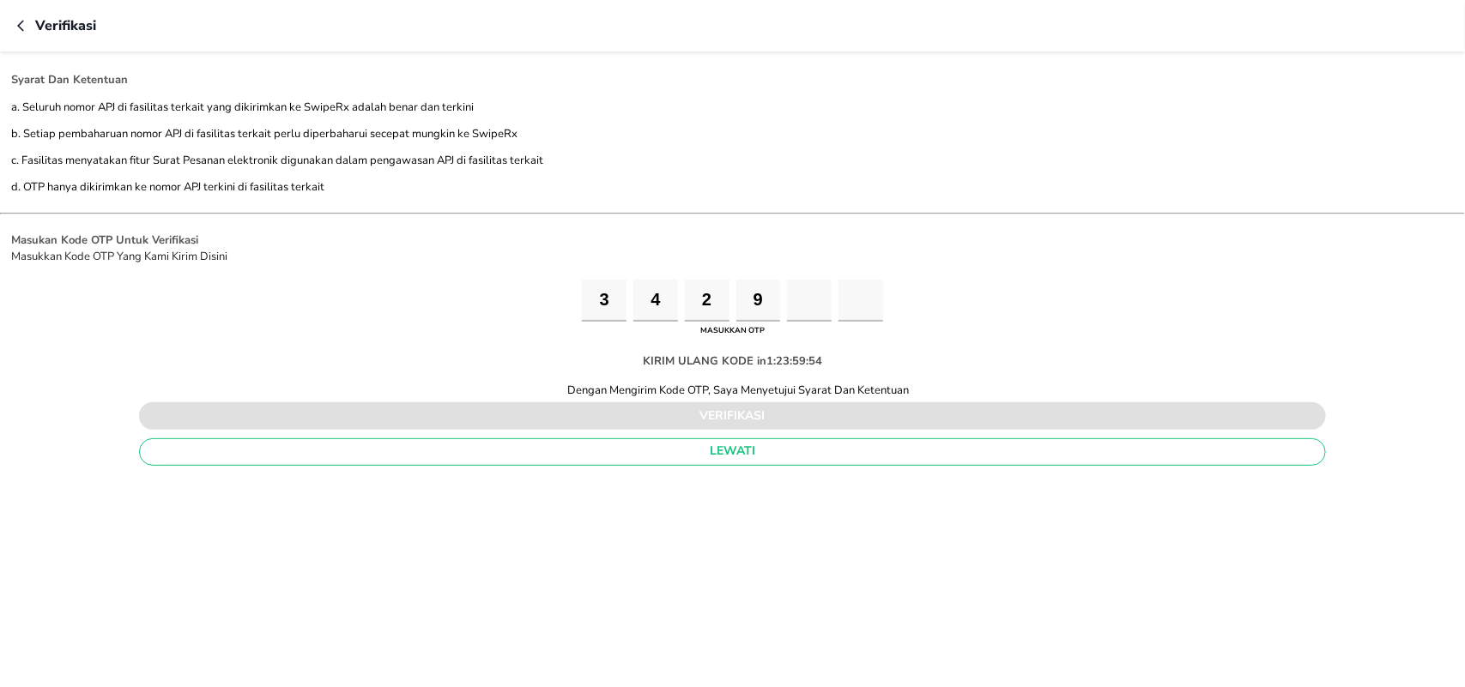
type input "9"
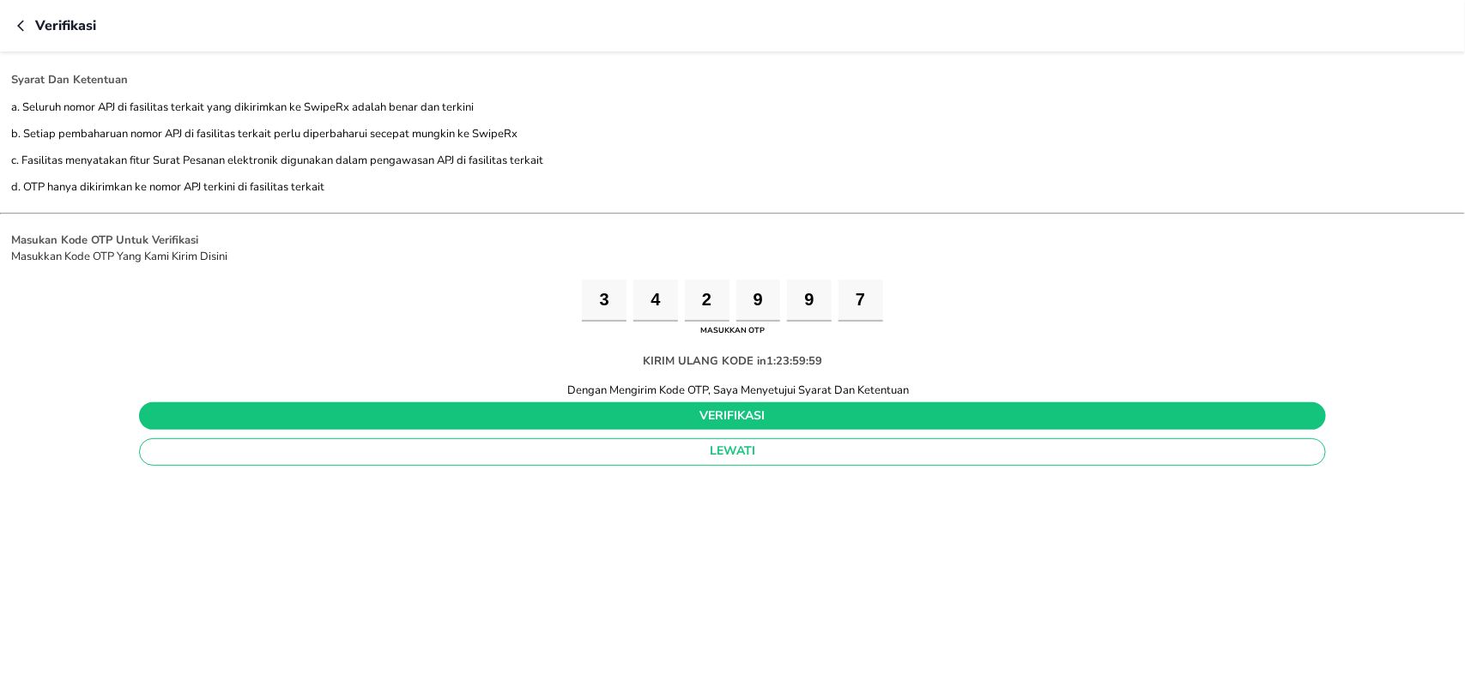
type input "7"
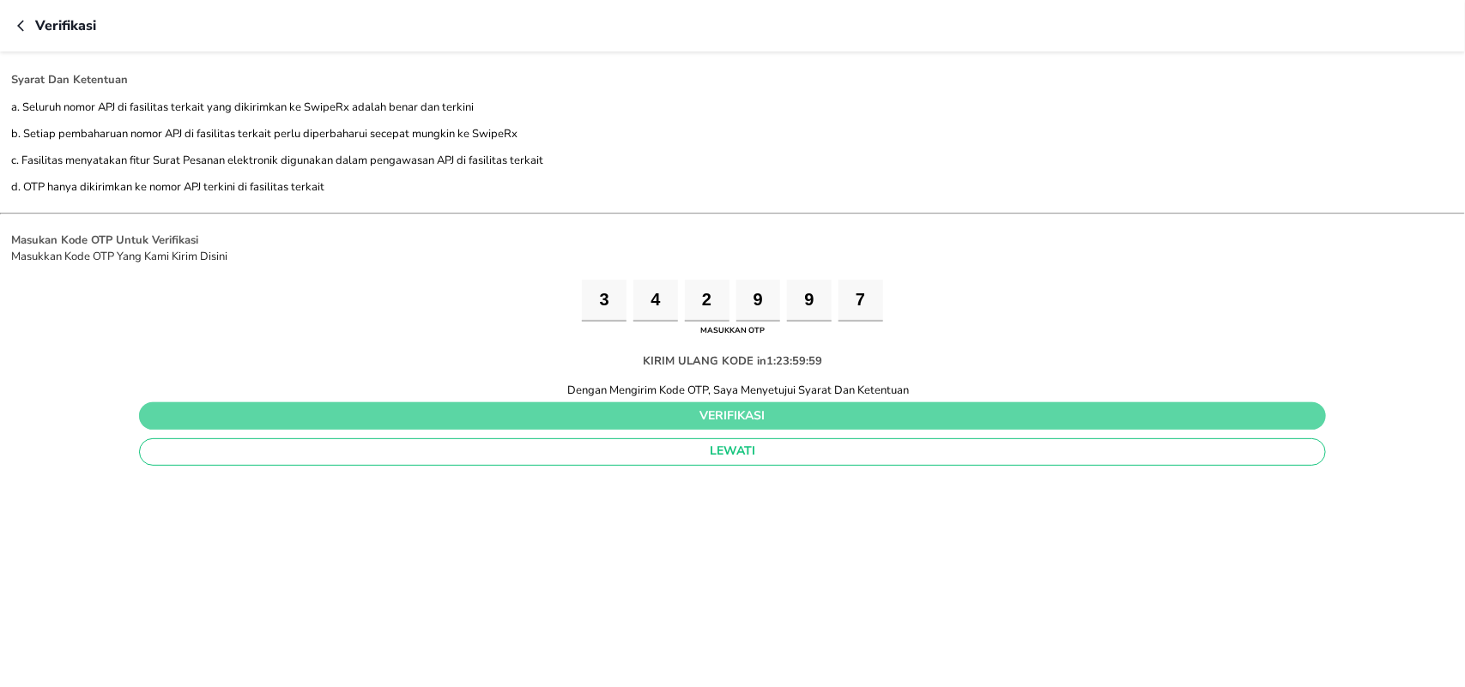
click at [751, 427] on span "verifikasi" at bounding box center [732, 416] width 1159 height 21
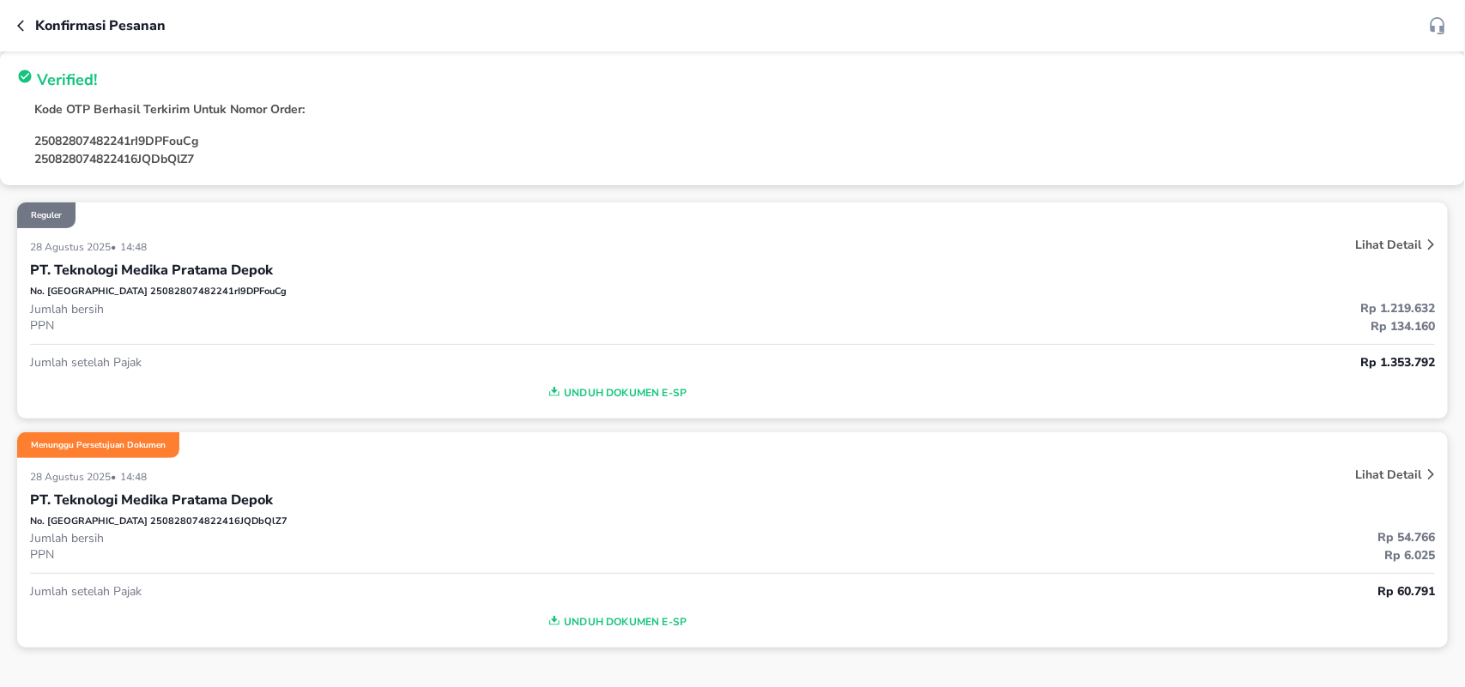
click at [686, 384] on span "Unduh Dokumen e-SP" at bounding box center [616, 393] width 1158 height 22
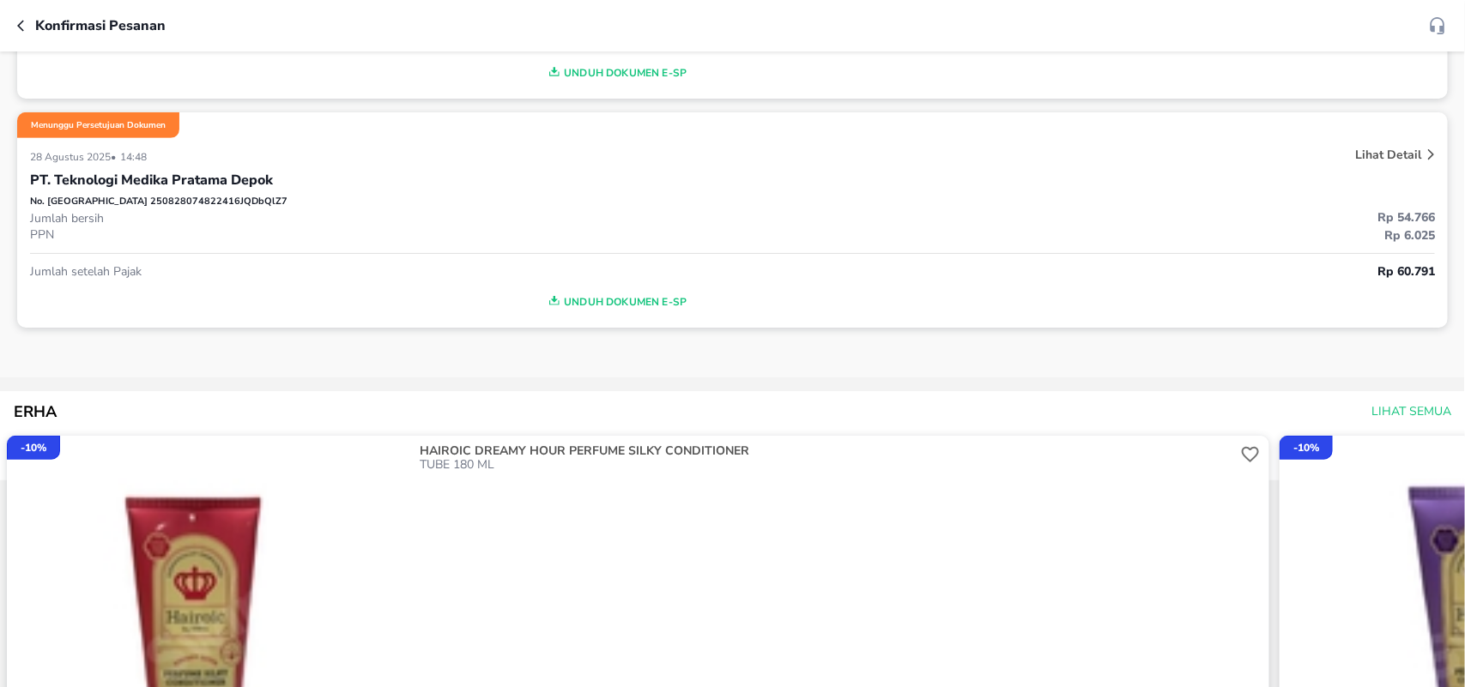
scroll to position [322, 0]
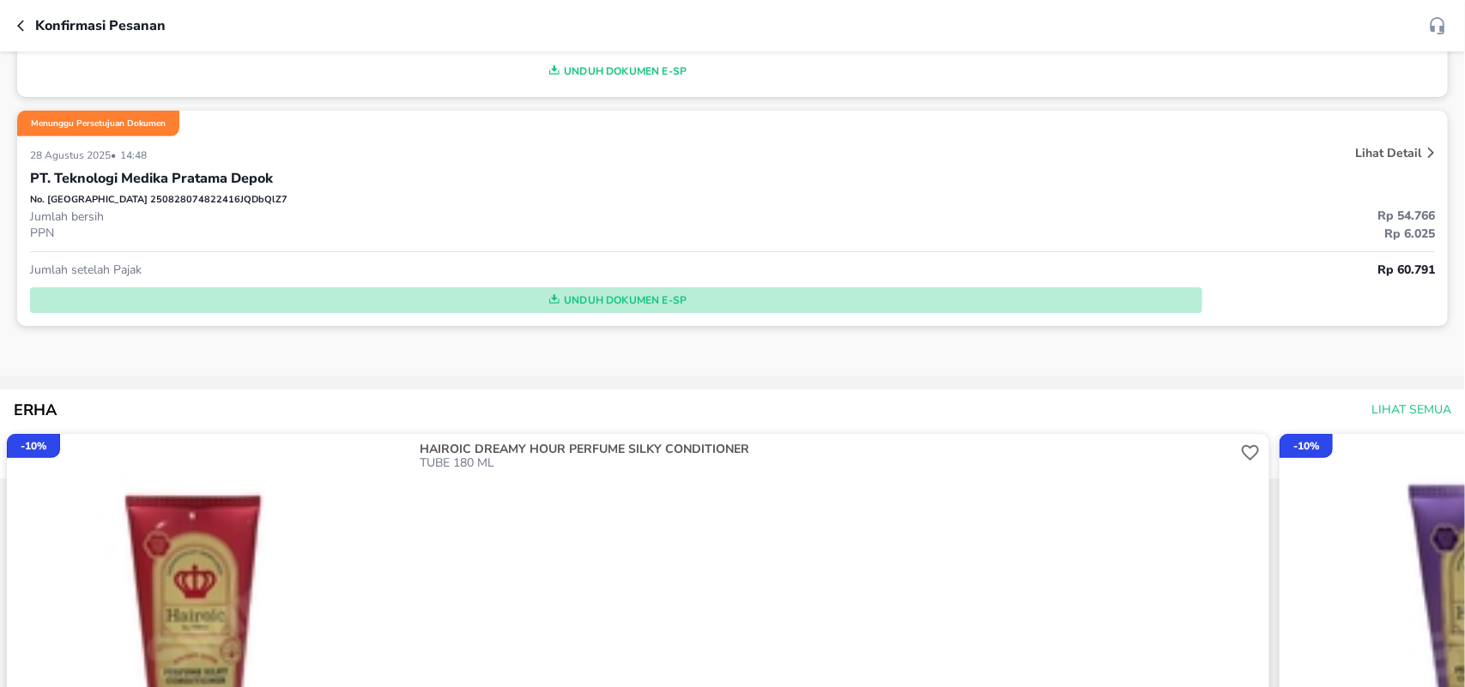
click at [614, 298] on span "Unduh Dokumen e-SP" at bounding box center [616, 300] width 1158 height 22
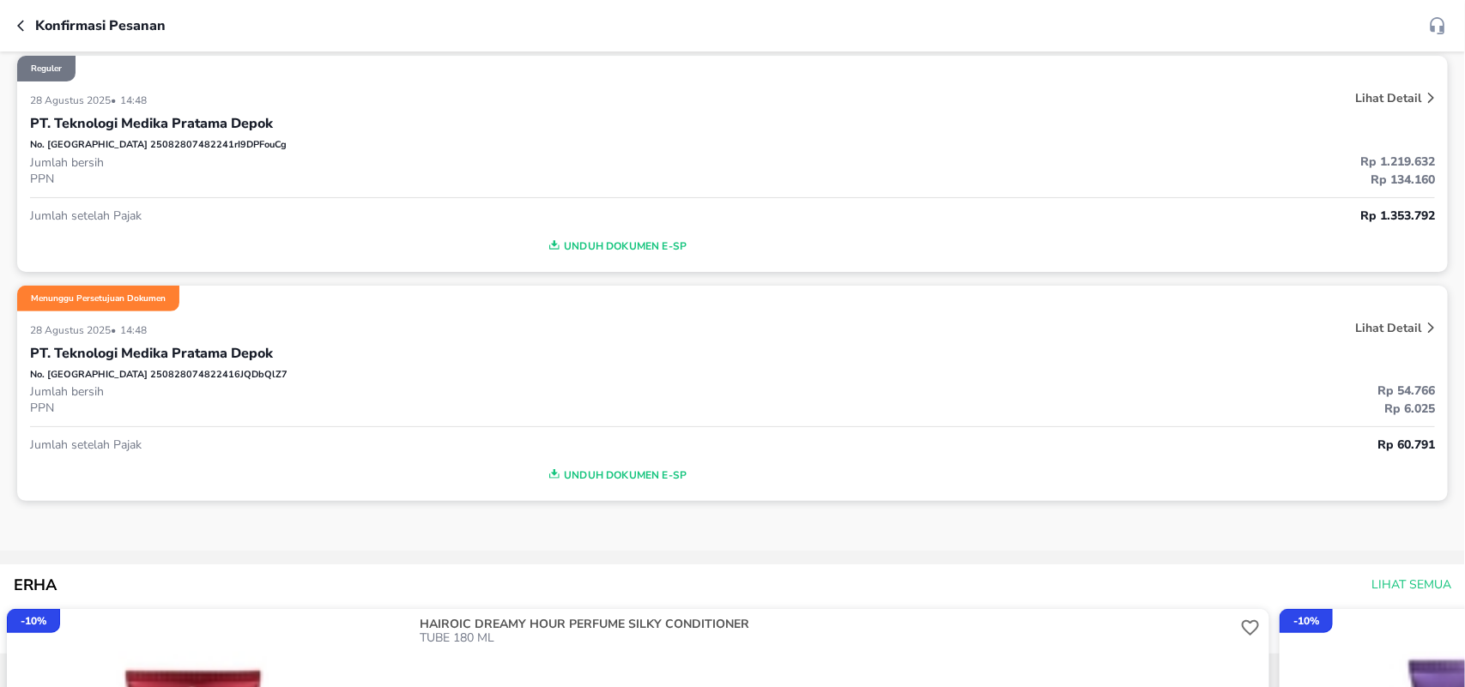
scroll to position [0, 0]
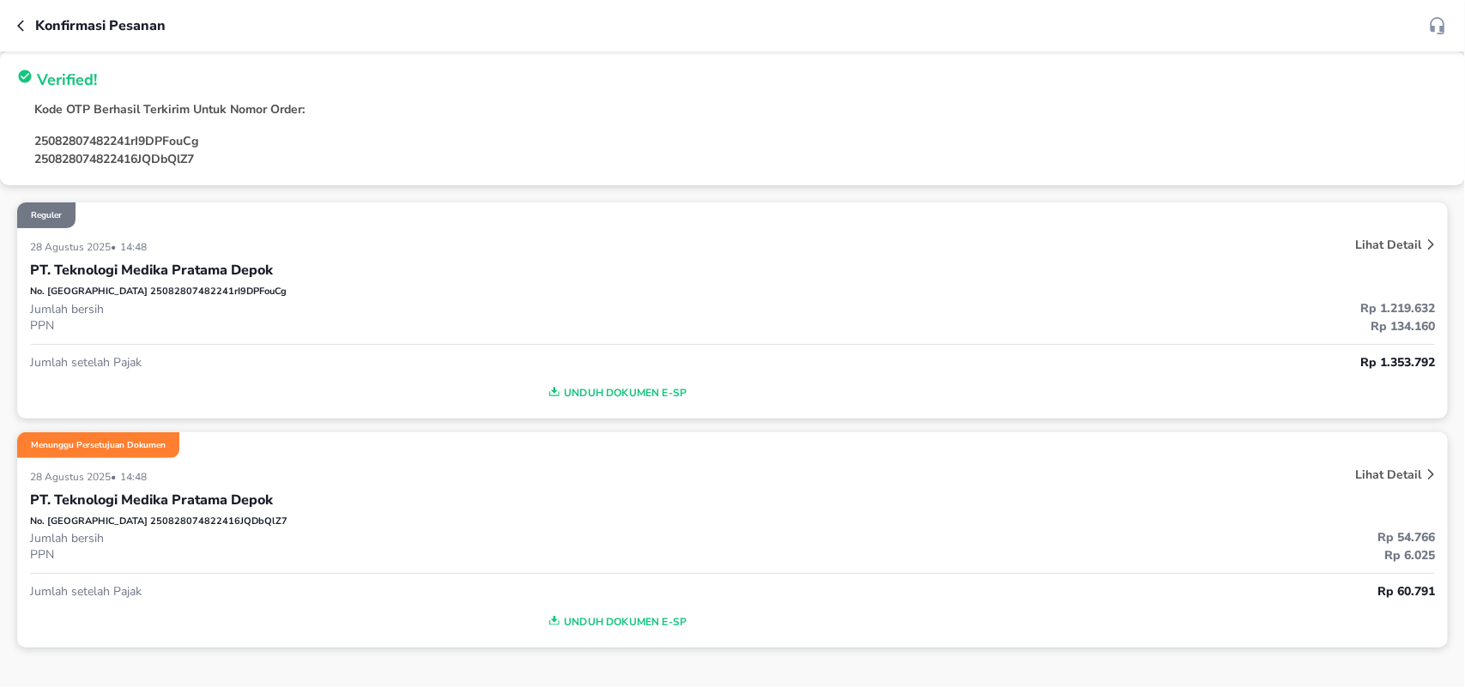
click at [19, 21] on icon "button" at bounding box center [24, 26] width 14 height 14
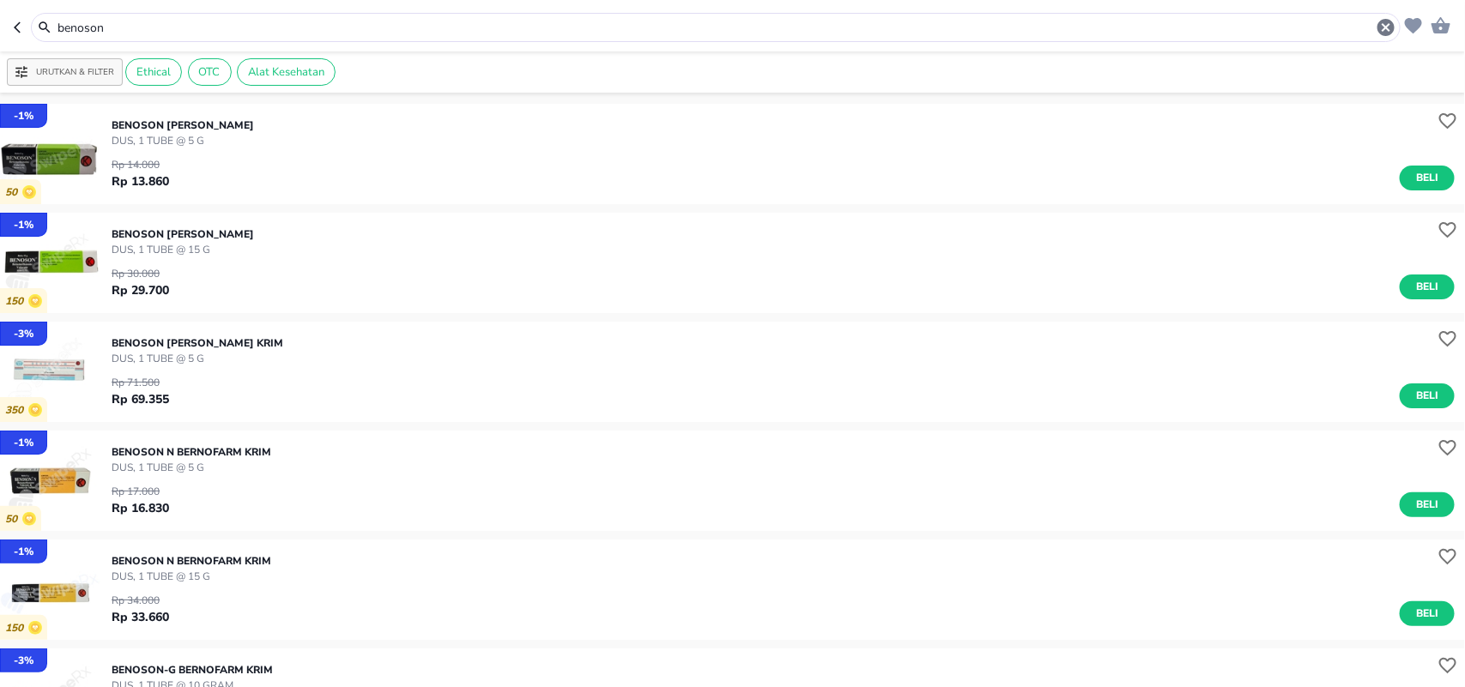
drag, startPoint x: 113, startPoint y: 28, endPoint x: 0, endPoint y: 15, distance: 114.1
click at [0, 15] on header "benoson" at bounding box center [732, 25] width 1465 height 51
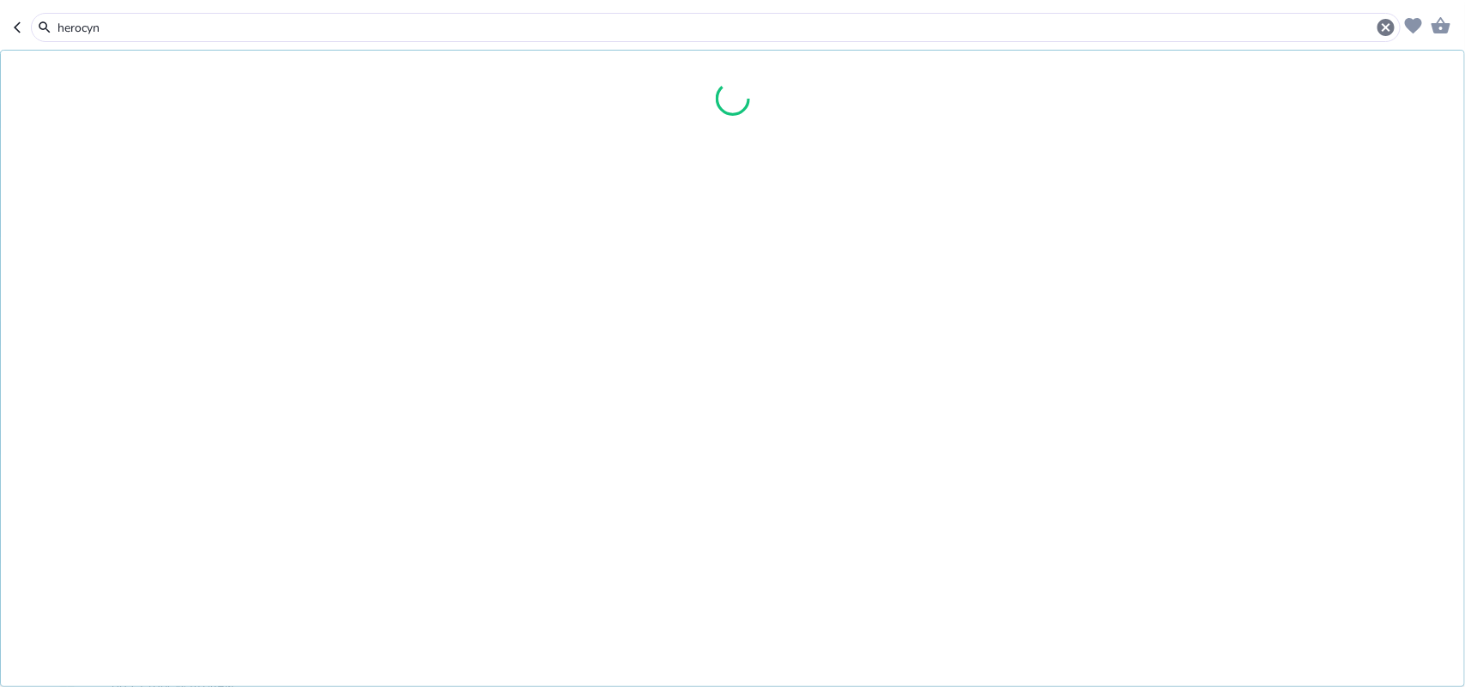
type input "herocyn"
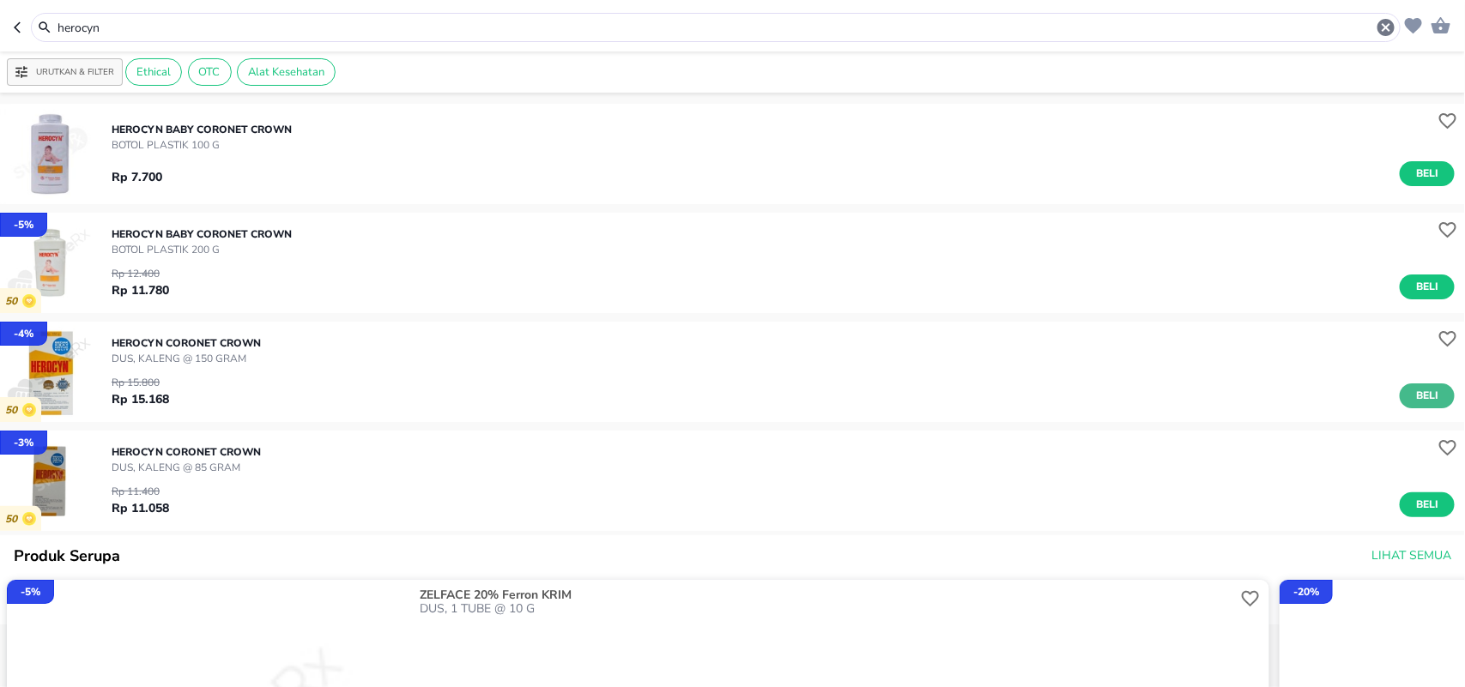
click at [1399, 393] on button "Beli" at bounding box center [1426, 396] width 55 height 25
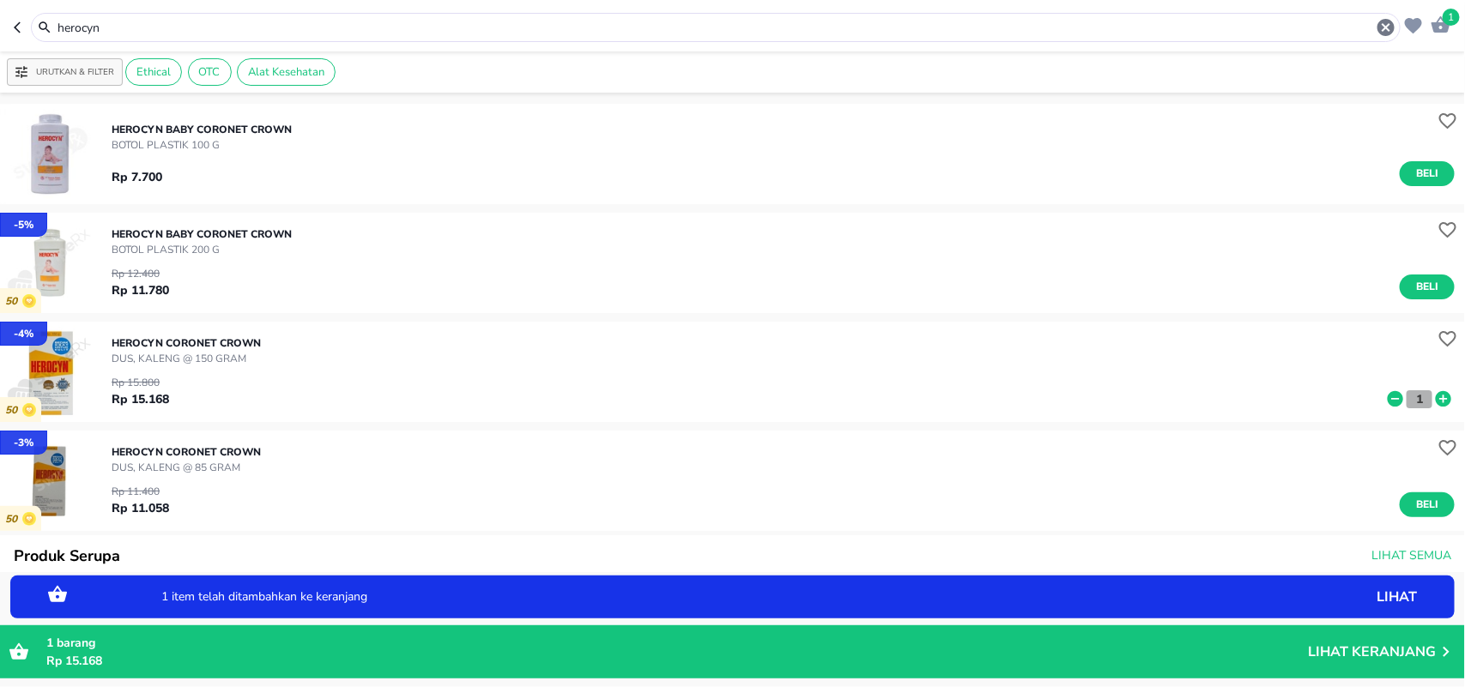
click at [1411, 396] on p "1" at bounding box center [1418, 399] width 15 height 18
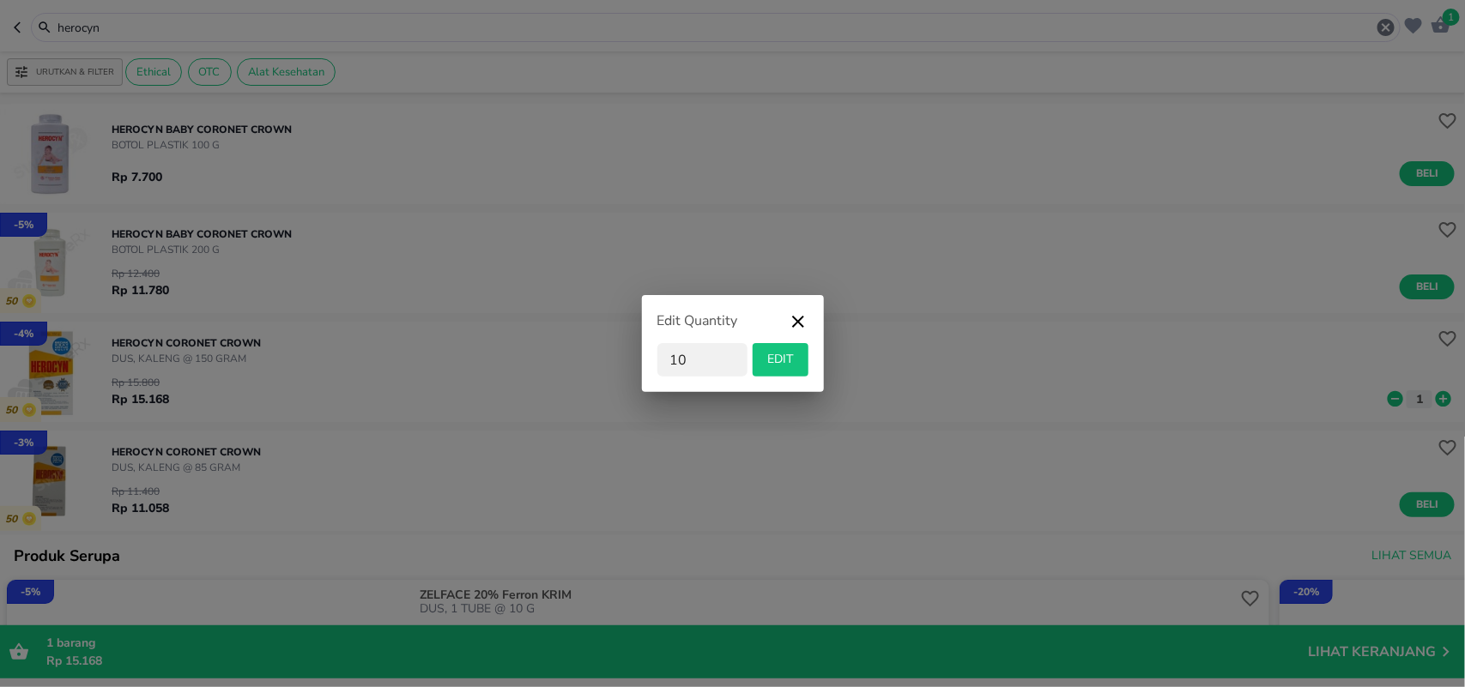
type input "10"
click at [777, 373] on button "EDIT" at bounding box center [780, 359] width 56 height 33
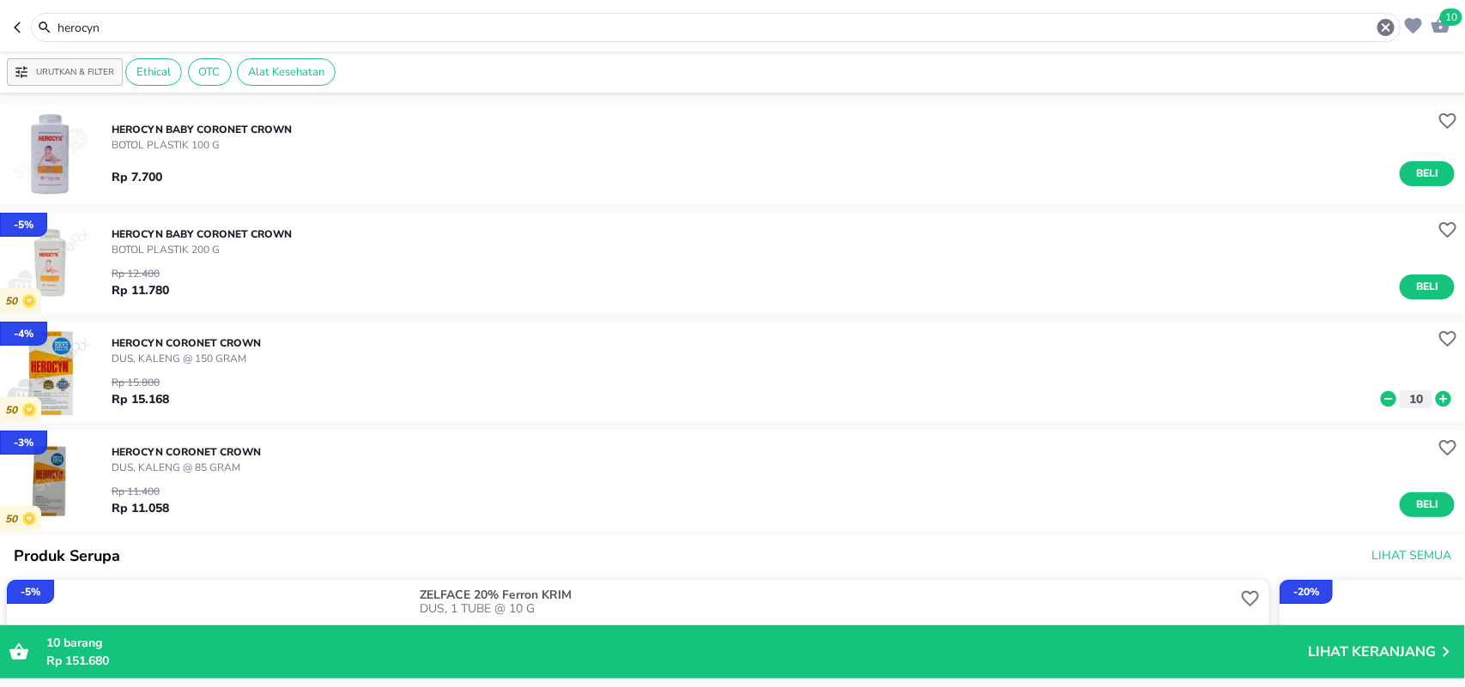
drag, startPoint x: 134, startPoint y: 26, endPoint x: 0, endPoint y: 15, distance: 134.3
click at [0, 0] on html "Halo Apotek K24 Anggrek Cikarang Baru, selamat datang! 10 herocyn Urutkan & Fil…" at bounding box center [732, 0] width 1465 height 0
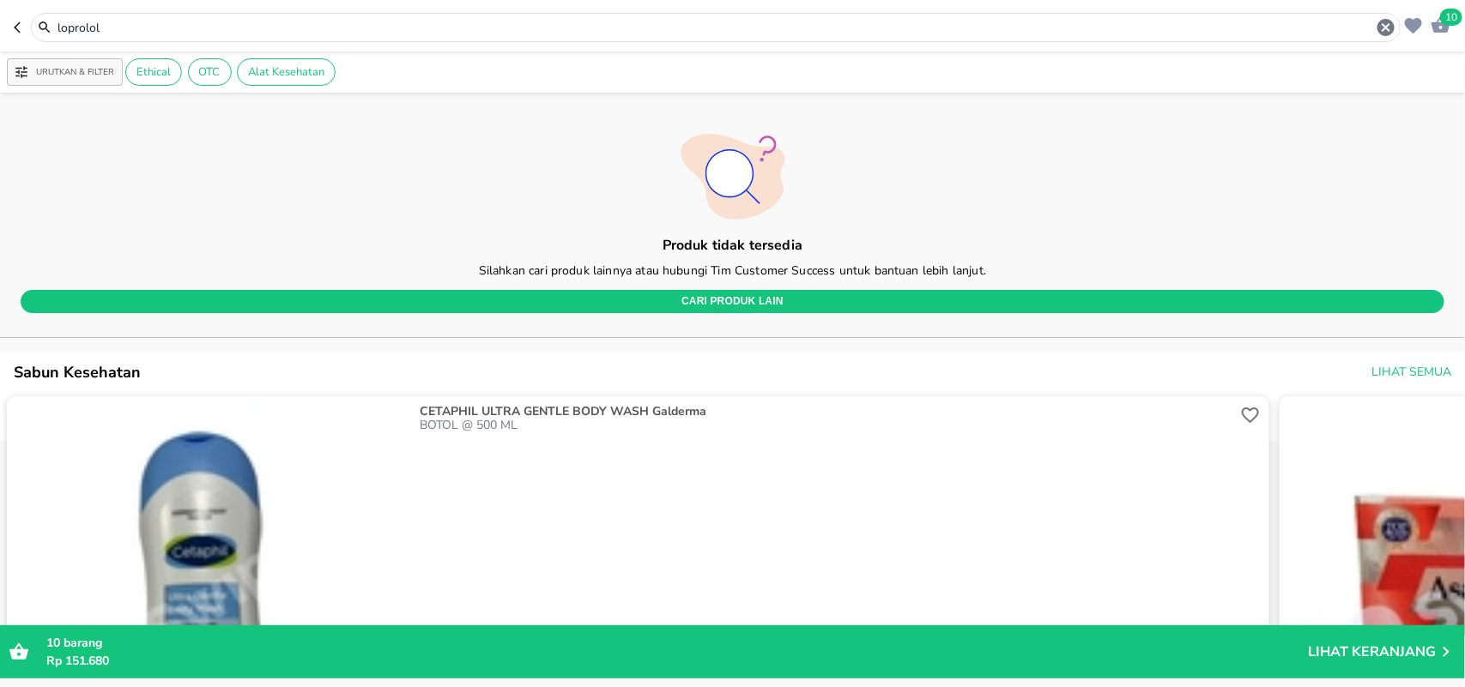
drag, startPoint x: 112, startPoint y: 23, endPoint x: 0, endPoint y: 24, distance: 111.5
click at [0, 24] on header "10 loprolol" at bounding box center [732, 25] width 1465 height 51
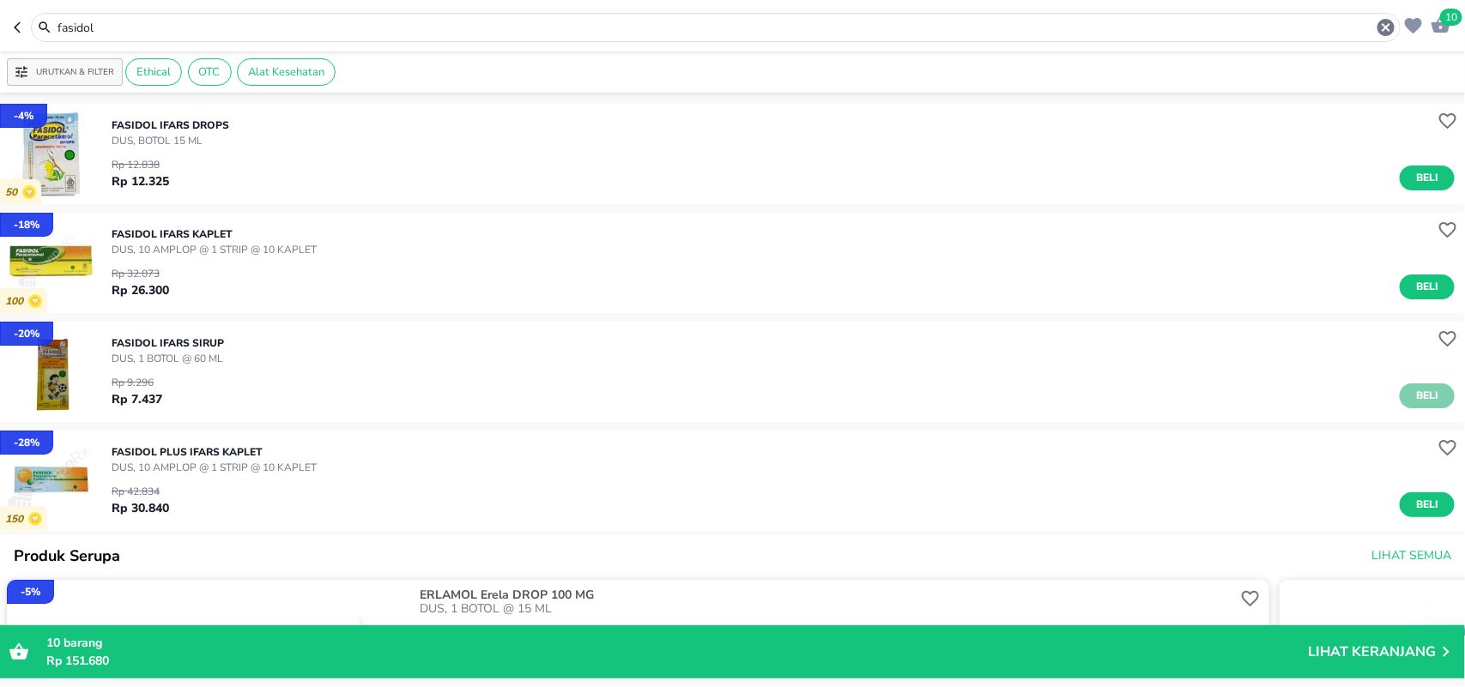
click at [1399, 396] on button "Beli" at bounding box center [1426, 396] width 55 height 25
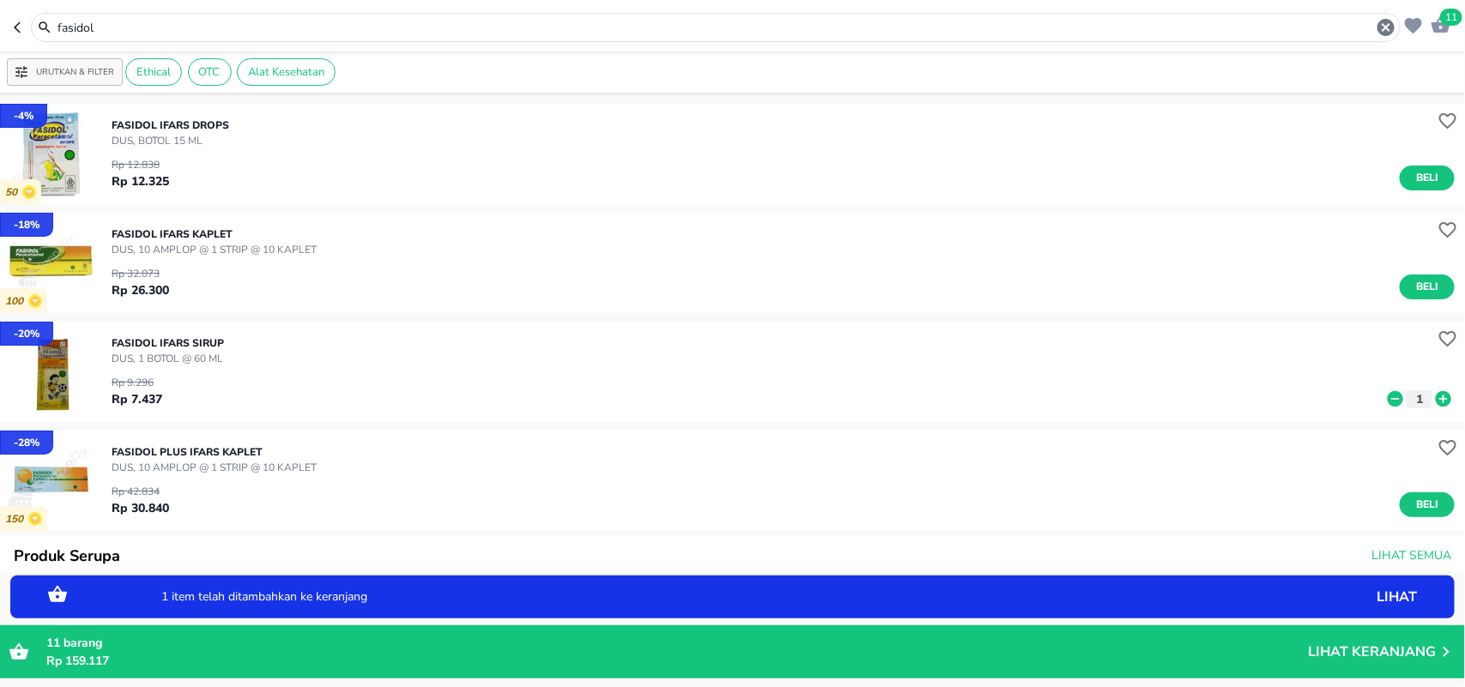
click at [1435, 396] on icon at bounding box center [1442, 398] width 15 height 15
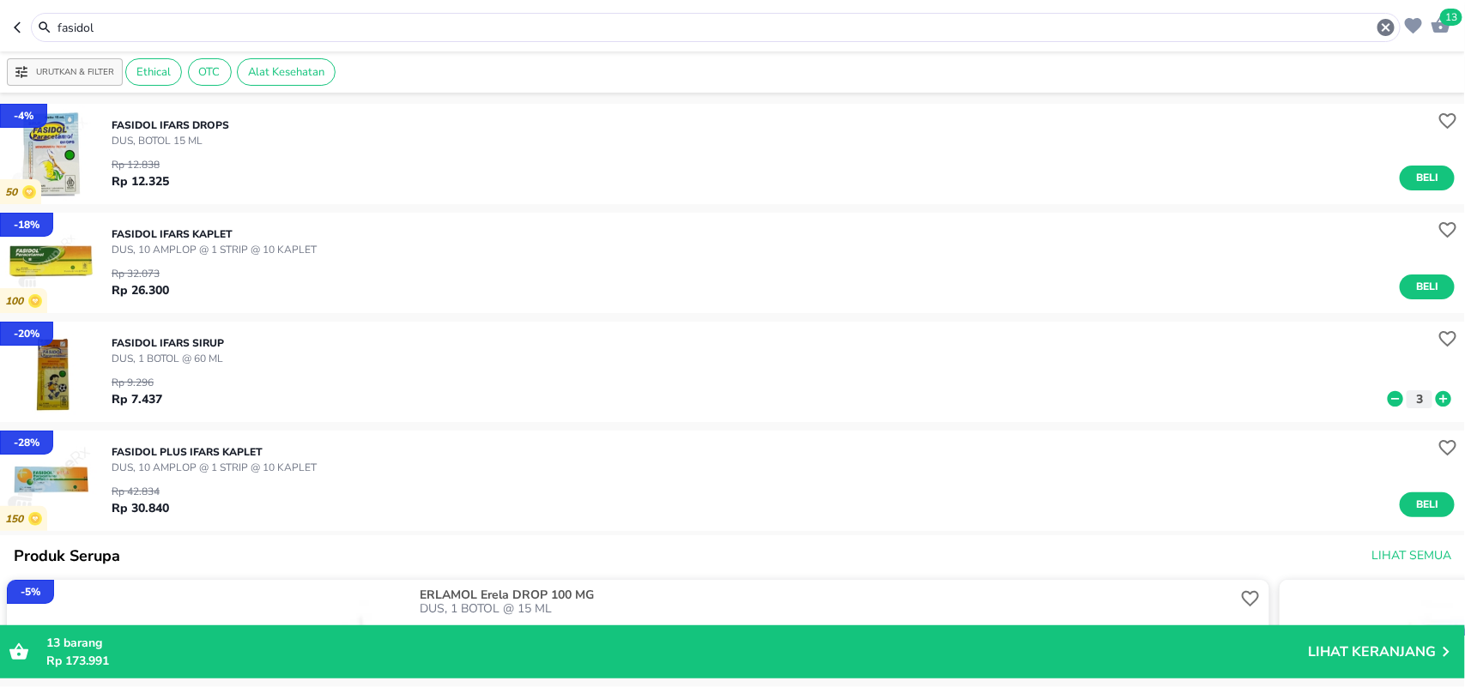
drag, startPoint x: 160, startPoint y: 32, endPoint x: 0, endPoint y: 32, distance: 160.4
click at [0, 32] on header "13 fasidol" at bounding box center [732, 25] width 1465 height 51
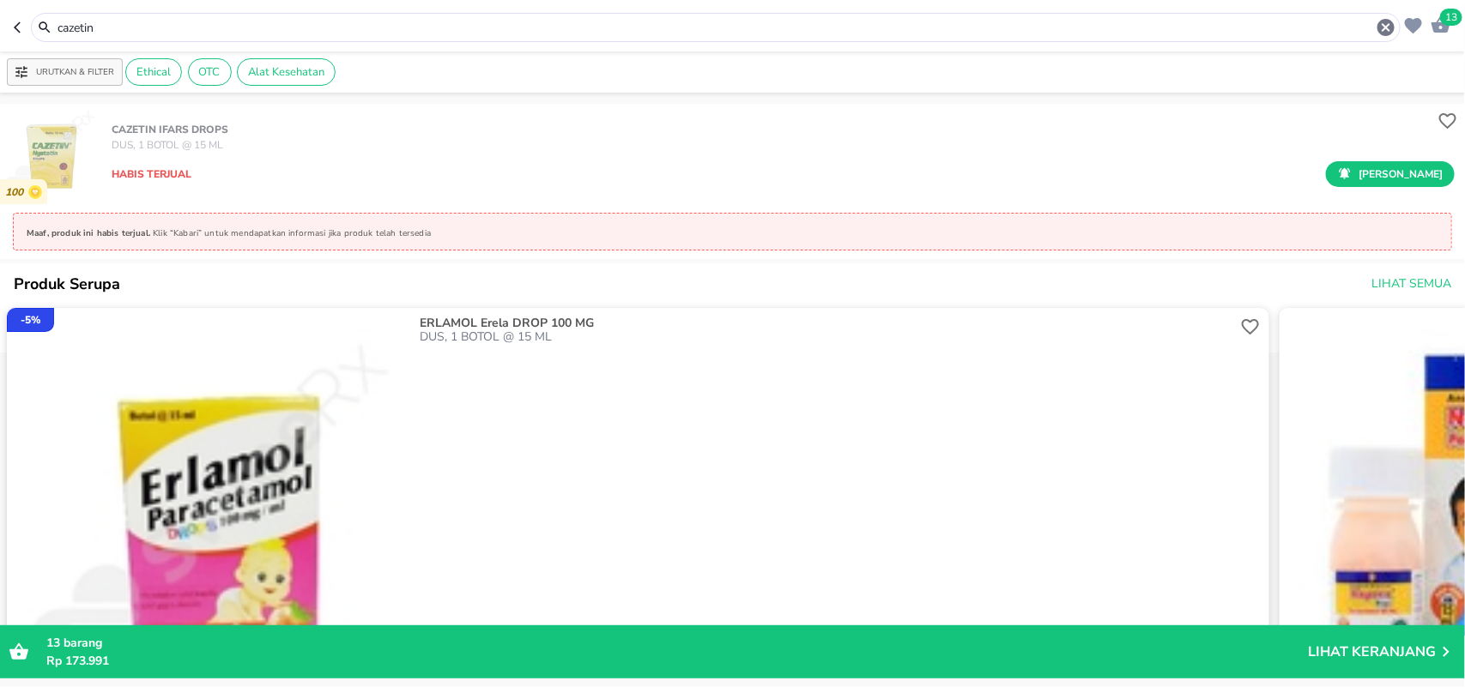
drag, startPoint x: 110, startPoint y: 18, endPoint x: 24, endPoint y: 21, distance: 85.9
click at [0, 21] on header "13 cazetin" at bounding box center [732, 25] width 1465 height 51
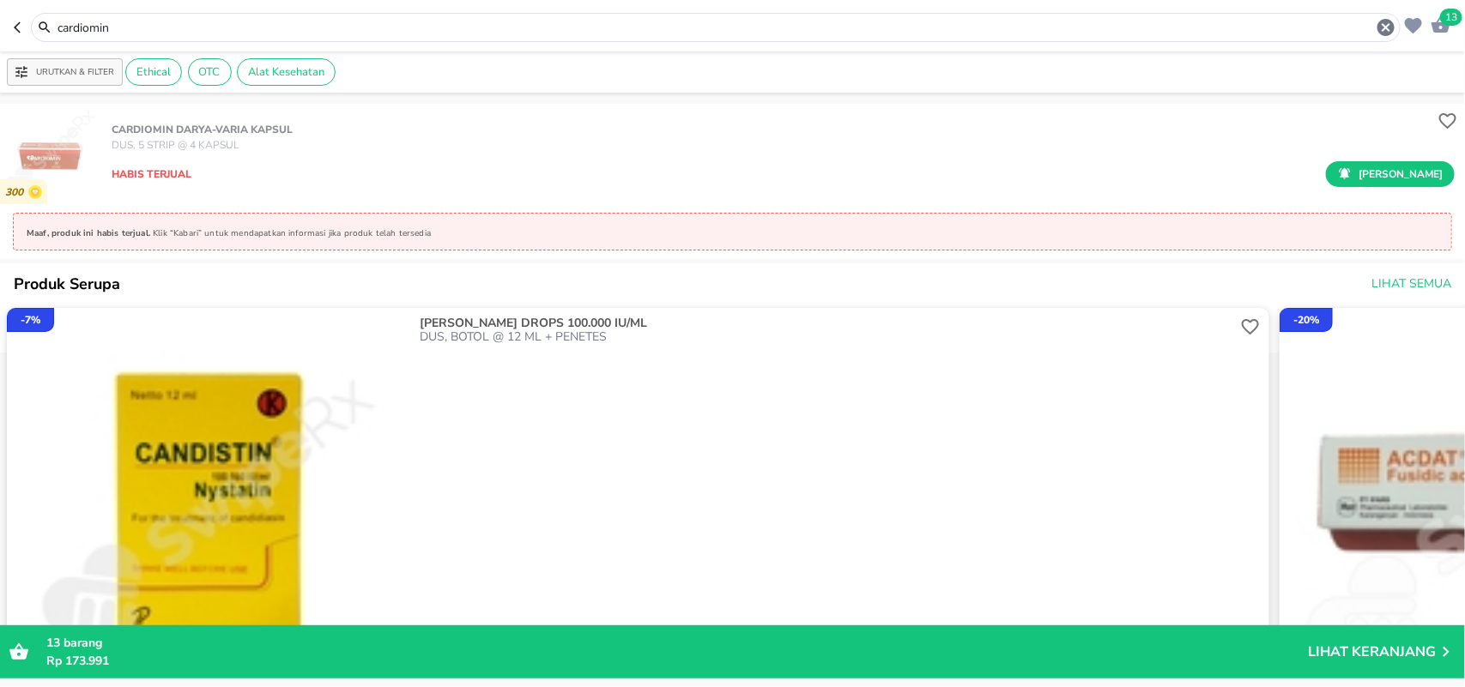
drag, startPoint x: 139, startPoint y: 28, endPoint x: 0, endPoint y: 23, distance: 139.1
click at [0, 23] on header "13 cardiomin" at bounding box center [732, 25] width 1465 height 51
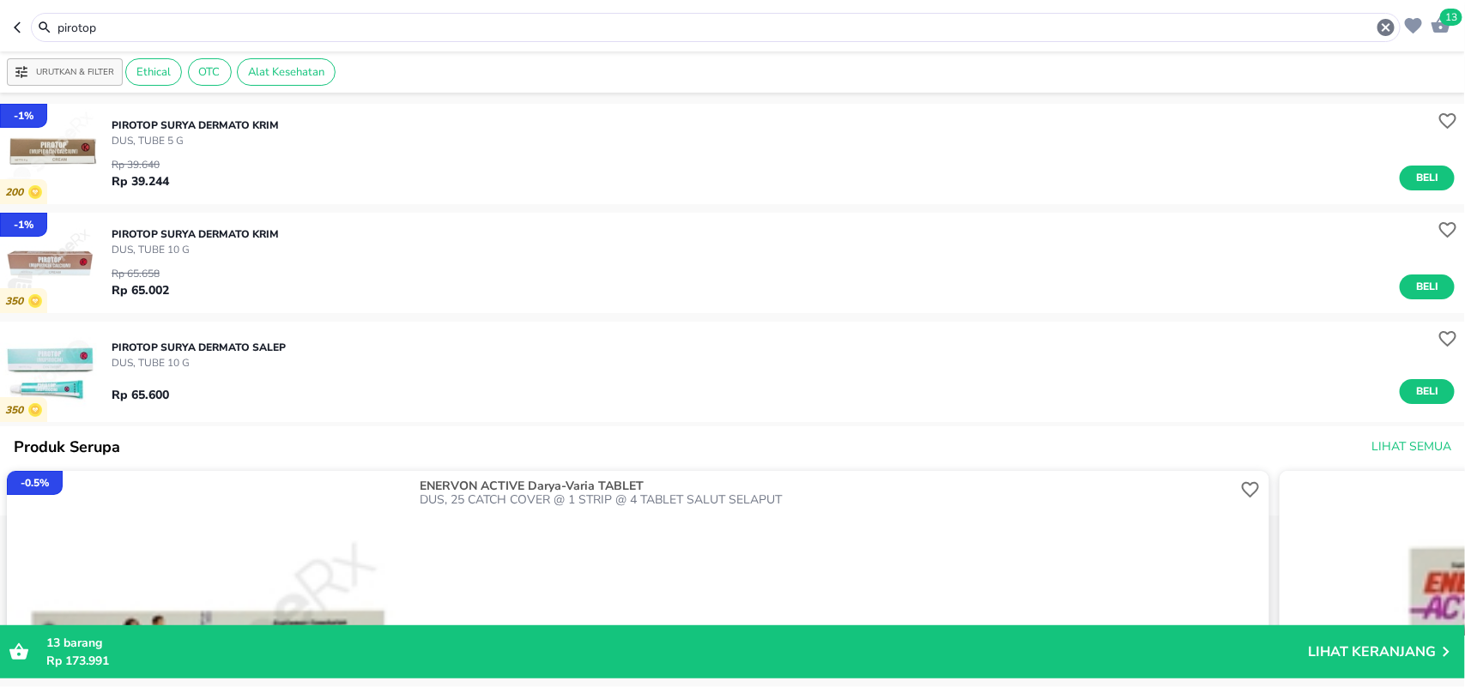
drag, startPoint x: 1413, startPoint y: 390, endPoint x: 1442, endPoint y: 389, distance: 29.2
click at [1412, 390] on span "Beli" at bounding box center [1426, 392] width 29 height 18
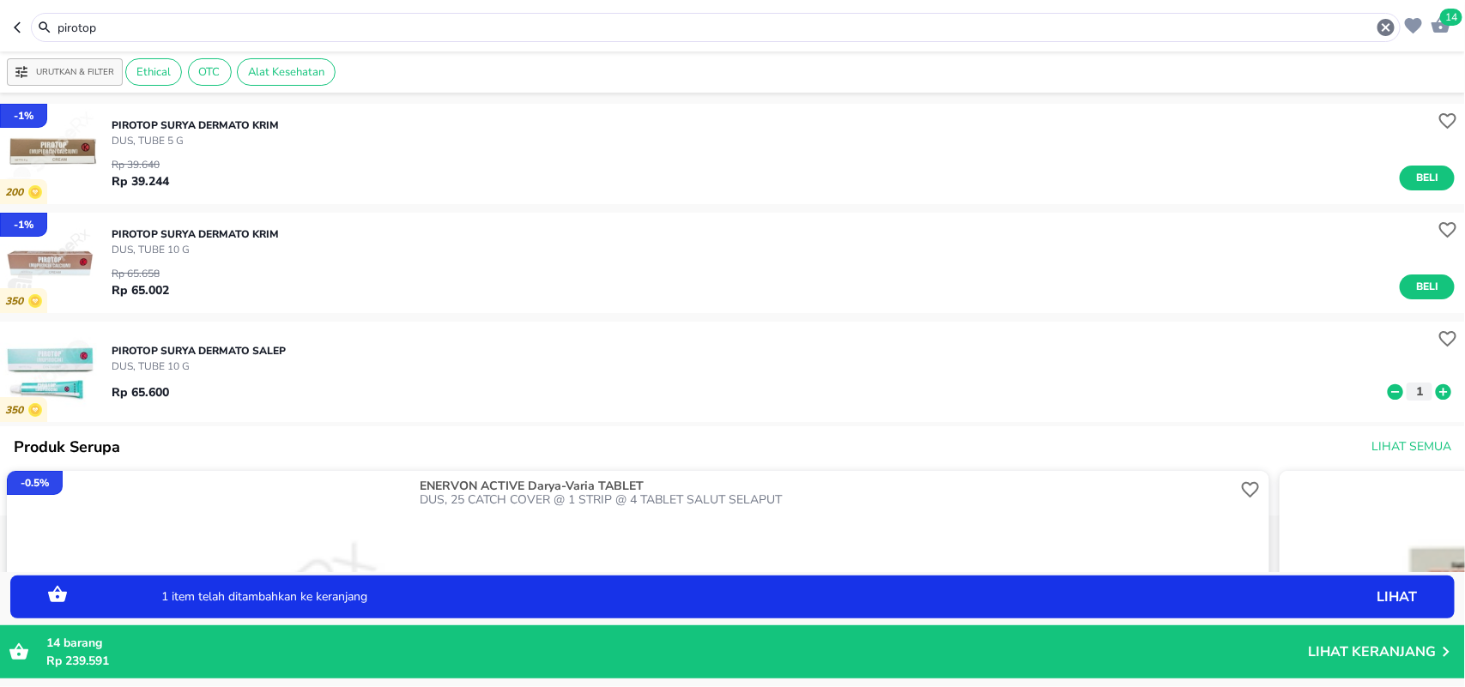
click at [1442, 389] on div "PIROTOP Surya Dermato SALEP DUS, TUBE 10 g Rp 65.600 1" at bounding box center [788, 373] width 1353 height 76
click at [1435, 391] on icon at bounding box center [1442, 391] width 15 height 15
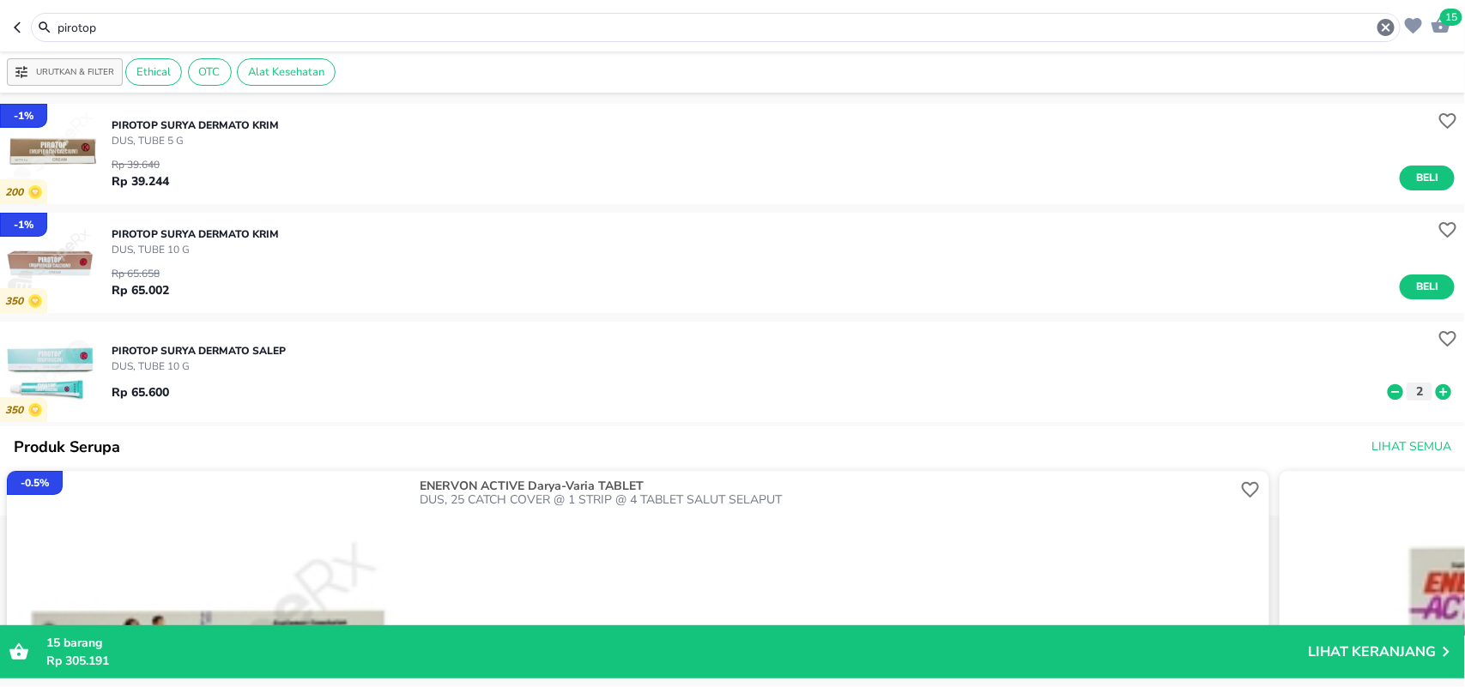
drag, startPoint x: 109, startPoint y: 30, endPoint x: 19, endPoint y: 45, distance: 91.4
click at [0, 39] on header "15 pirotop" at bounding box center [732, 25] width 1465 height 51
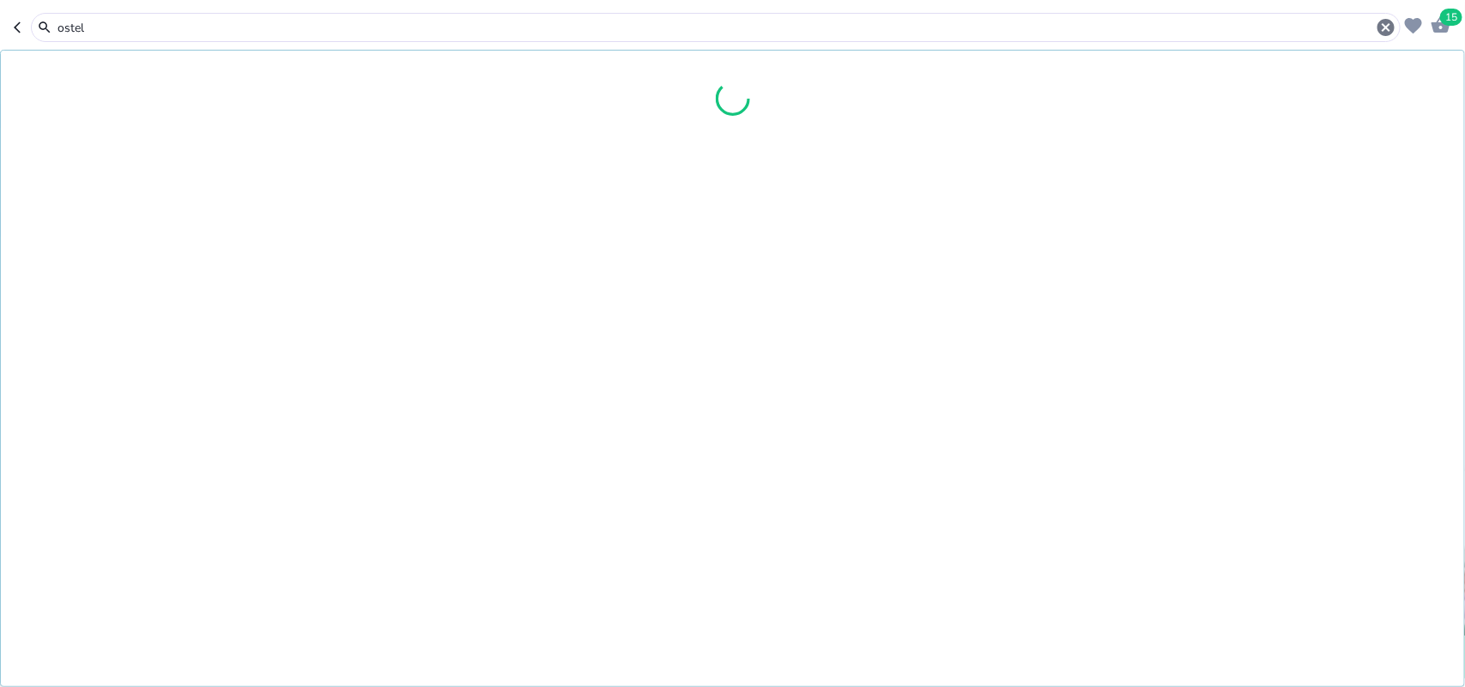
type input "ostel"
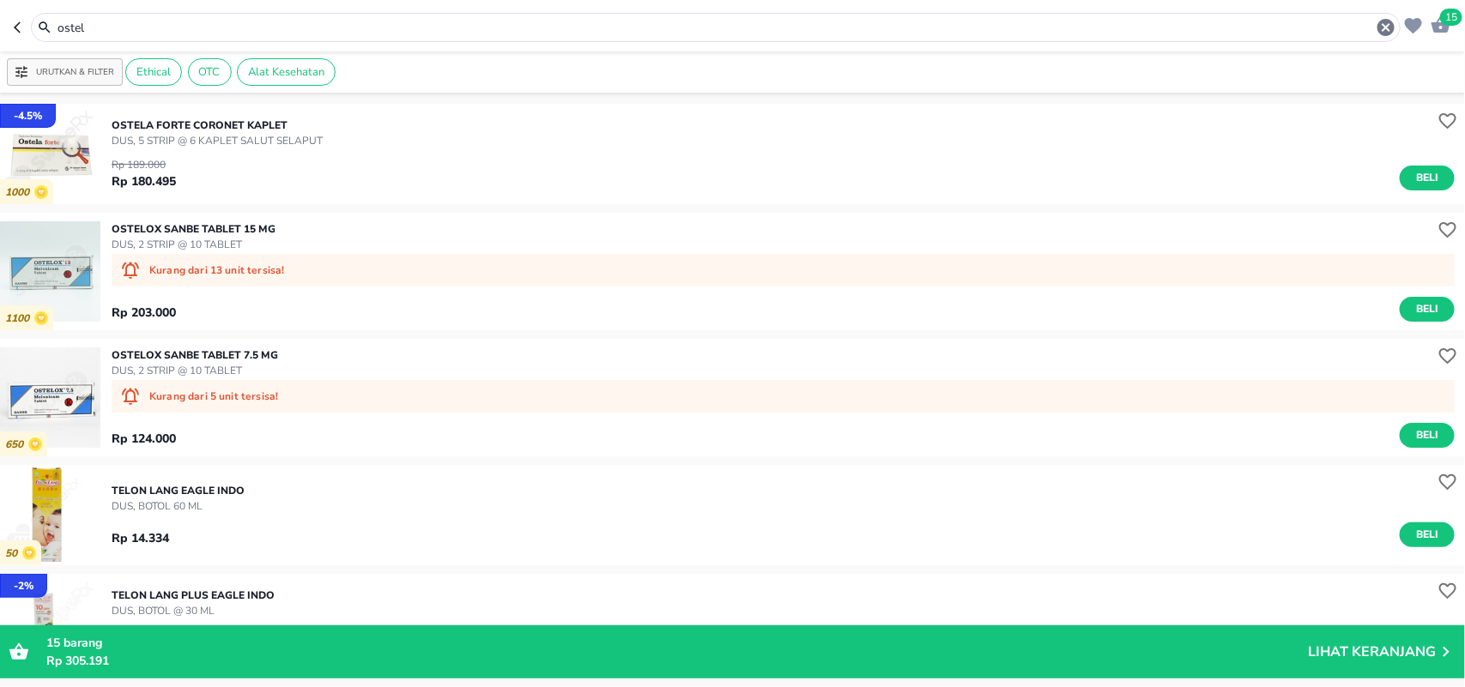
click at [242, 356] on p "OSTELOX Sanbe TABLET 7.5 MG" at bounding box center [195, 354] width 166 height 15
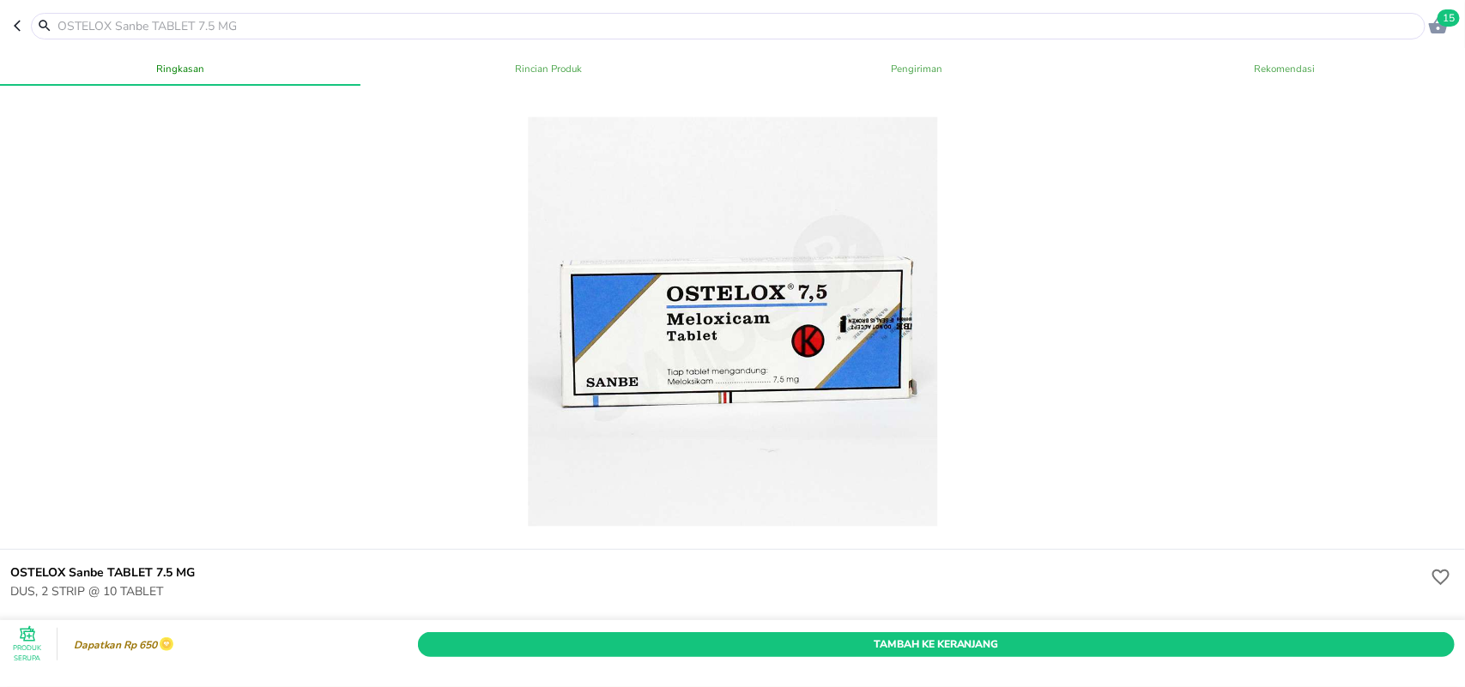
scroll to position [536, 0]
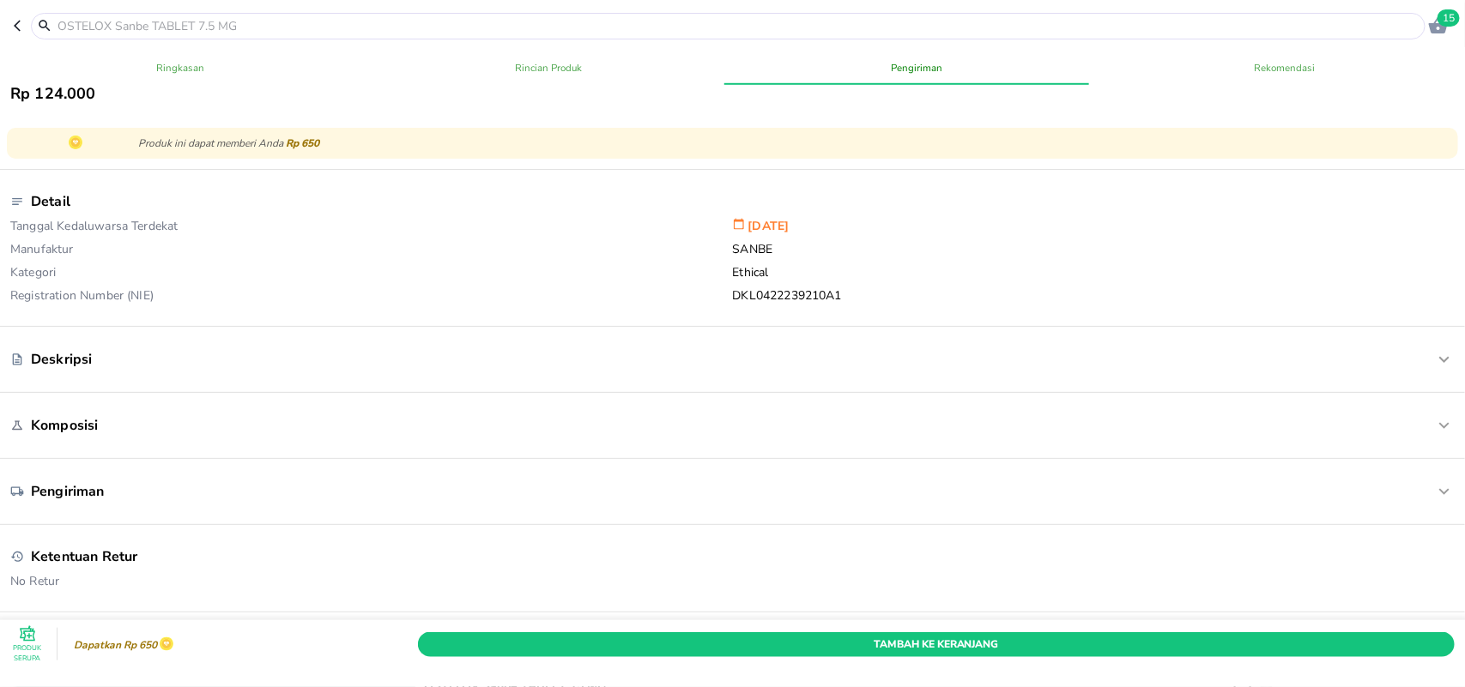
click at [1451, 19] on span "15" at bounding box center [1448, 17] width 22 height 17
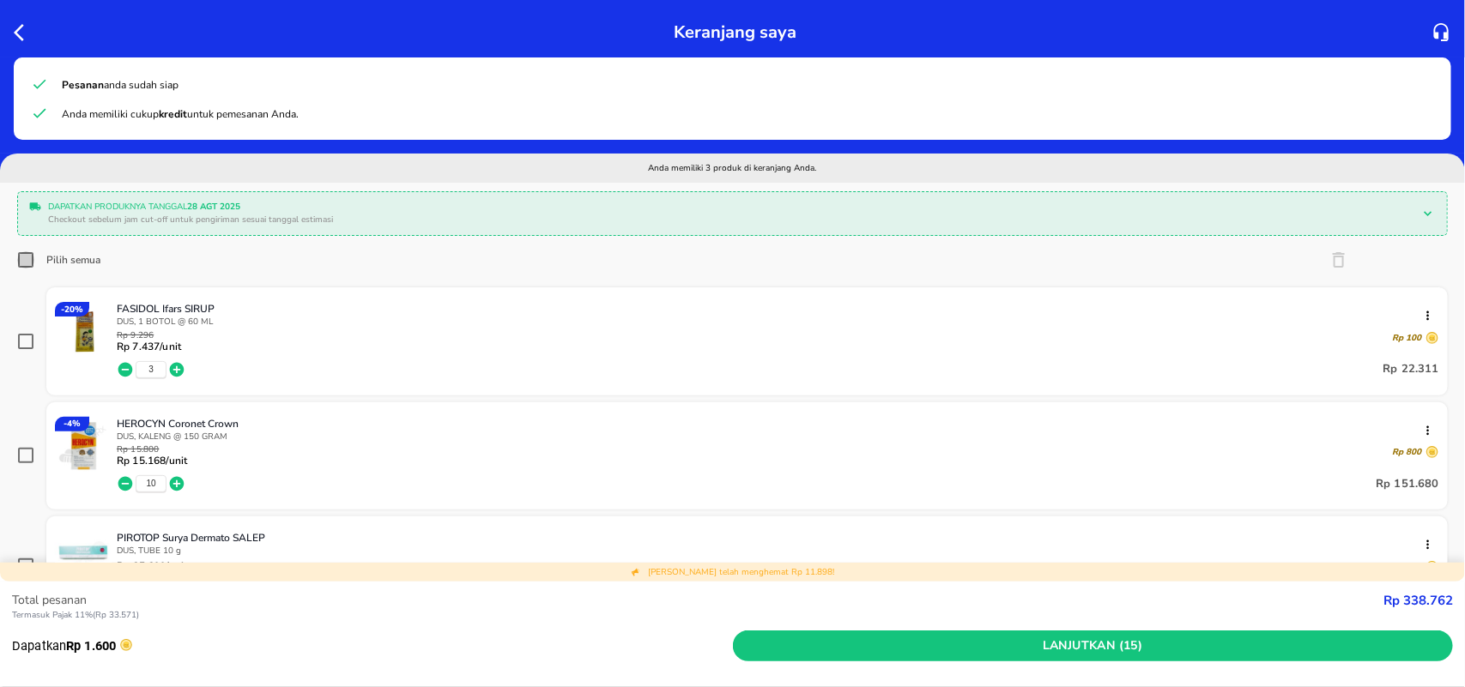
click at [23, 256] on input "Pilih semua" at bounding box center [25, 259] width 17 height 17
checkbox input "true"
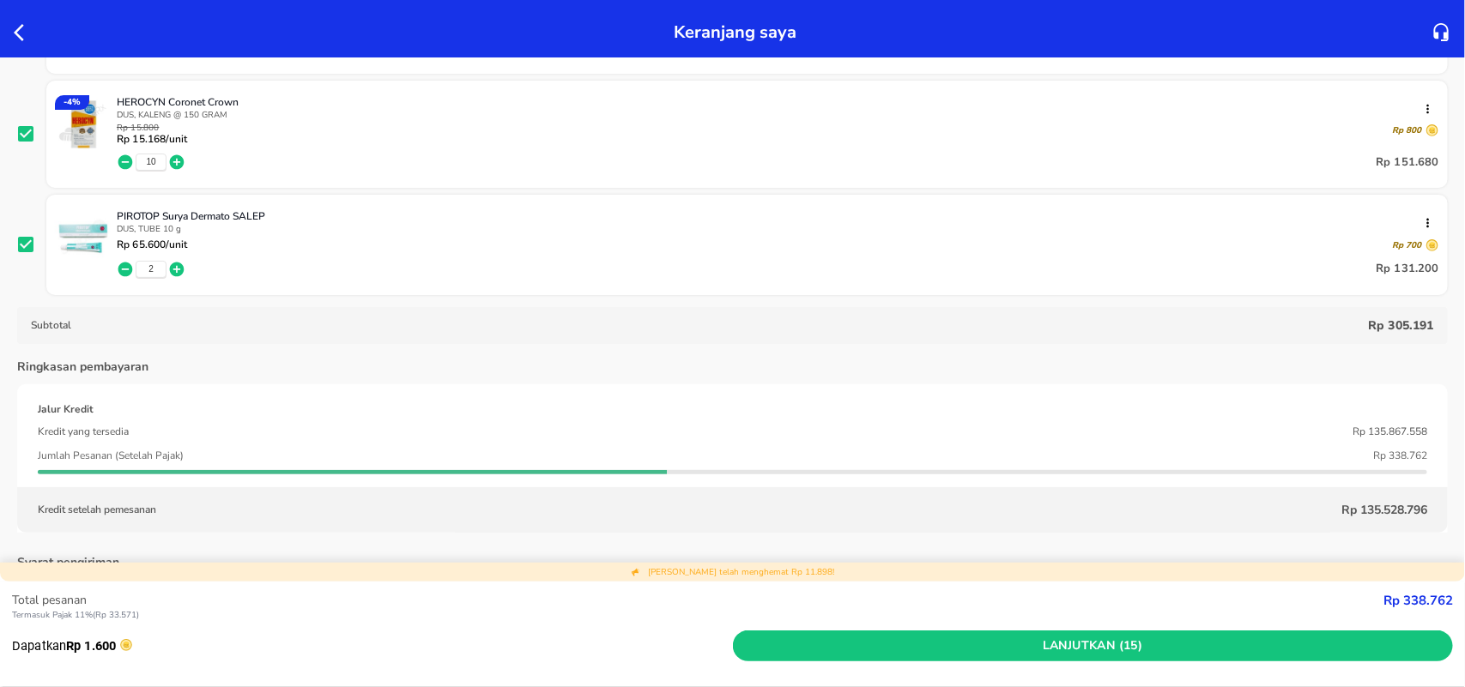
scroll to position [429, 0]
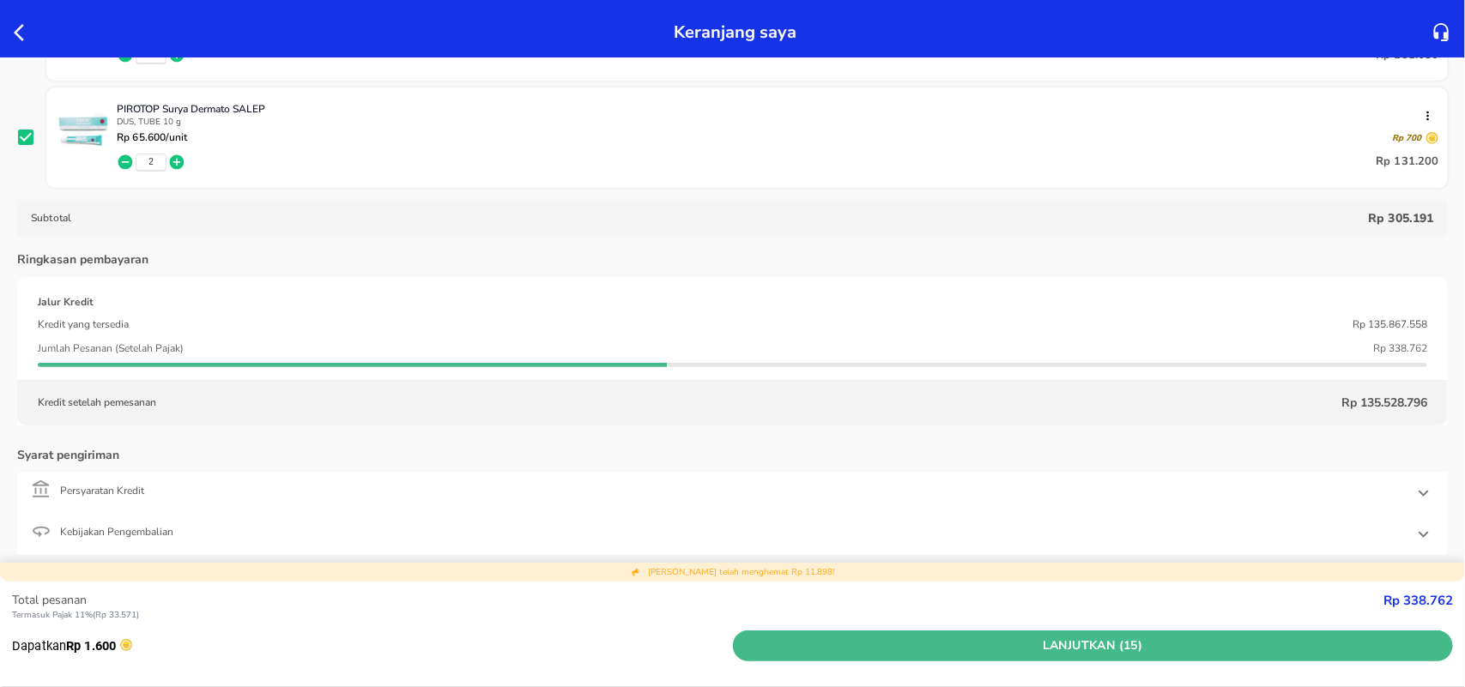
click at [1005, 650] on span "Lanjutkan (15)" at bounding box center [1093, 646] width 707 height 21
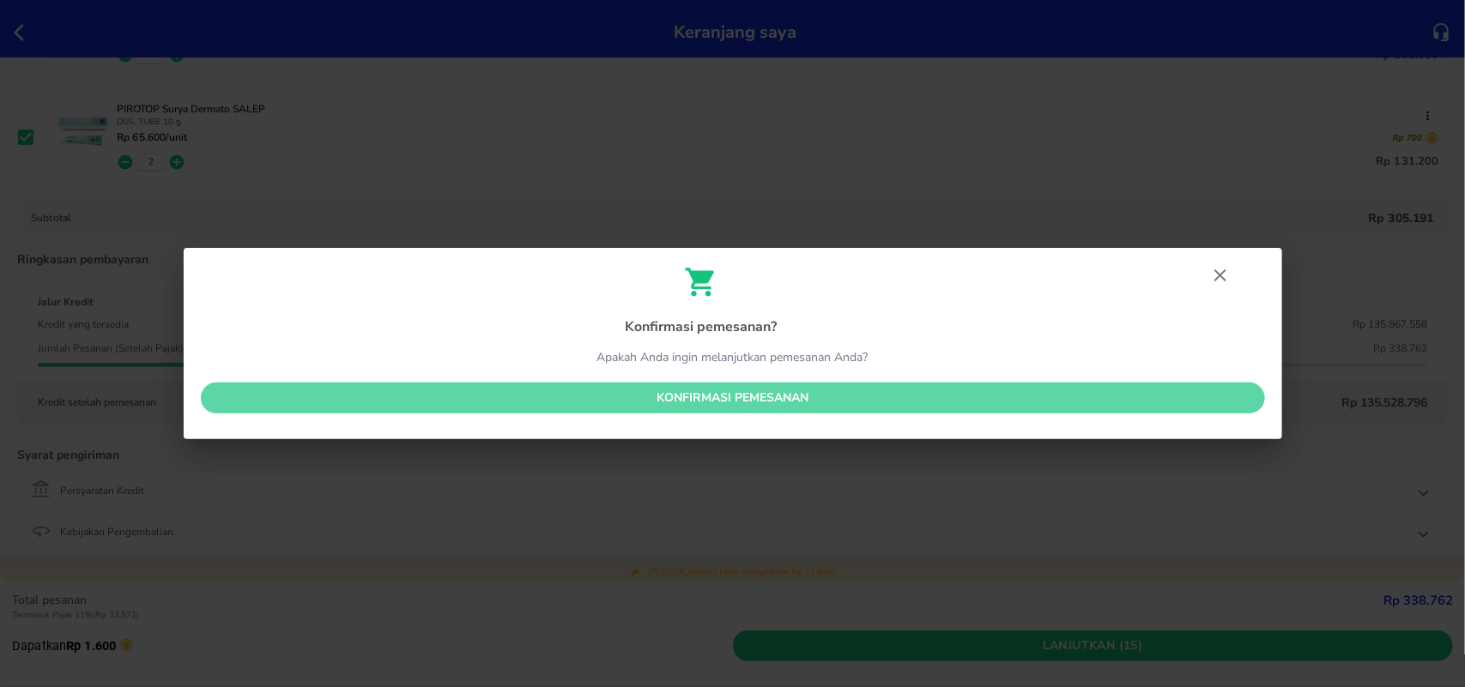
click at [849, 409] on button "Konfirmasi pemesanan" at bounding box center [733, 399] width 1064 height 32
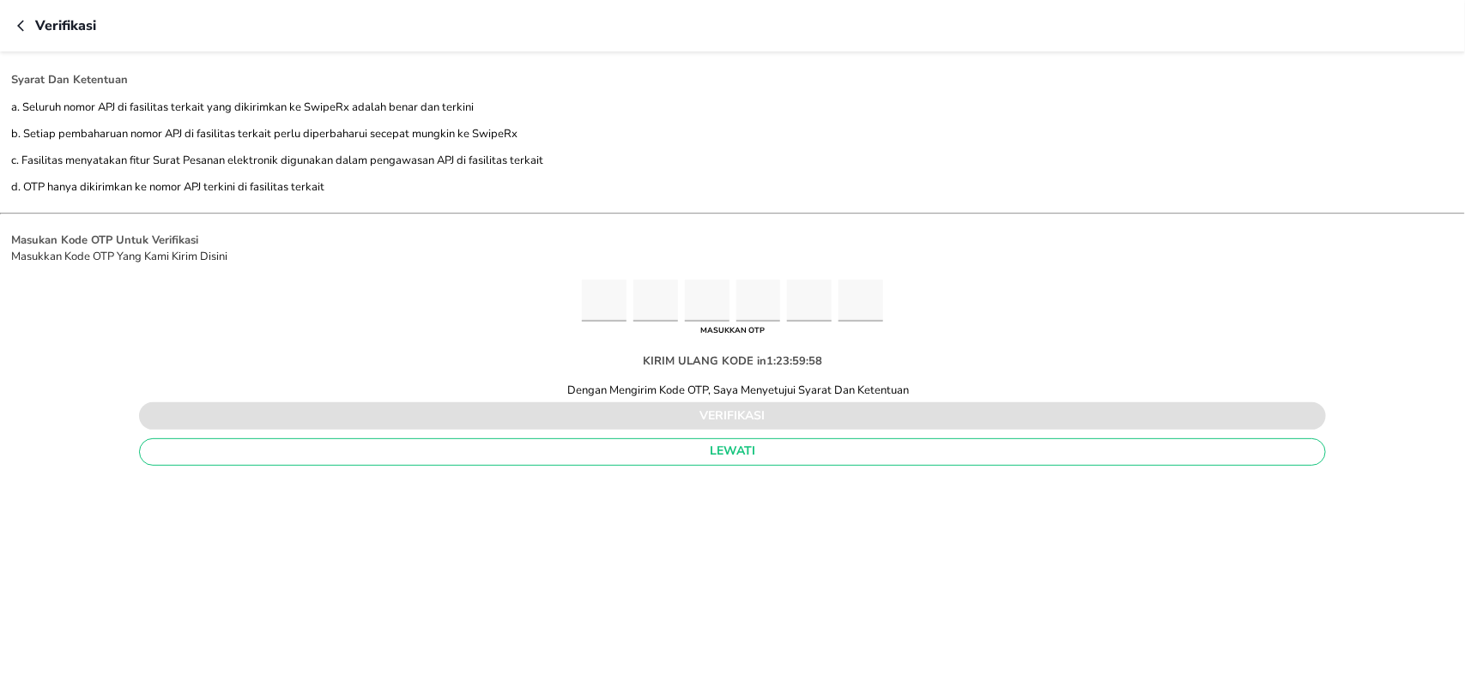
click at [594, 303] on input "Please enter OTP character 1" at bounding box center [604, 301] width 45 height 42
type input "8"
type input "1"
type input "2"
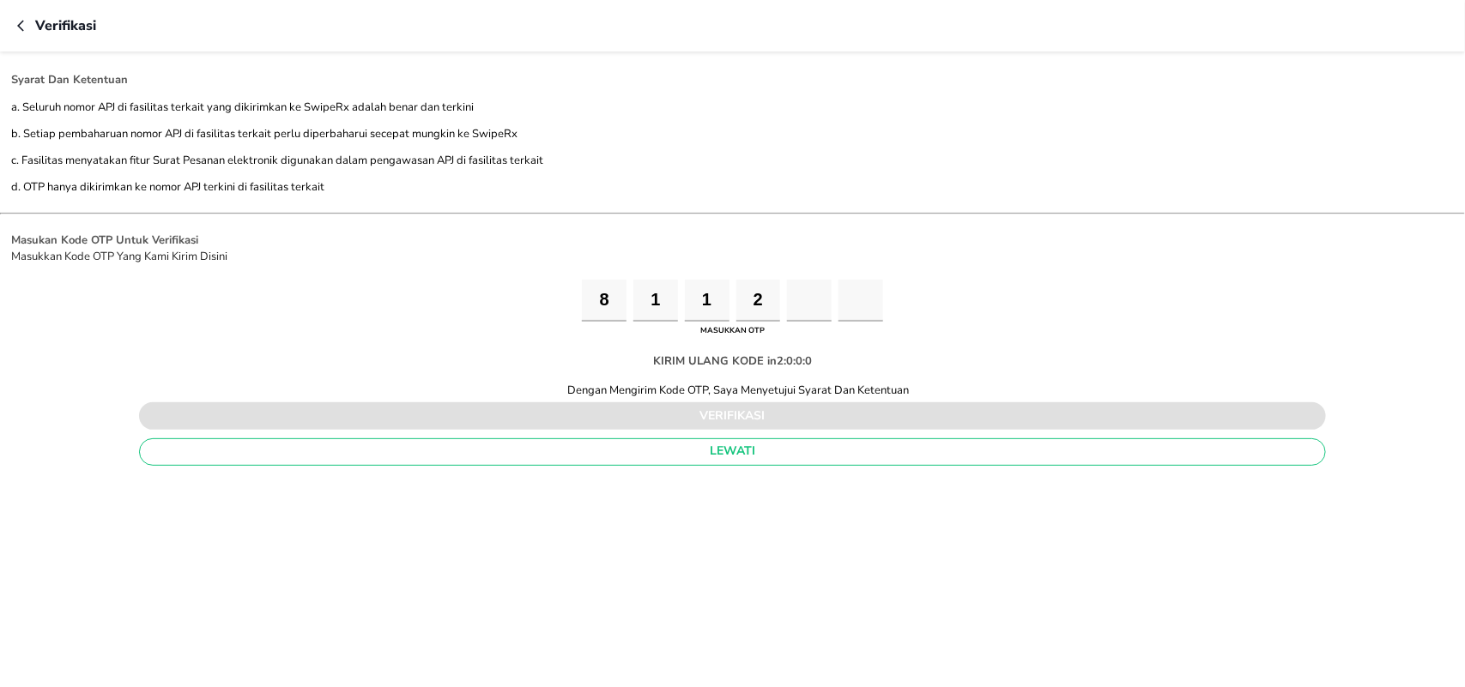
type input "9"
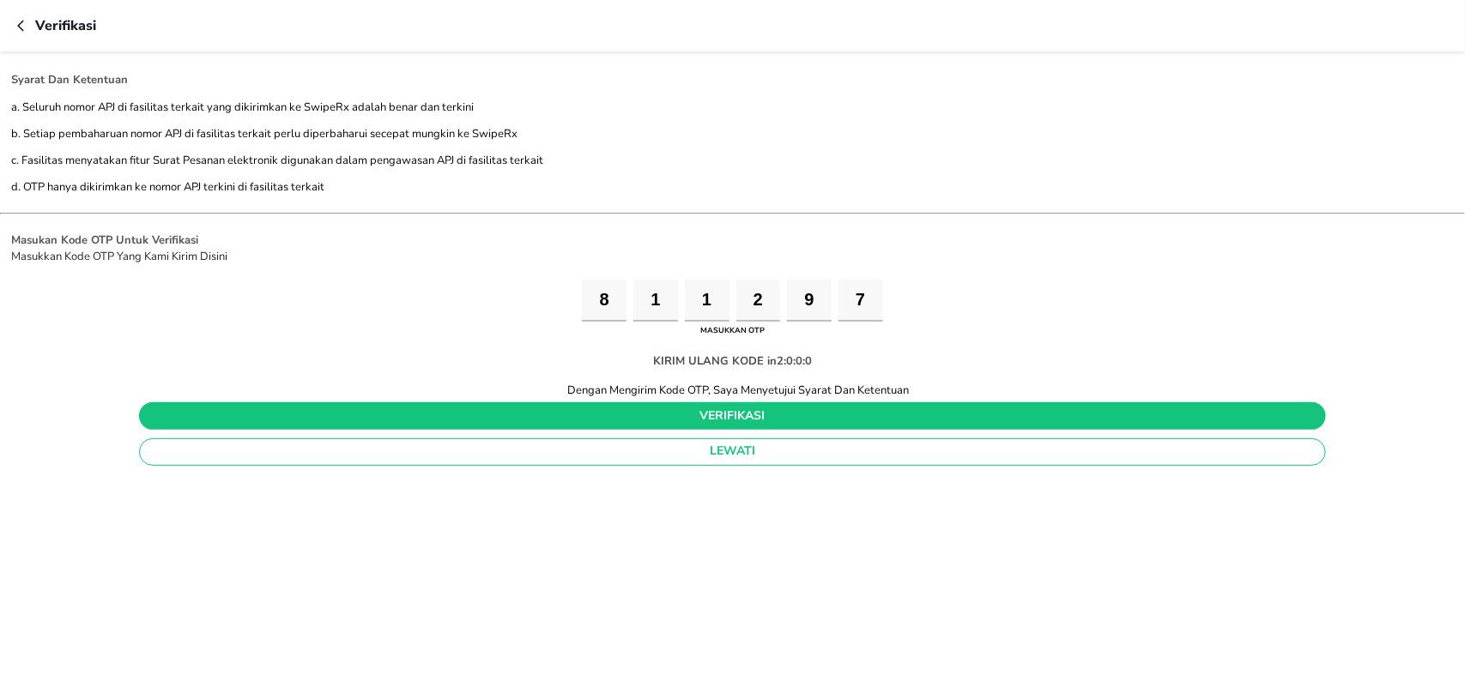
type input "7"
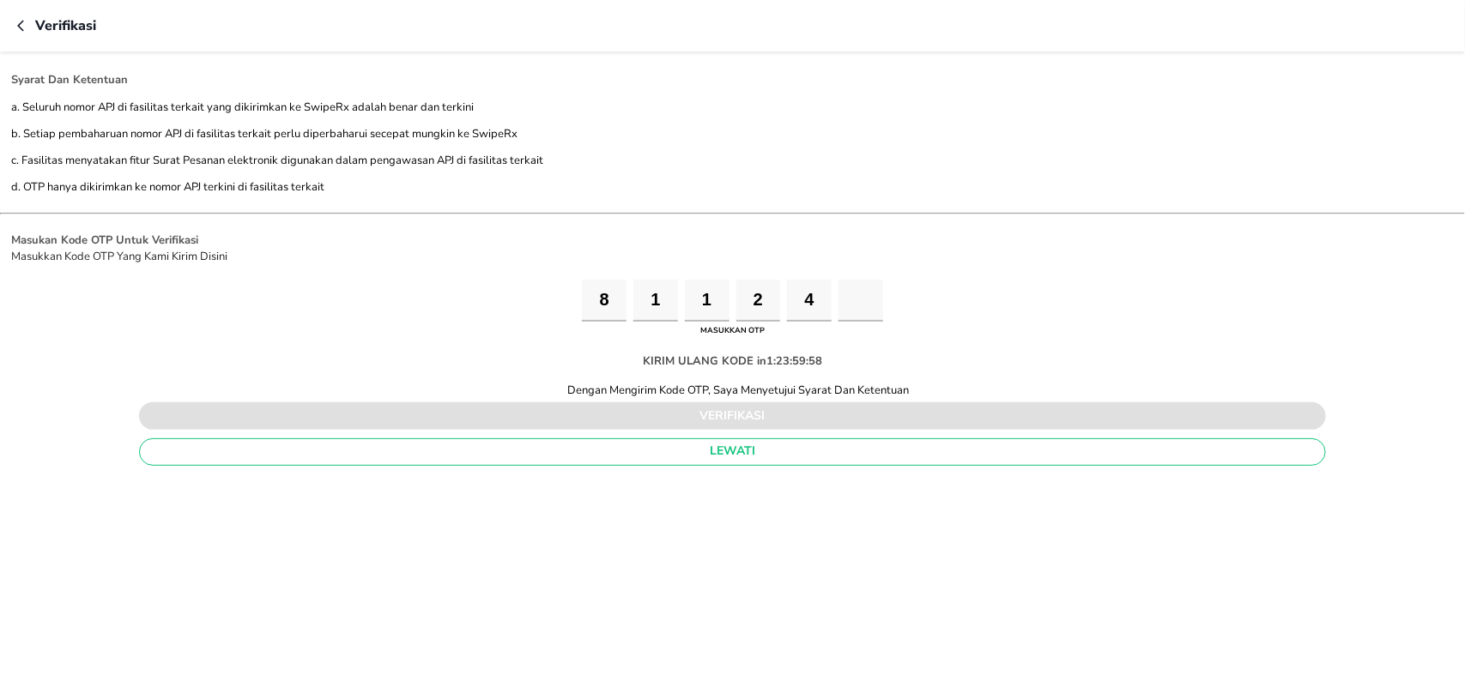
type input "9"
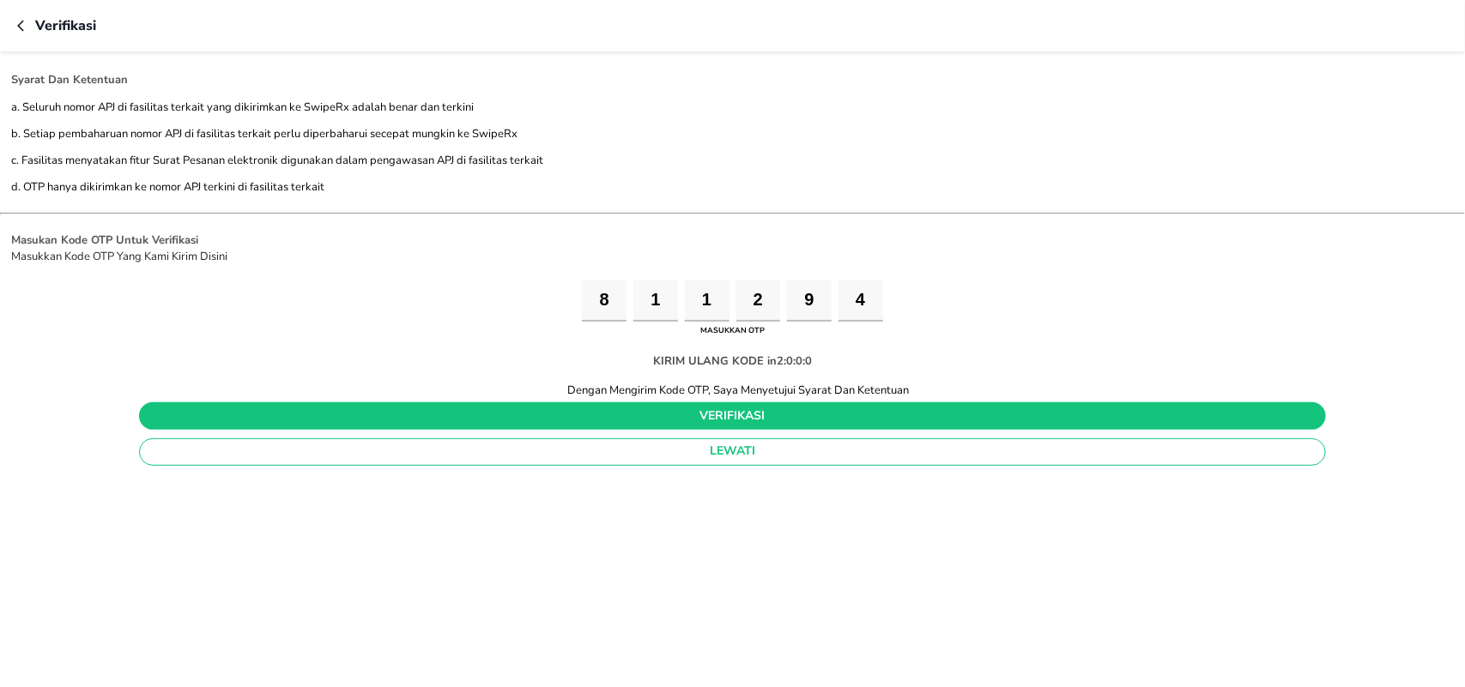
type input "4"
click at [701, 421] on span "verifikasi" at bounding box center [732, 416] width 1159 height 21
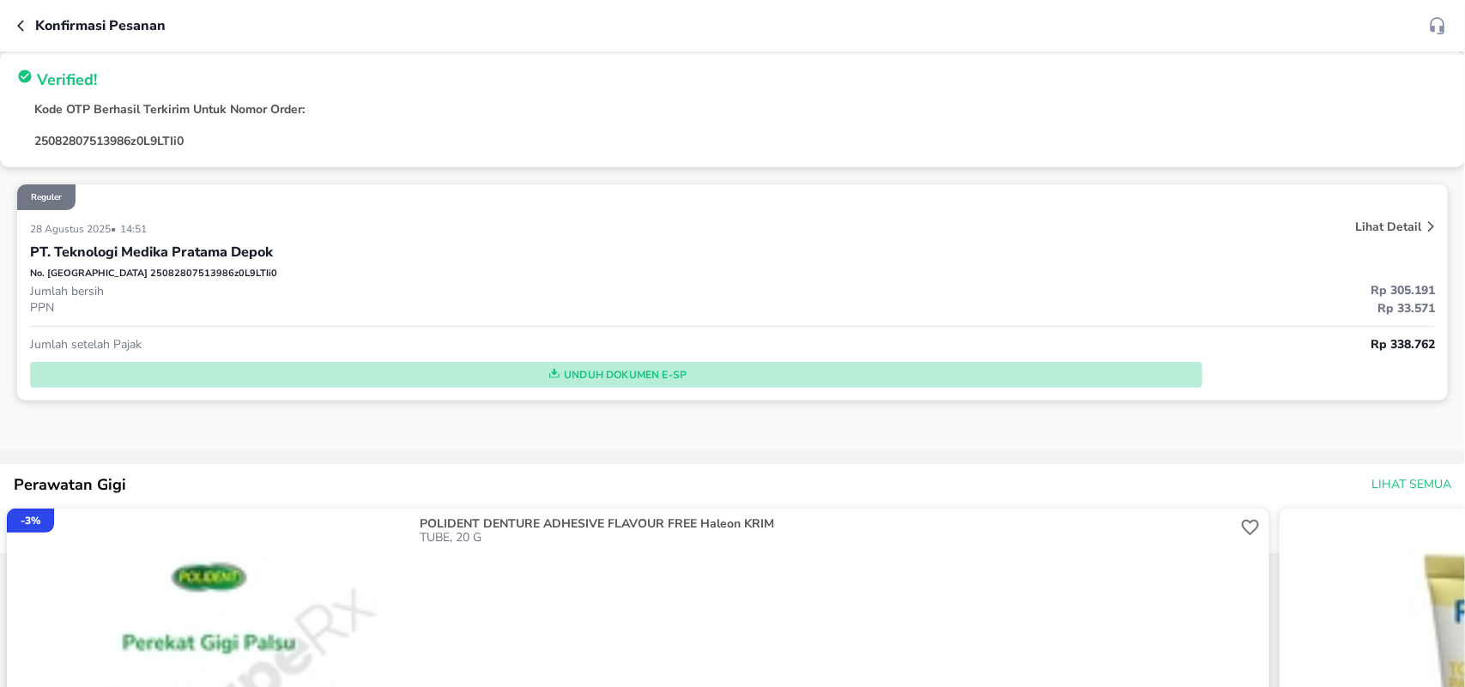
click at [618, 376] on span "Unduh Dokumen e-SP" at bounding box center [616, 375] width 1158 height 22
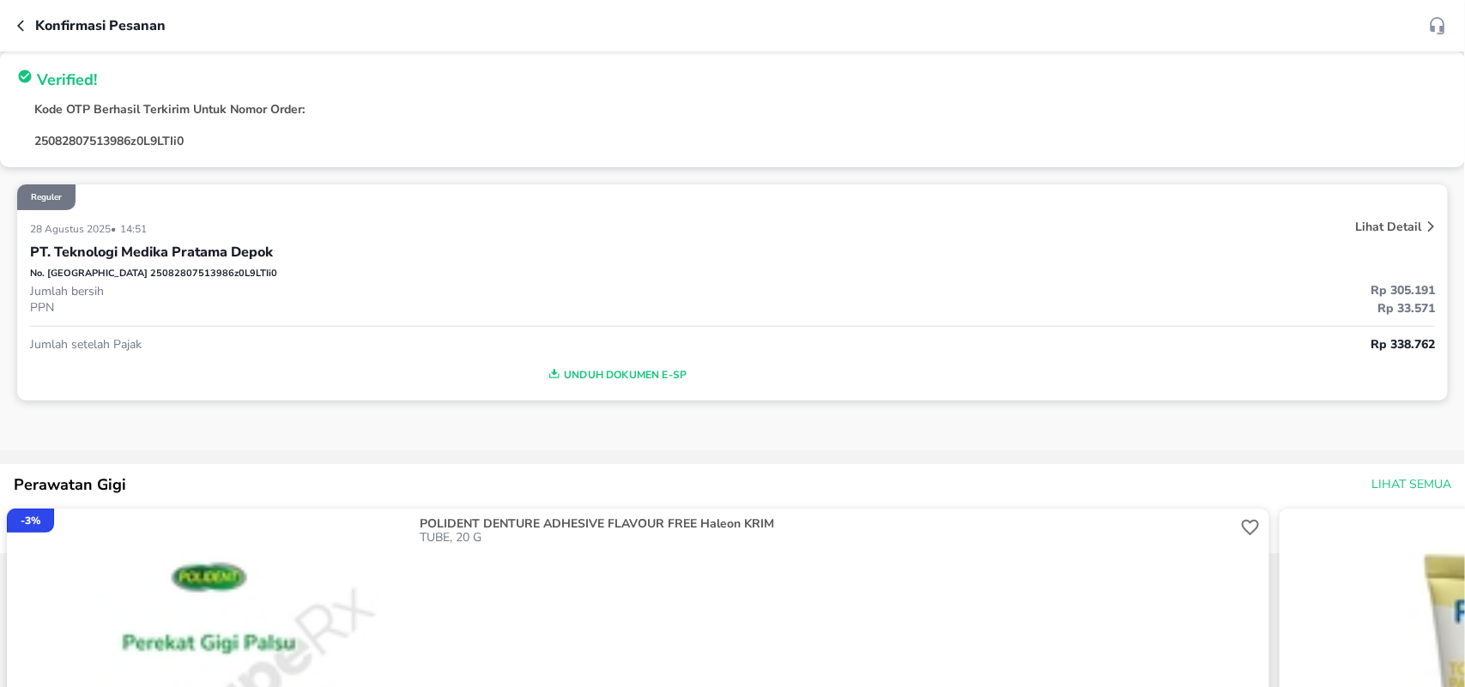
click at [22, 34] on button "button" at bounding box center [26, 25] width 18 height 21
